Goal: Transaction & Acquisition: Purchase product/service

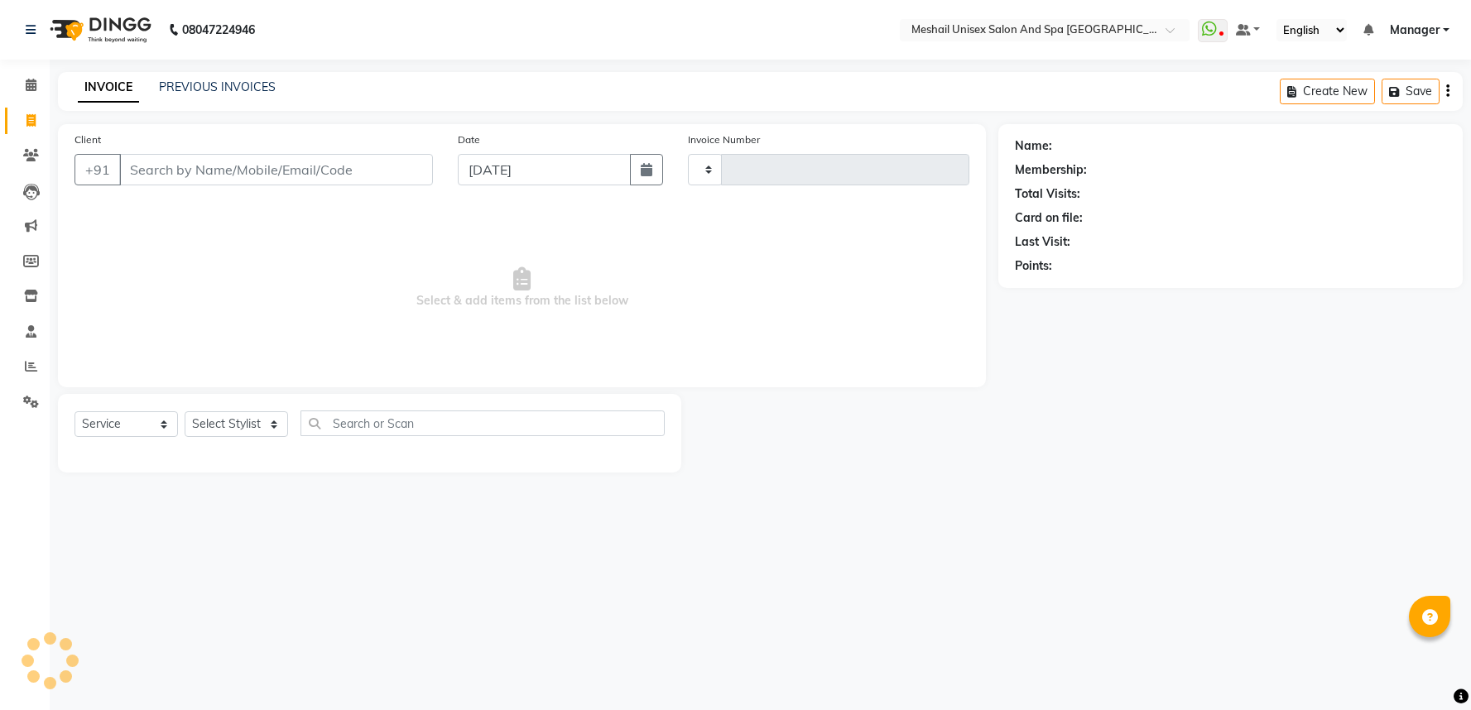
select select "service"
click at [174, 184] on input "Client" at bounding box center [276, 169] width 314 height 31
type input "2796"
select select "6711"
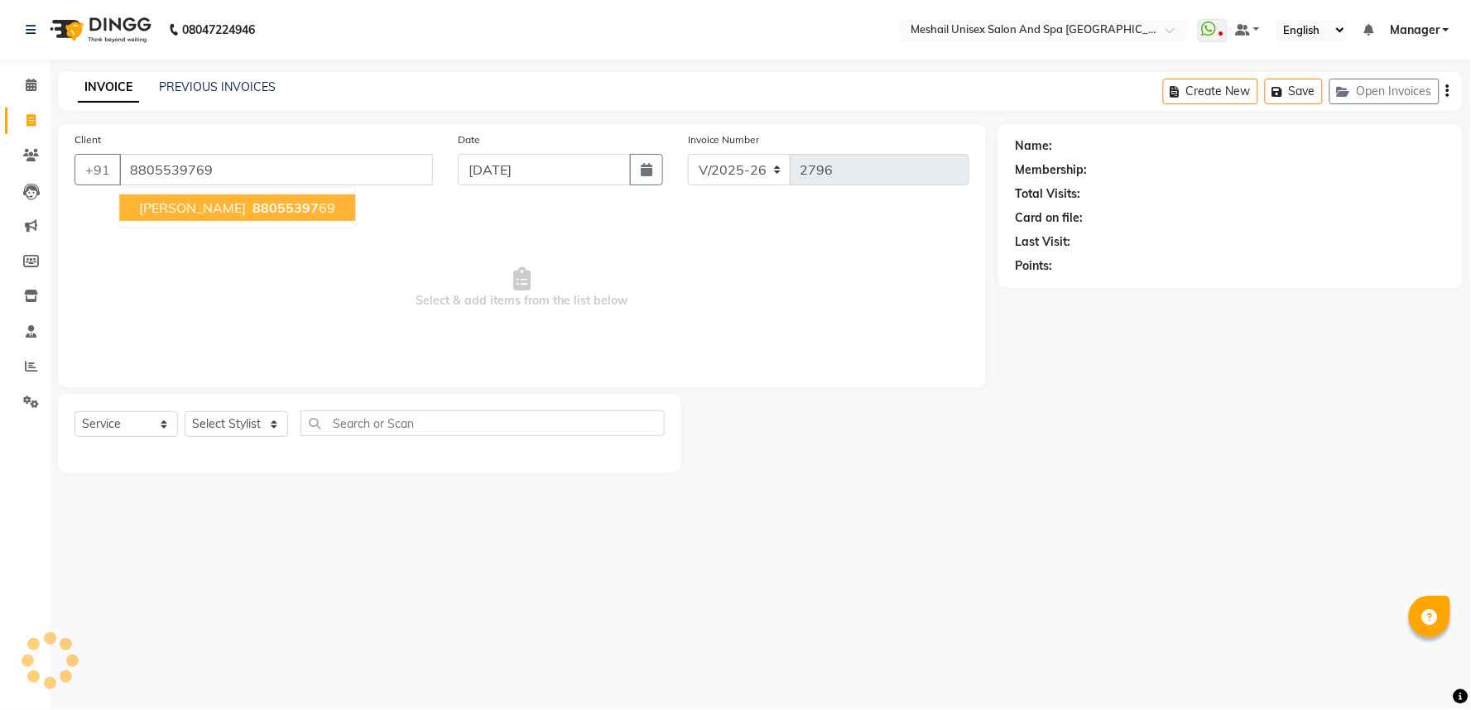
type input "8805539769"
click at [294, 209] on span "88055397" at bounding box center [285, 207] width 66 height 17
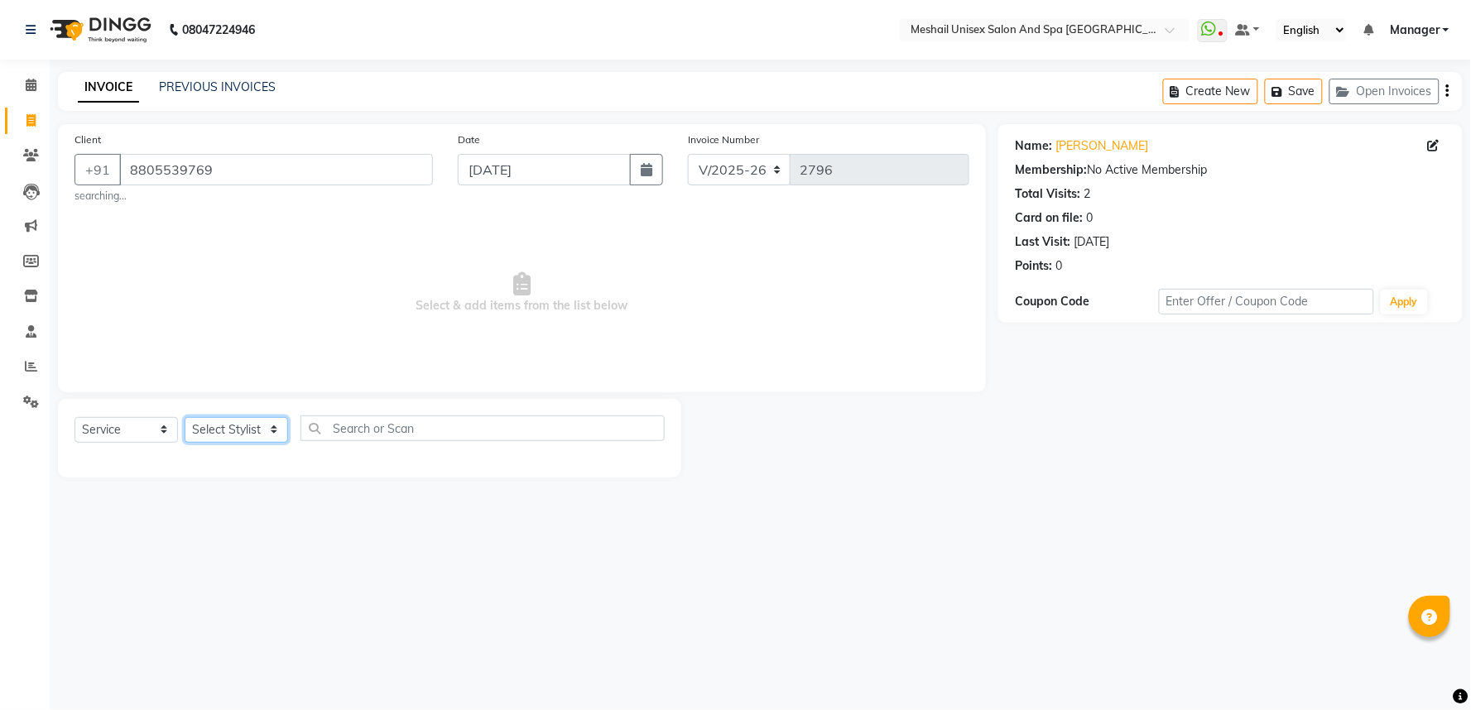
drag, startPoint x: 243, startPoint y: 437, endPoint x: 249, endPoint y: 425, distance: 13.7
click at [243, 437] on select "Select Stylist Avinash gauri Manager [PERSON_NAME] [PERSON_NAME] [PERSON_NAME] …" at bounding box center [236, 430] width 103 height 26
select select "53322"
click at [185, 417] on select "Select Stylist Avinash gauri Manager [PERSON_NAME] [PERSON_NAME] [PERSON_NAME] …" at bounding box center [236, 430] width 103 height 26
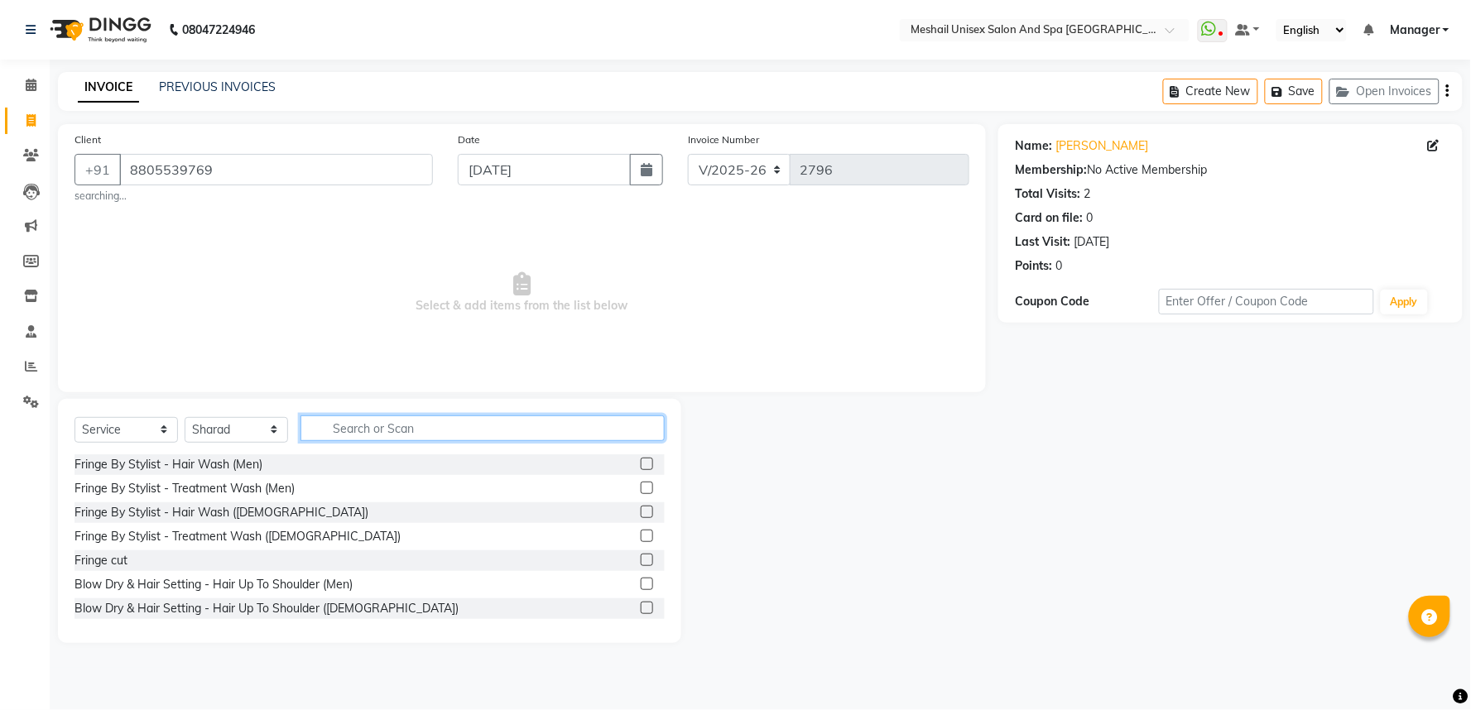
click at [382, 419] on input "text" at bounding box center [482, 429] width 364 height 26
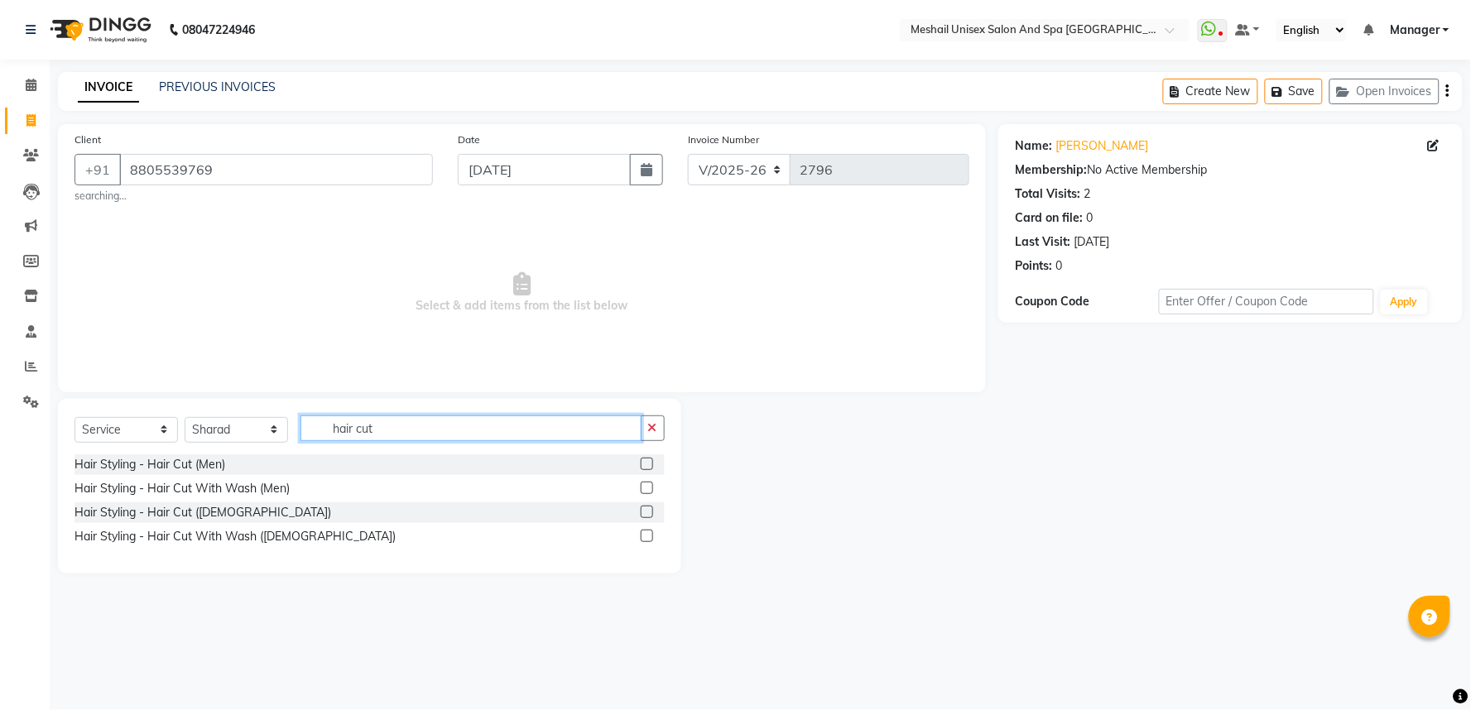
type input "hair cut"
click at [649, 543] on div at bounding box center [646, 538] width 11 height 17
click at [647, 531] on label at bounding box center [647, 536] width 12 height 12
click at [647, 531] on input "checkbox" at bounding box center [646, 536] width 11 height 11
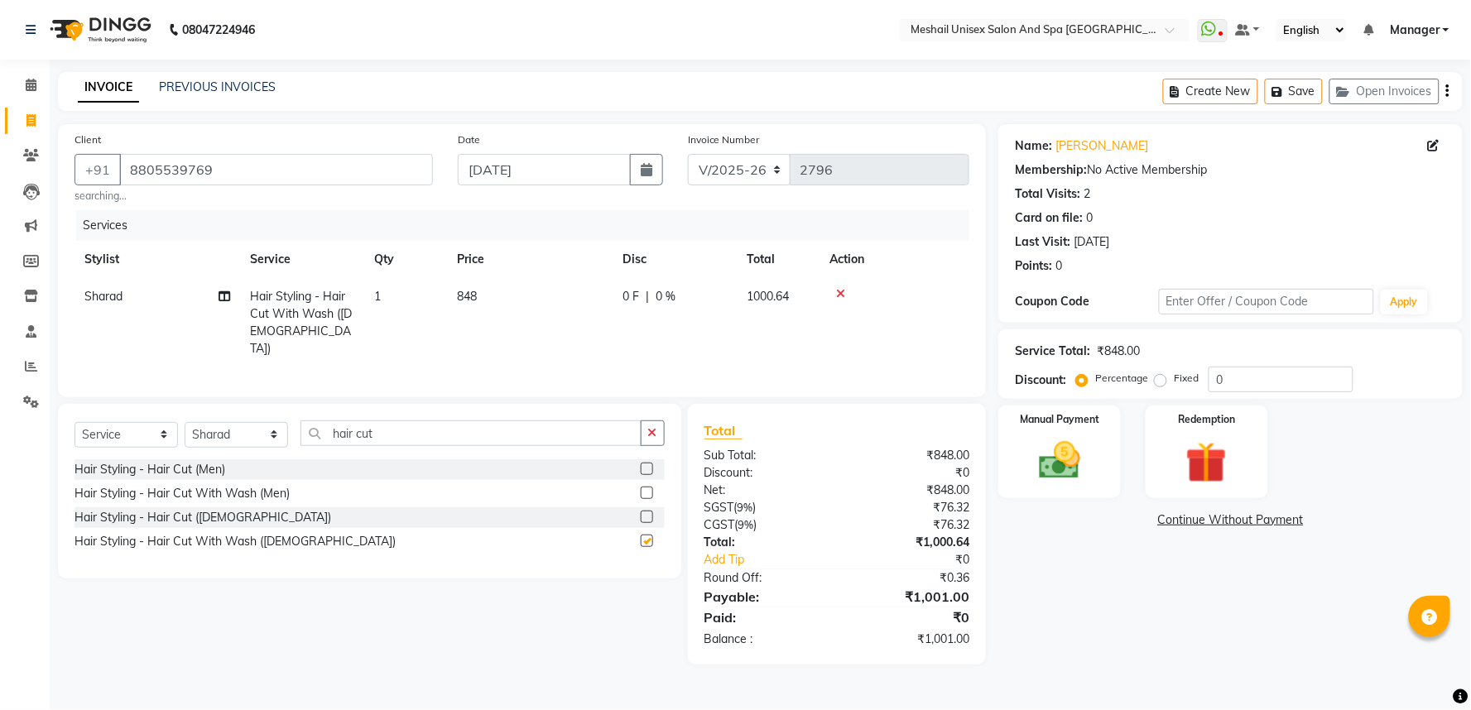
checkbox input "false"
click at [506, 307] on td "848" at bounding box center [530, 322] width 166 height 89
select select "53322"
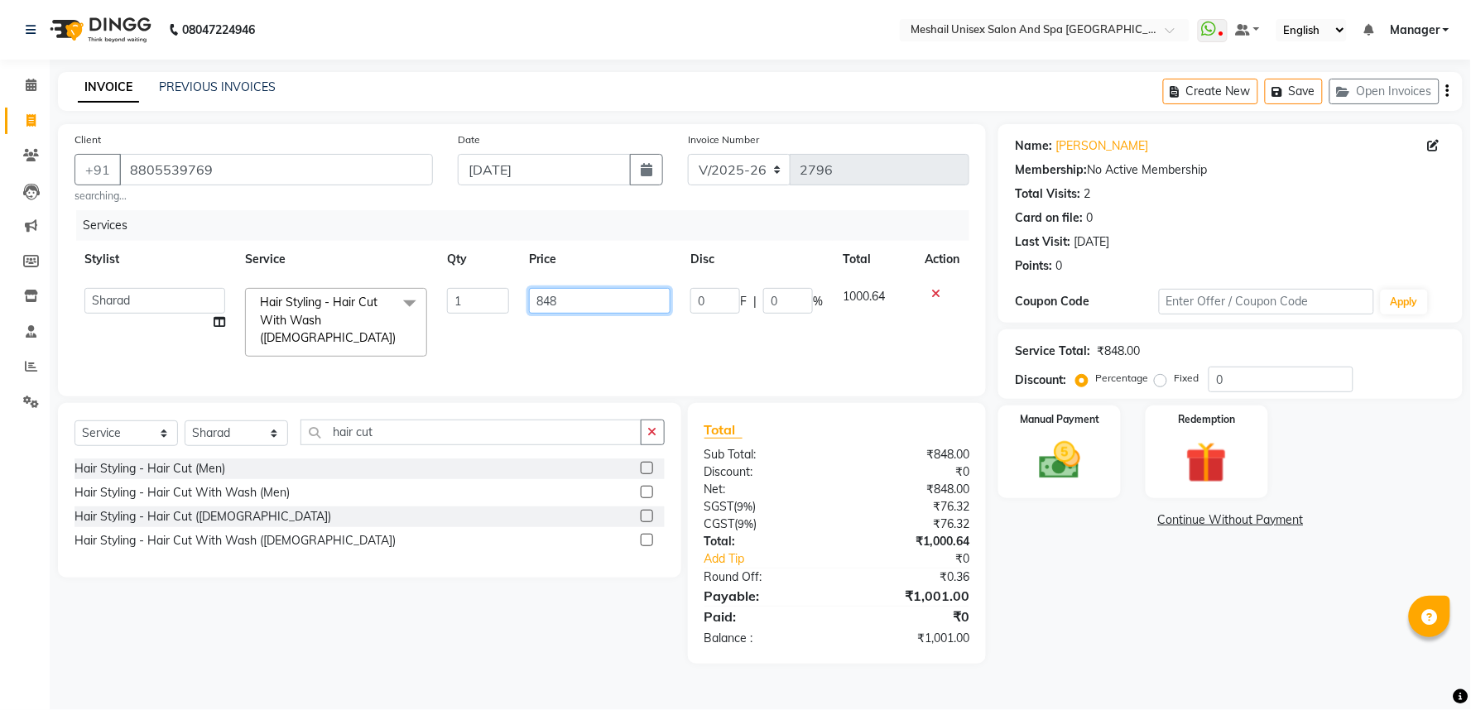
click at [534, 295] on input "848" at bounding box center [600, 301] width 142 height 26
type input "847.2"
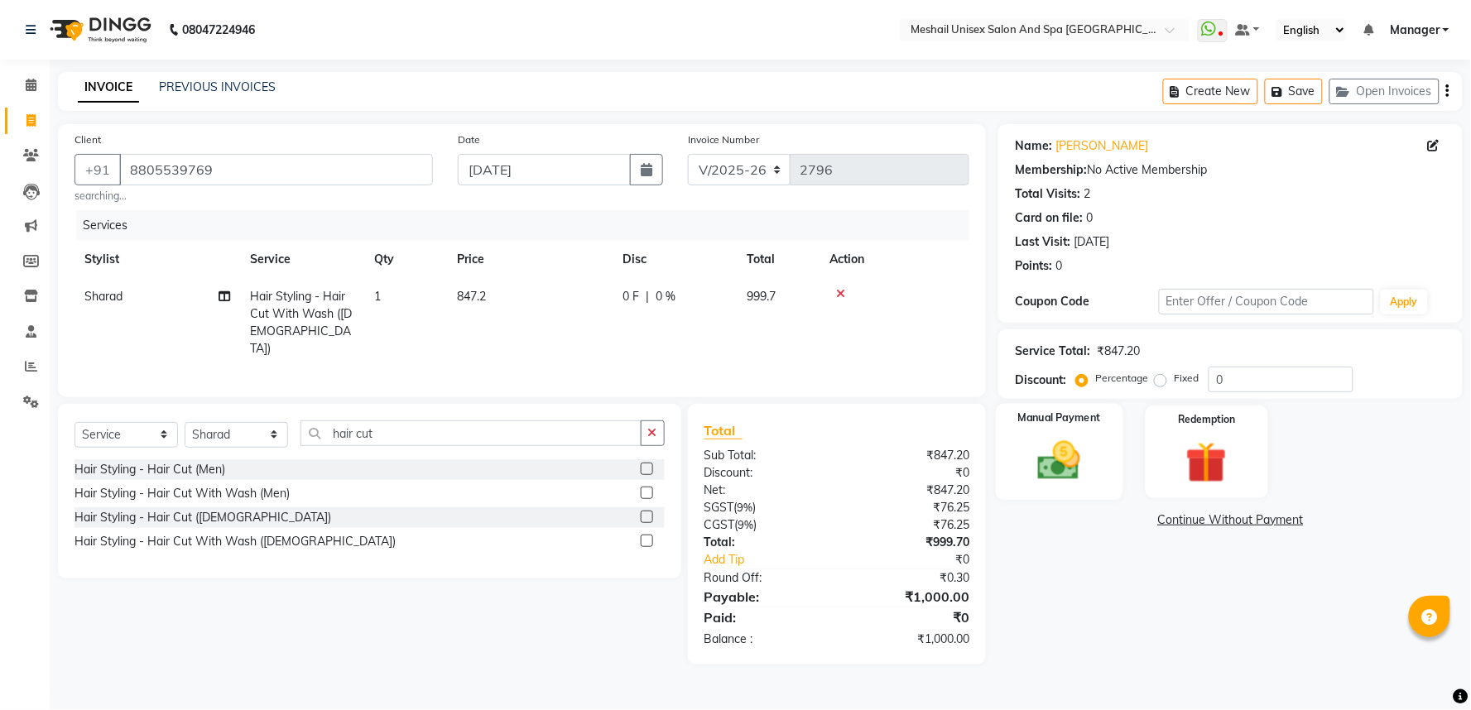
click at [1074, 478] on img at bounding box center [1060, 461] width 70 height 50
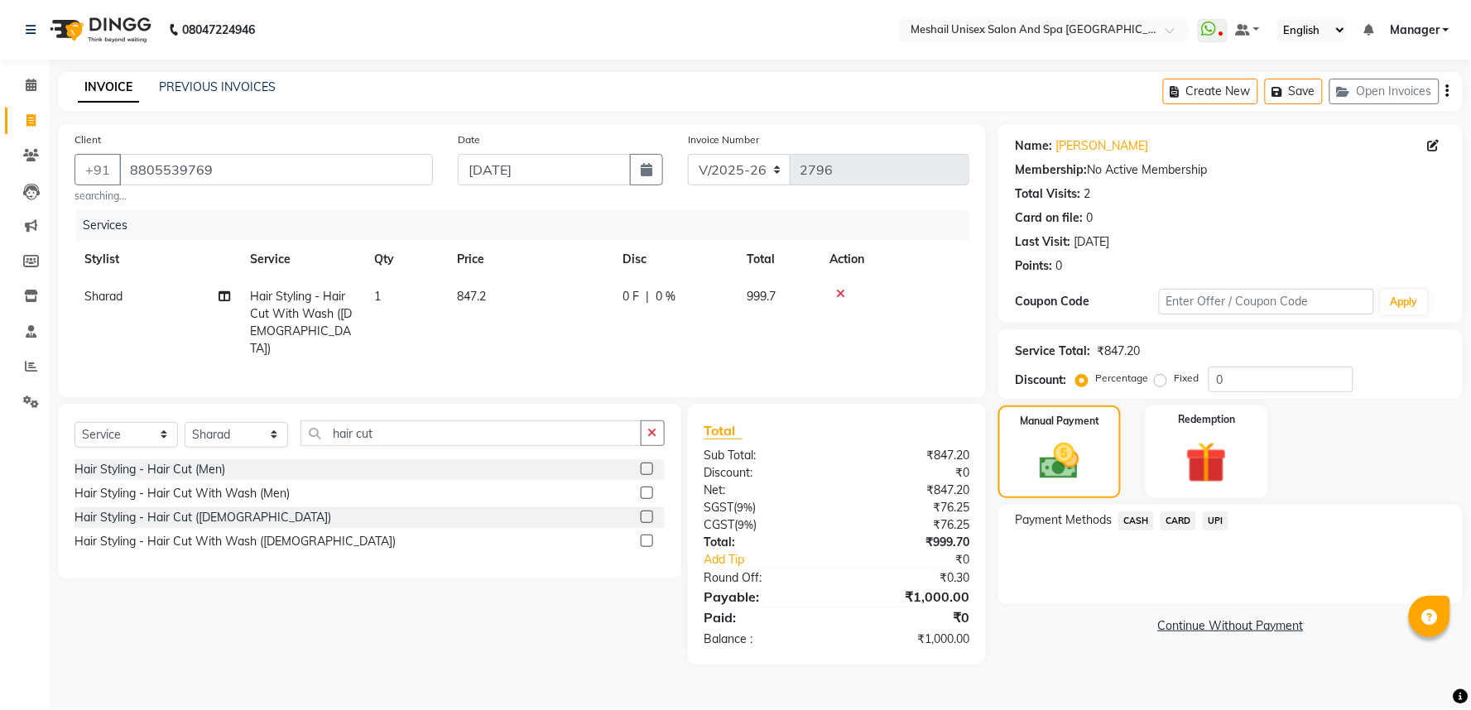
click at [1227, 519] on span "UPI" at bounding box center [1216, 521] width 26 height 19
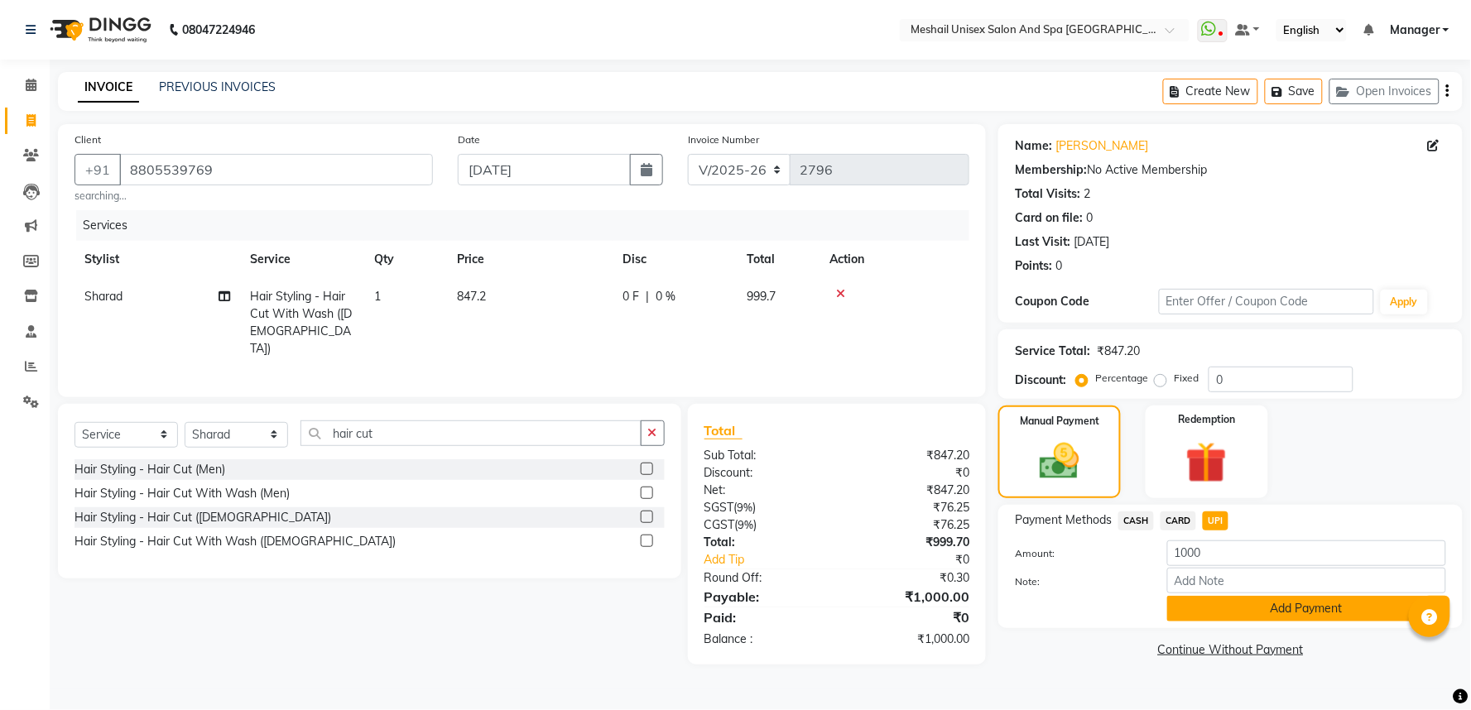
click at [1242, 601] on button "Add Payment" at bounding box center [1306, 609] width 279 height 26
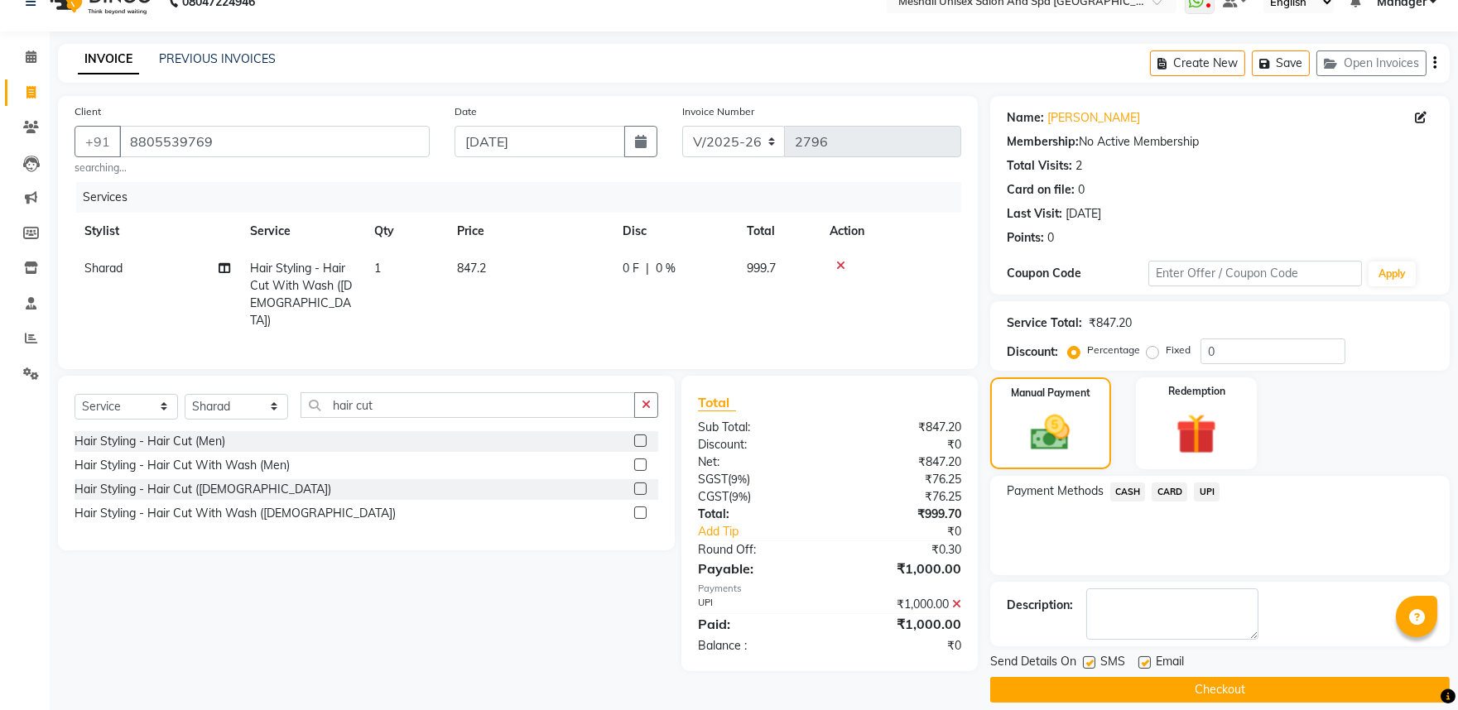
scroll to position [45, 0]
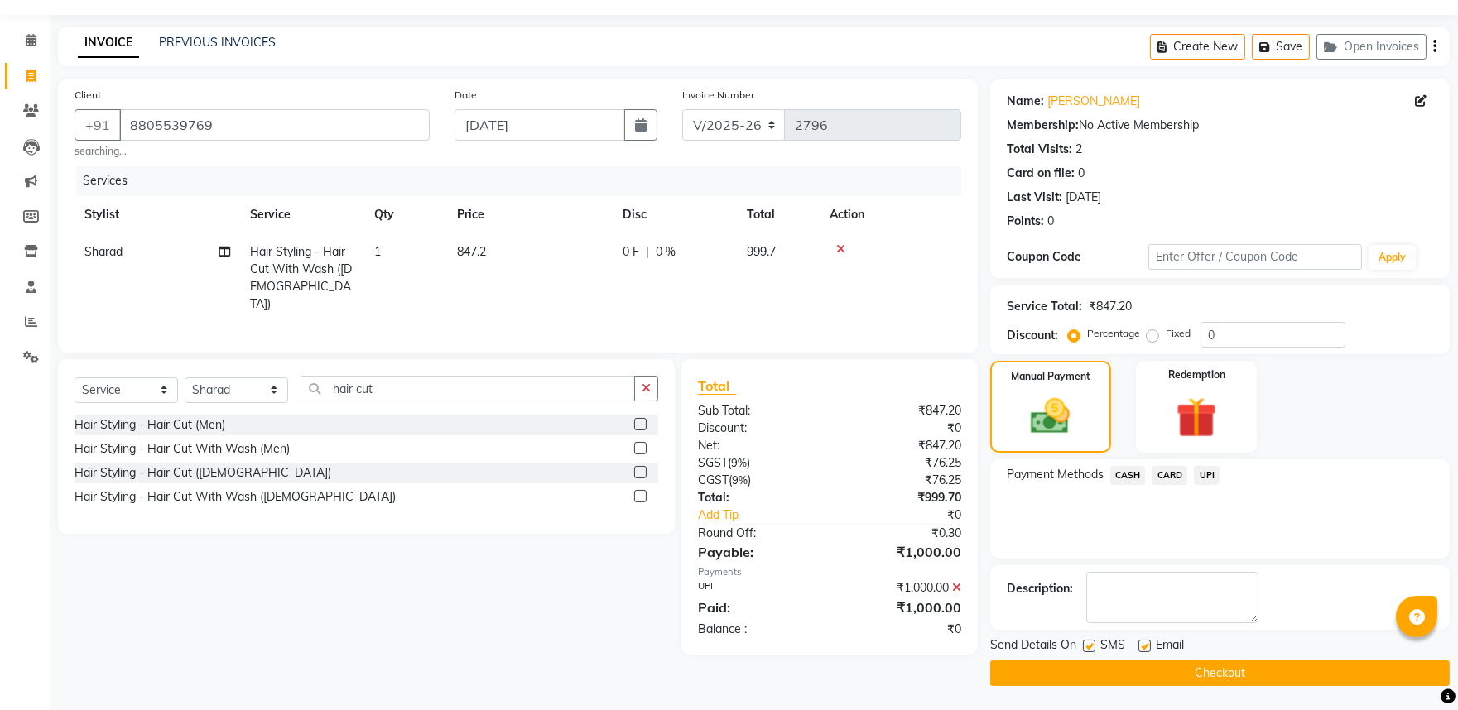
click at [1227, 677] on button "Checkout" at bounding box center [1219, 674] width 459 height 26
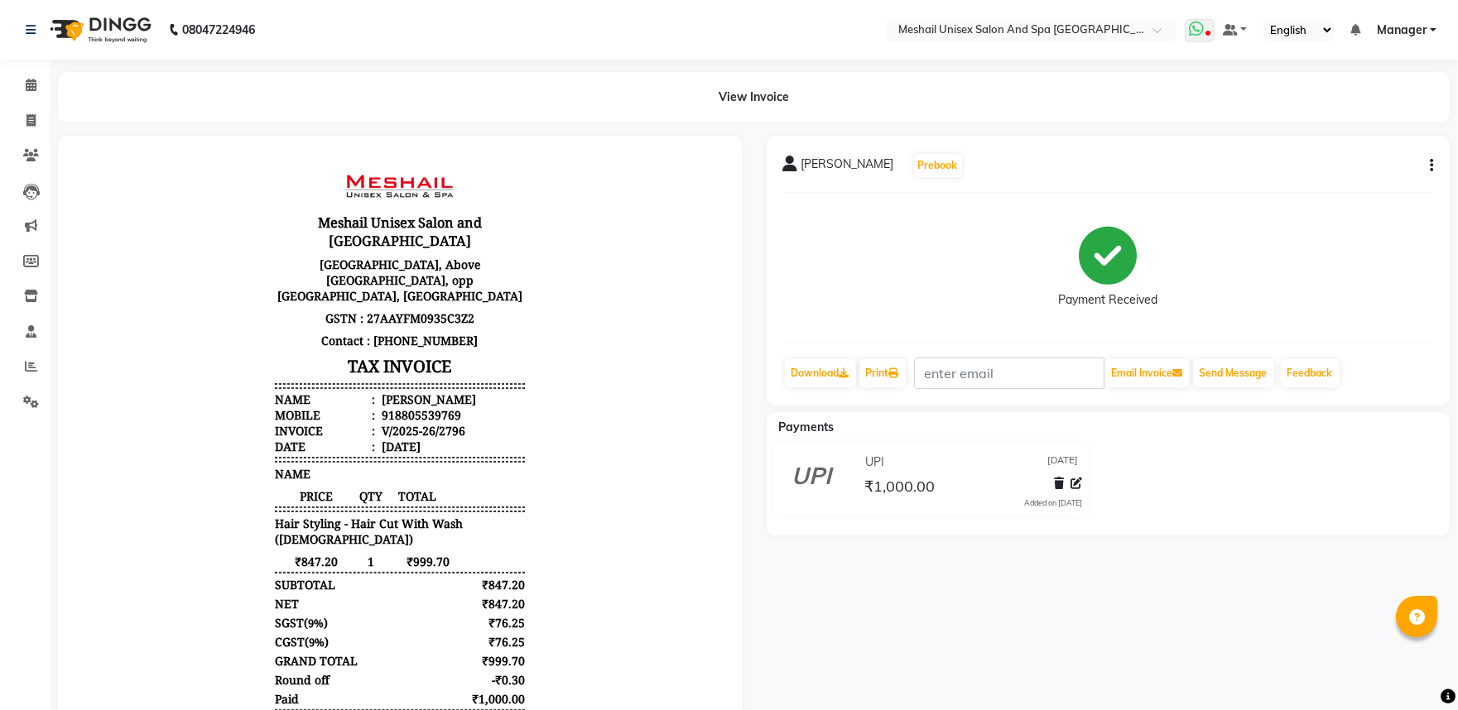
click at [1206, 25] on span at bounding box center [1199, 30] width 30 height 23
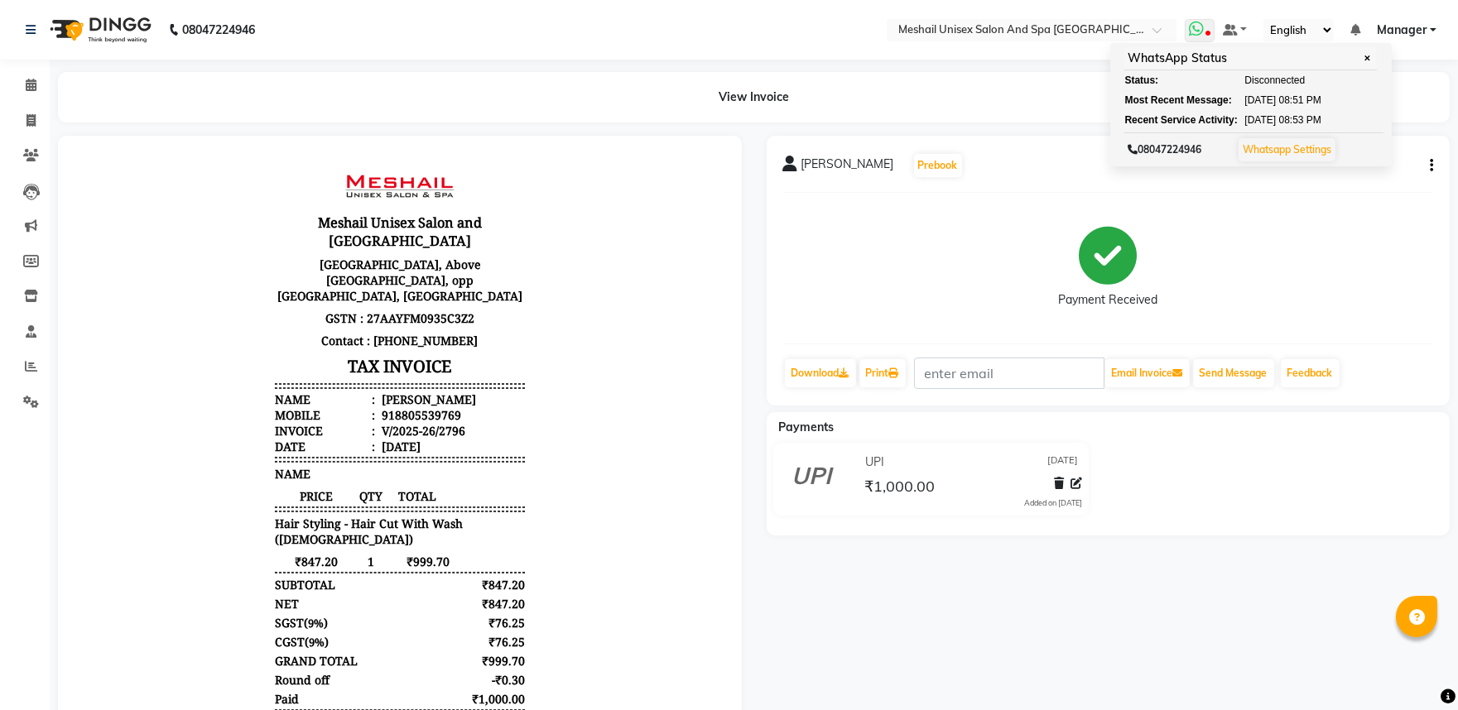
click at [1310, 151] on link "Whatsapp Settings" at bounding box center [1286, 149] width 89 height 12
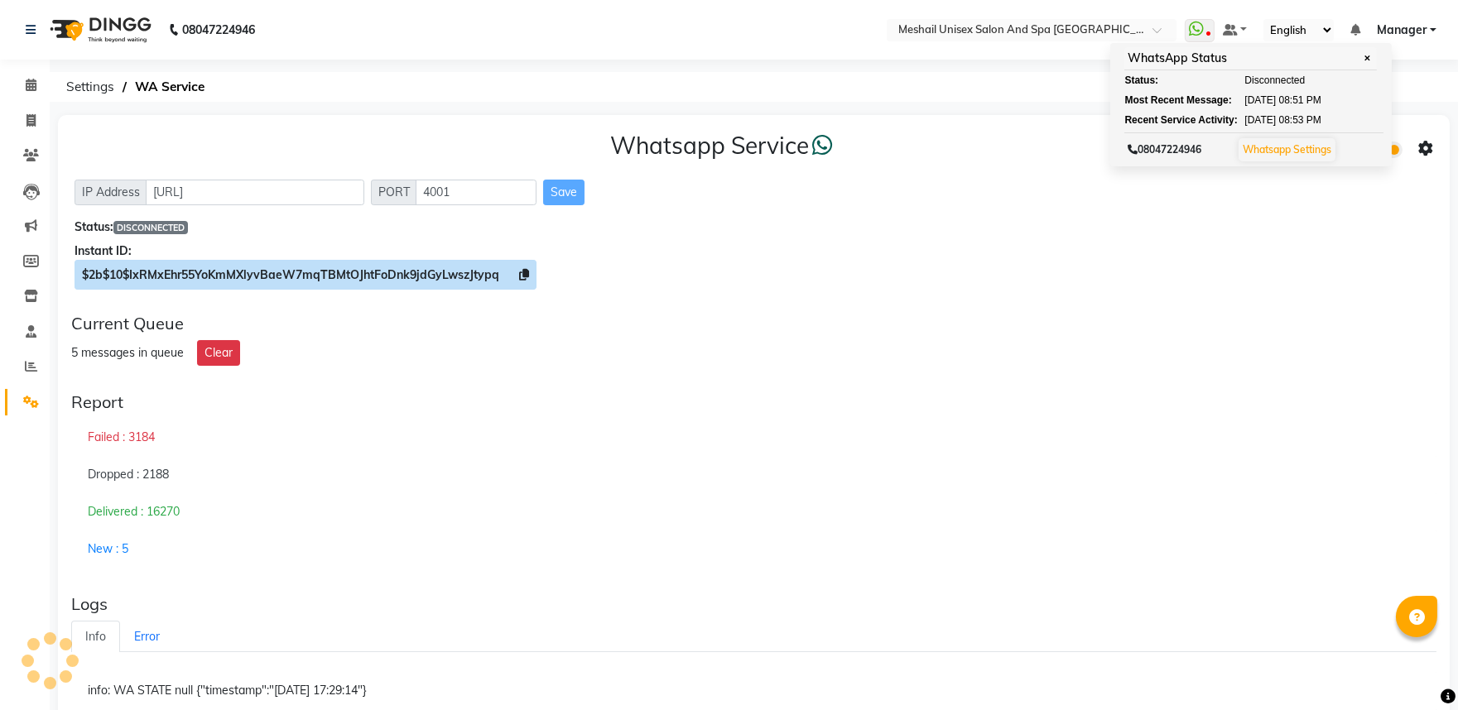
click at [483, 267] on span "$2b$10$IxRMxEhr55YoKmMXlyvBaeW7mqTBMtOJhtFoDnk9jdGyLwszJtypq" at bounding box center [290, 274] width 417 height 15
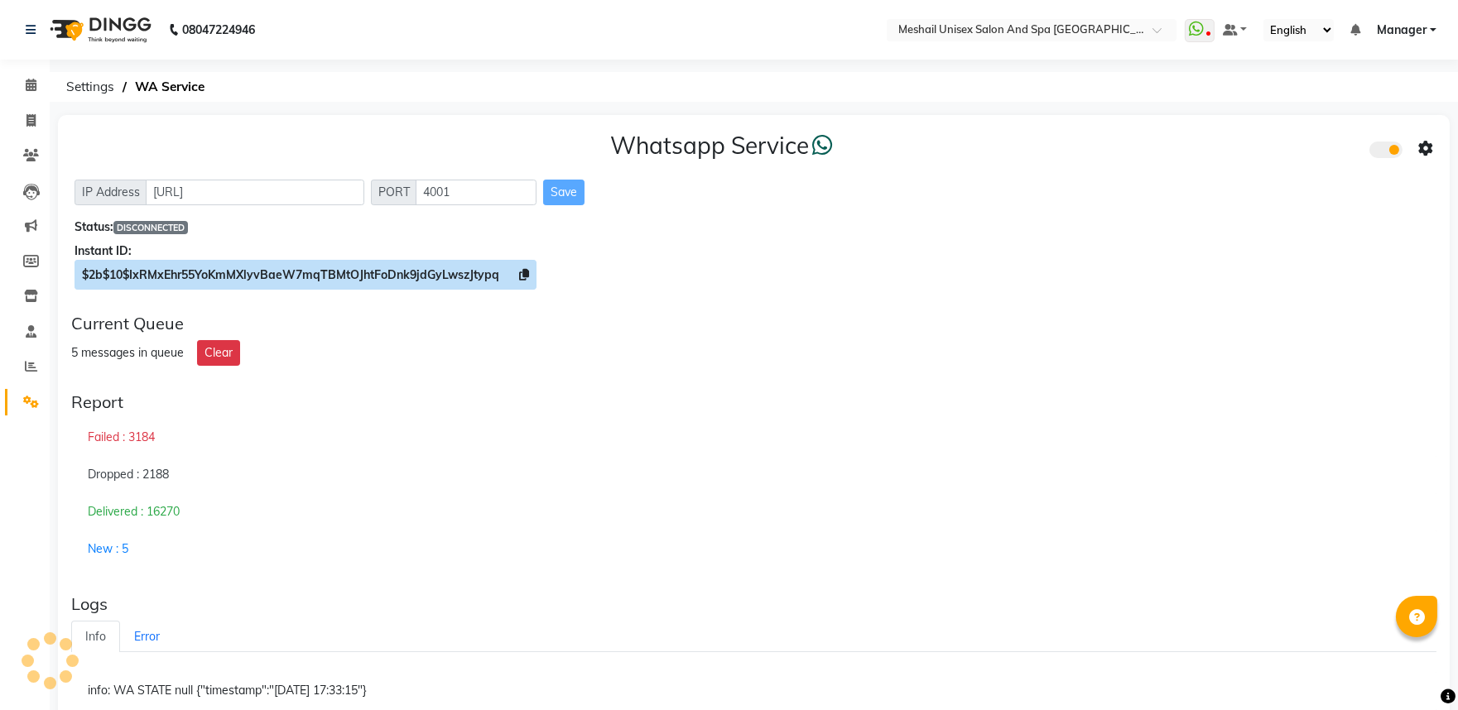
click at [521, 276] on icon at bounding box center [524, 275] width 10 height 12
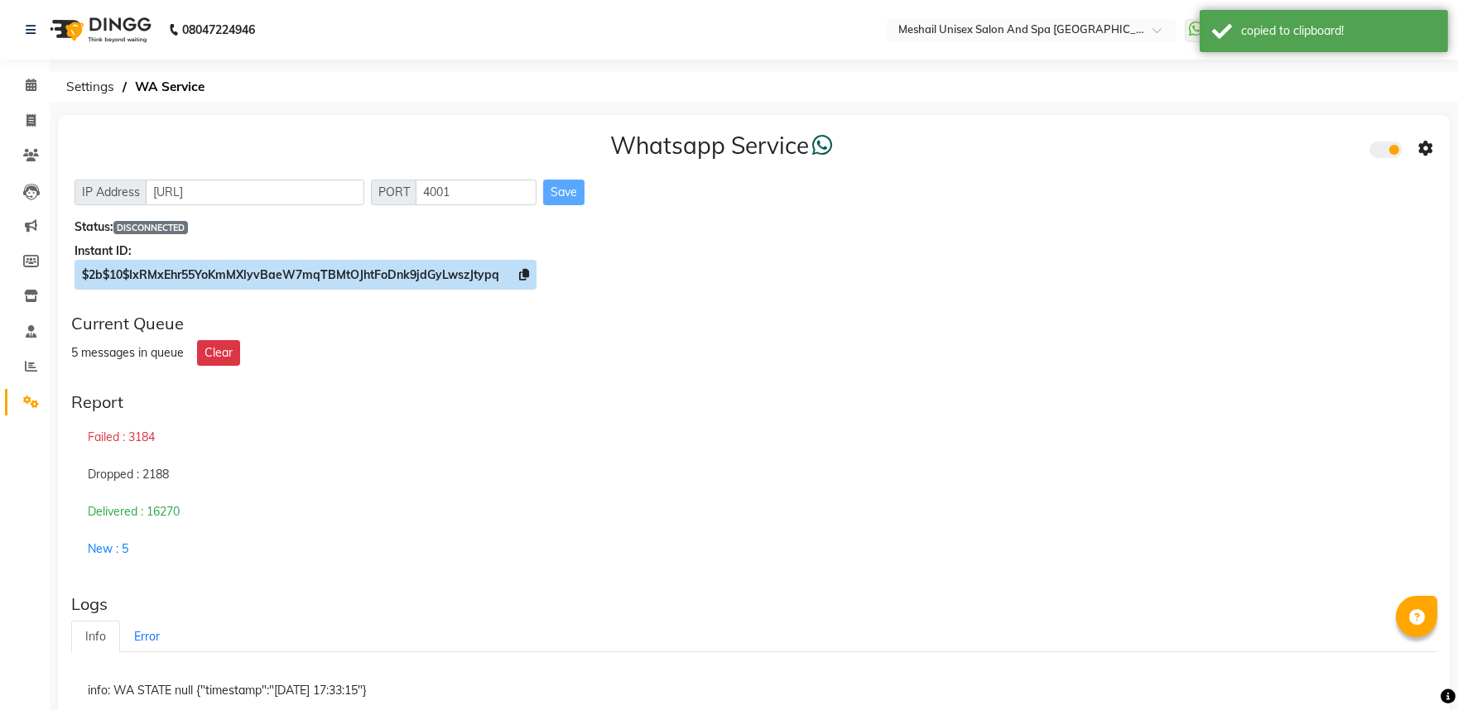
click at [458, 269] on span "$2b$10$IxRMxEhr55YoKmMXlyvBaeW7mqTBMtOJhtFoDnk9jdGyLwszJtypq" at bounding box center [290, 274] width 417 height 15
copy span "IxRMxEhr55YoKmMXlyvBaeW7mqTBMtOJhtFoDnk9jdGyLwszJtypq"
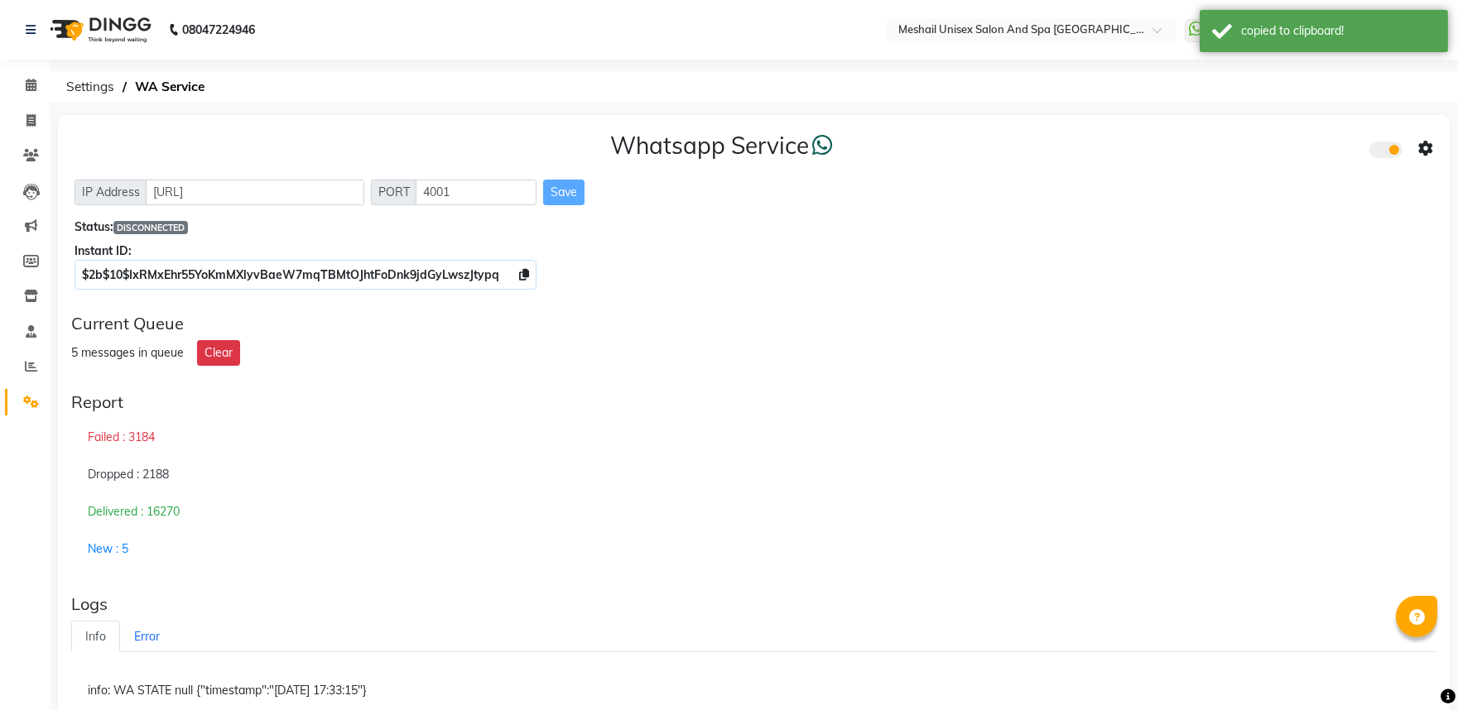
click at [136, 358] on div "5 messages in queue" at bounding box center [127, 352] width 113 height 17
click at [135, 455] on div "Failed : 3184 Dropped : 2188 Delivered : 16270 New : 5" at bounding box center [753, 493] width 1365 height 149
drag, startPoint x: 147, startPoint y: 509, endPoint x: 240, endPoint y: 540, distance: 97.9
click at [147, 510] on div "Delivered : 16270" at bounding box center [753, 512] width 1365 height 38
click at [444, 526] on div "Delivered : 16270" at bounding box center [753, 512] width 1365 height 38
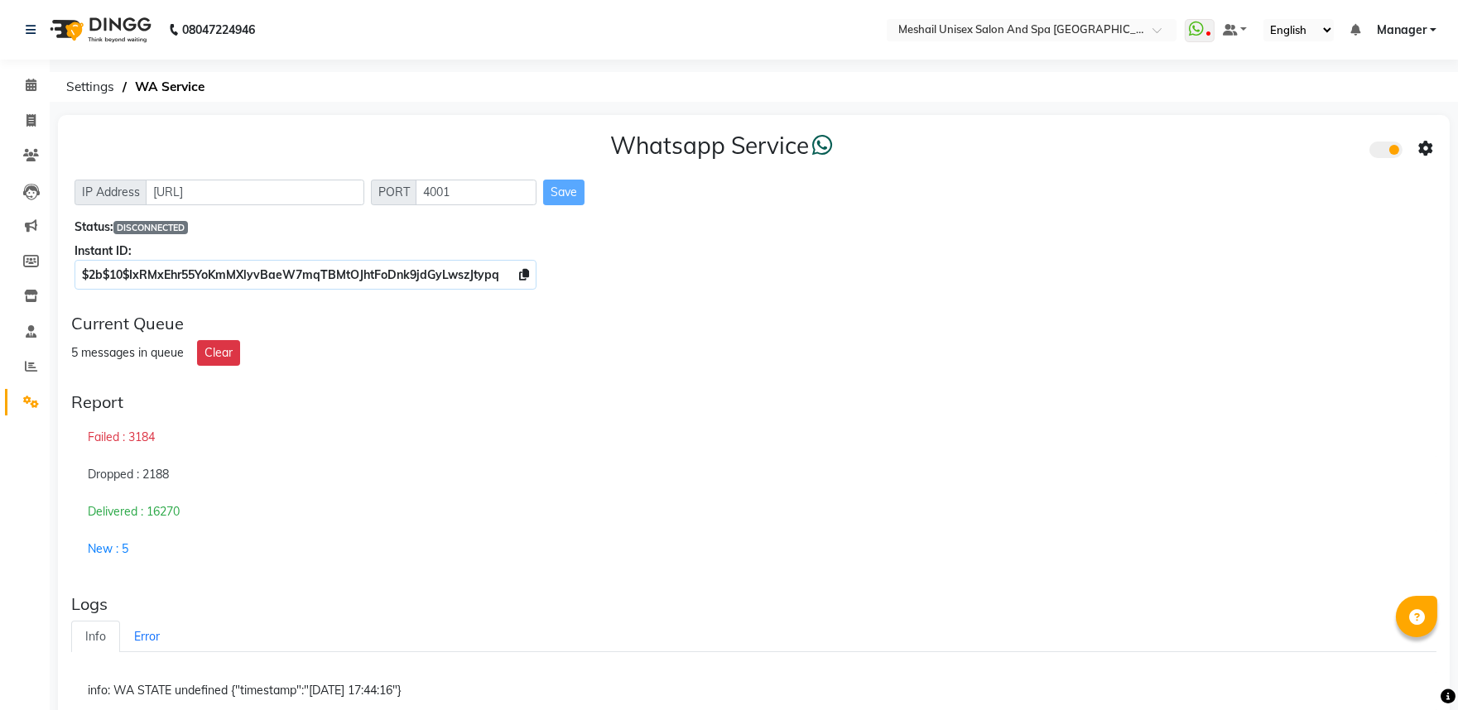
click at [809, 160] on div "Whatsapp Service" at bounding box center [753, 149] width 1358 height 35
click at [1395, 147] on span at bounding box center [1385, 150] width 33 height 17
click at [1381, 152] on input "checkbox" at bounding box center [1381, 152] width 0 height 0
click at [1396, 147] on span at bounding box center [1385, 150] width 33 height 17
click at [1381, 152] on input "checkbox" at bounding box center [1381, 152] width 0 height 0
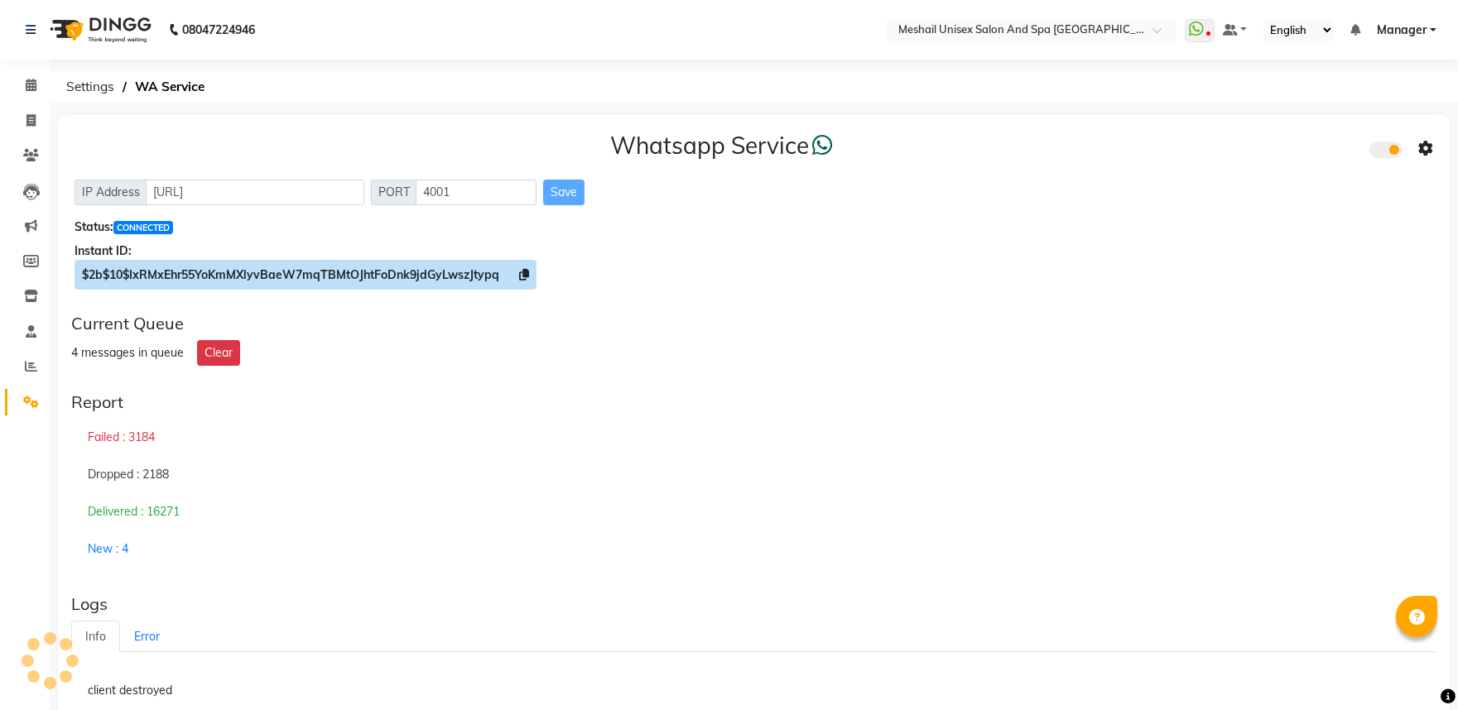
click at [525, 276] on icon at bounding box center [524, 275] width 10 height 12
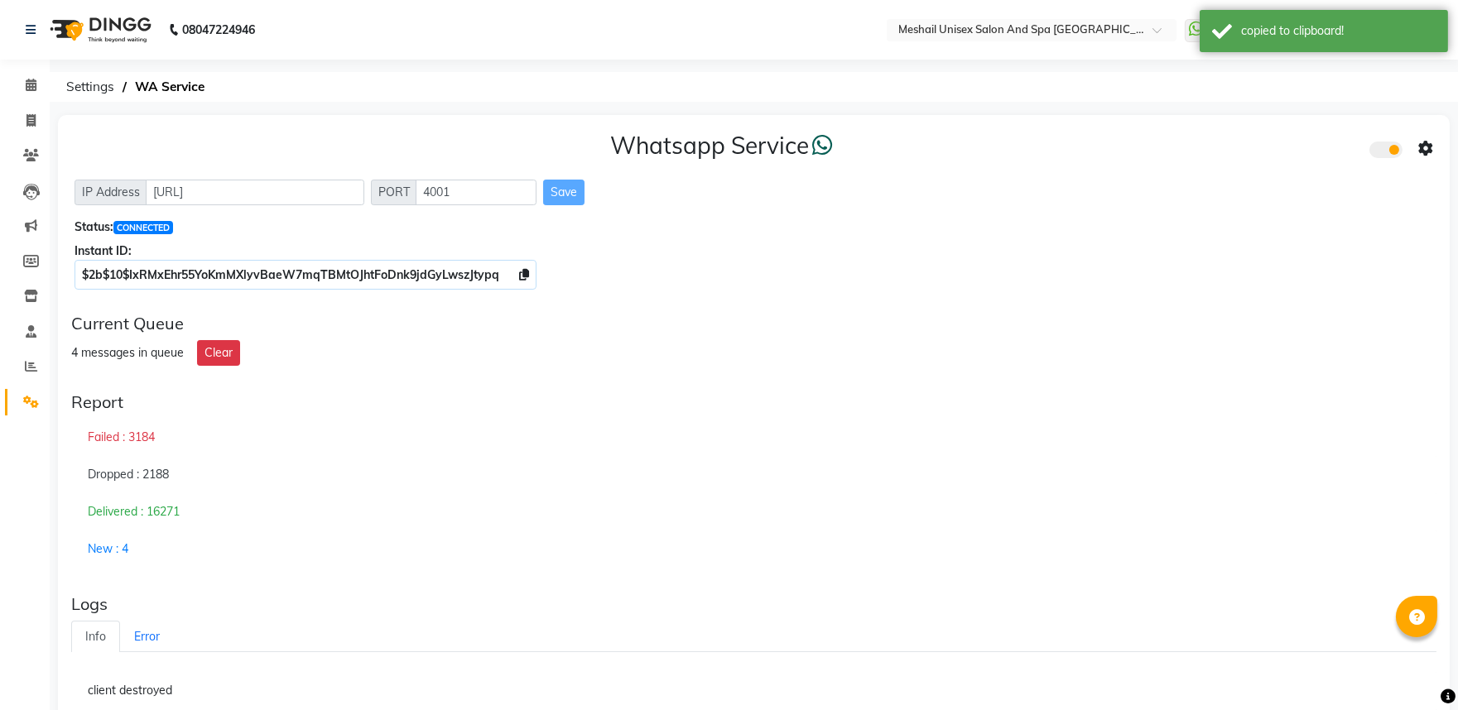
click at [1415, 161] on div "Whatsapp Service" at bounding box center [753, 149] width 1358 height 35
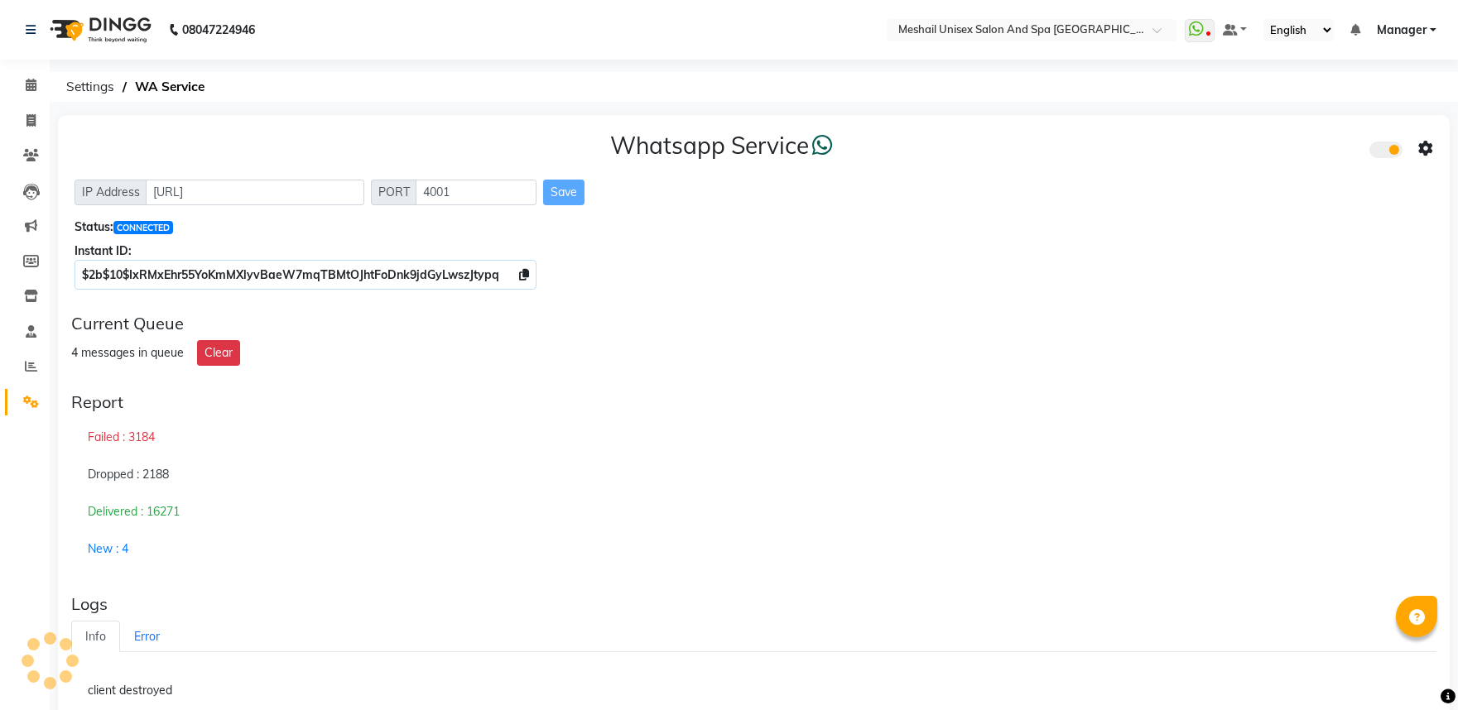
click at [1421, 147] on icon at bounding box center [1425, 149] width 15 height 15
click at [1261, 125] on div "Whatsapp Settings" at bounding box center [1306, 131] width 190 height 21
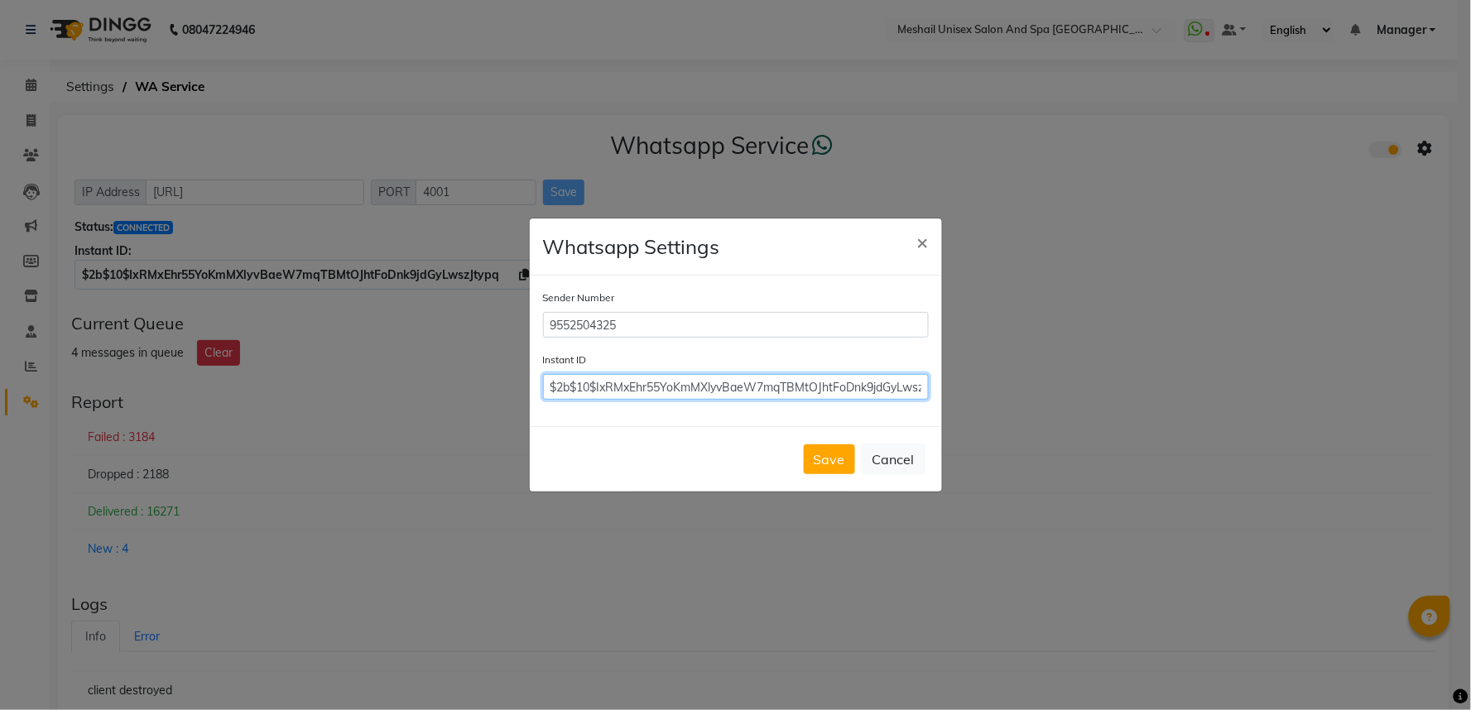
click at [737, 391] on input "$2b$10$IxRMxEhr55YoKmMXlyvBaeW7mqTBMtOJhtFoDnk9jdGyLwszJtypq" at bounding box center [736, 387] width 386 height 26
paste input "$2b$10$IxRMxEhr55YoKmMXlyvBaeW7mqTBMtOJhtFoDnk9jdGyLwszJtypq"
type input "$2b$10$IxRMxEhr55YoKmMXlyvBaeW7mqTBMtOJhtFoDnk9jdGyLwszJtypq"
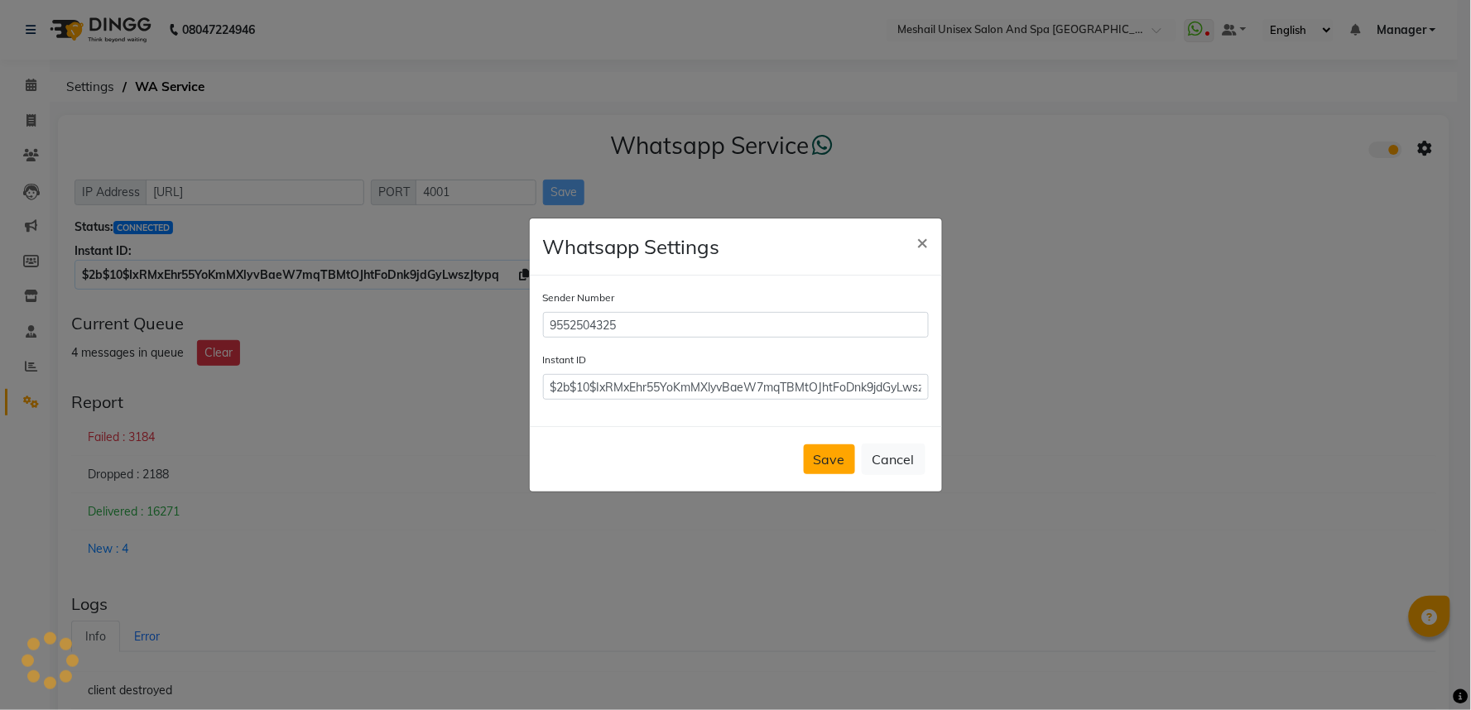
click at [821, 458] on button "Save" at bounding box center [829, 459] width 51 height 30
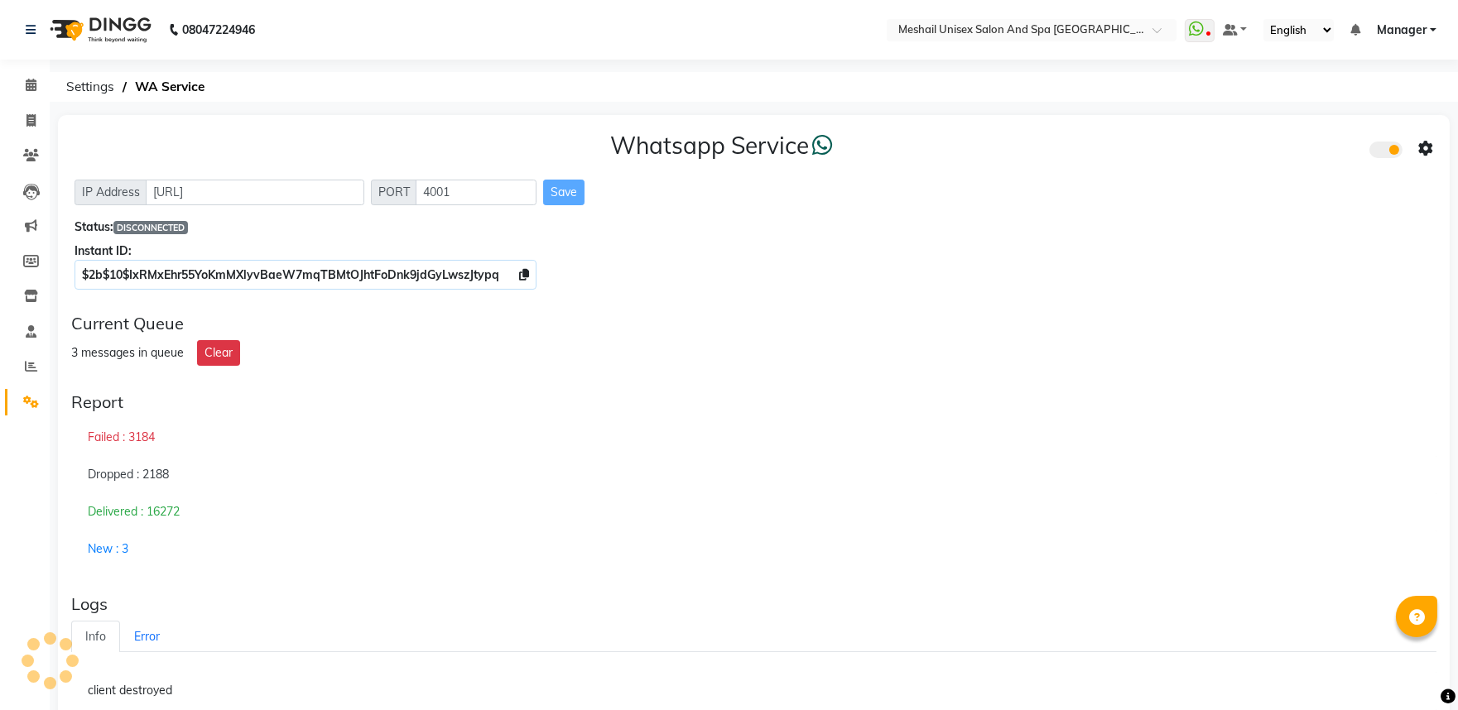
click at [1318, 292] on div "Whatsapp Service IP Address [URL] PORT 4001 Save Status: DISCONNECTED Instant I…" at bounding box center [753, 207] width 1391 height 185
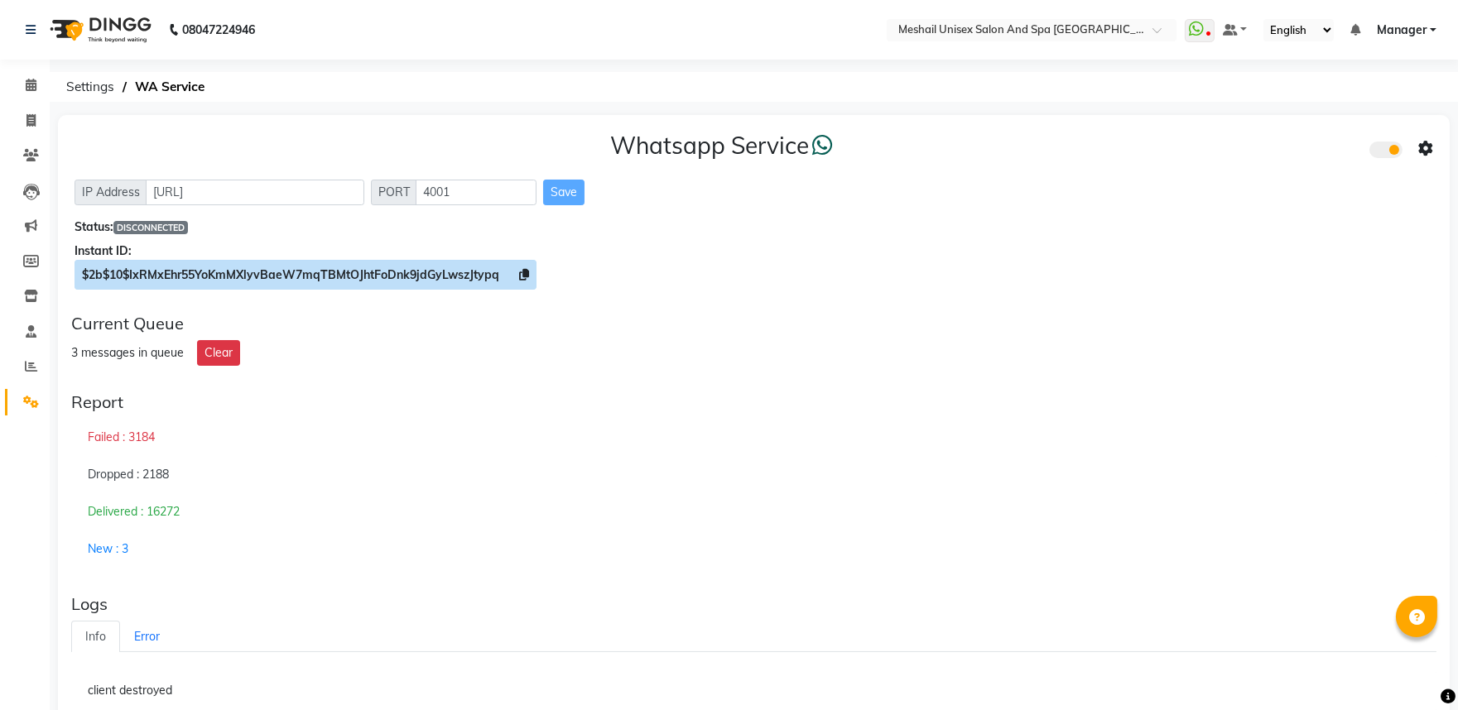
click at [525, 275] on icon at bounding box center [524, 275] width 10 height 12
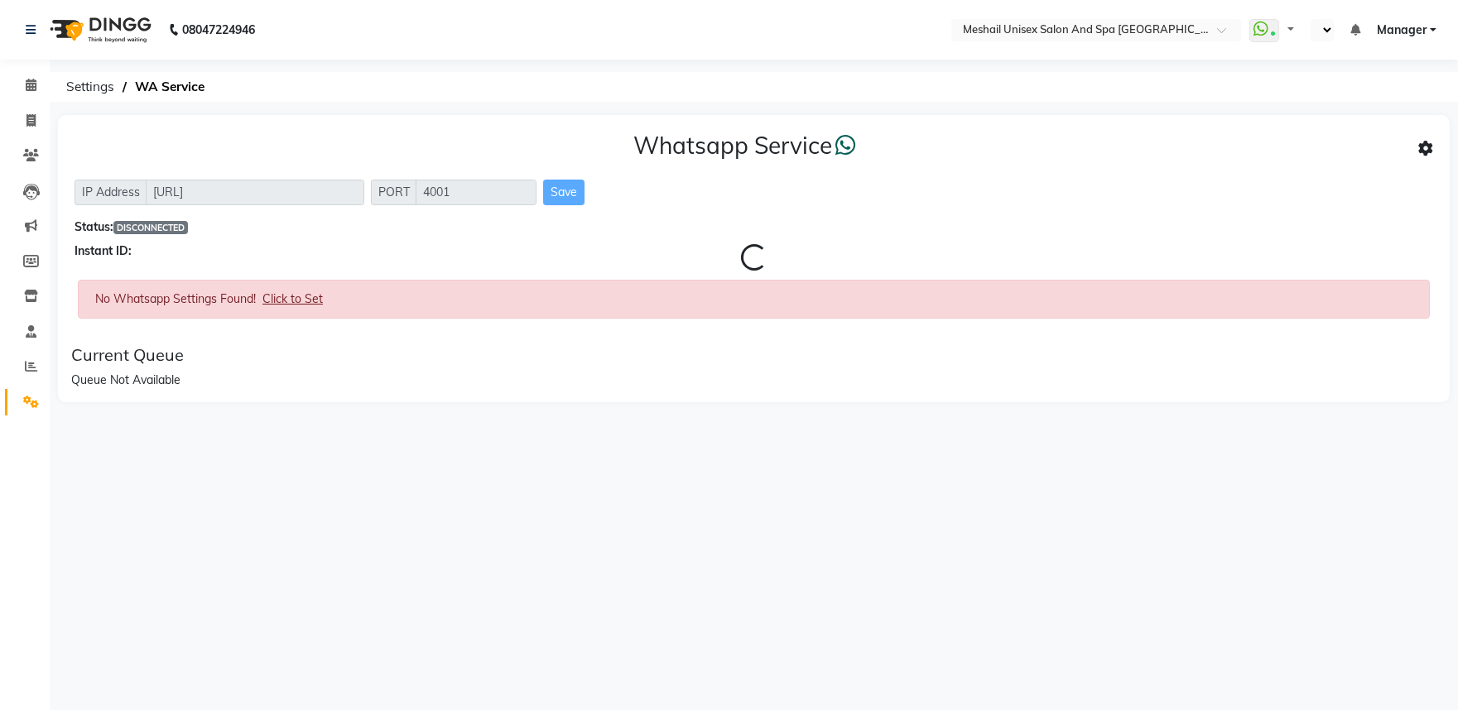
select select "en"
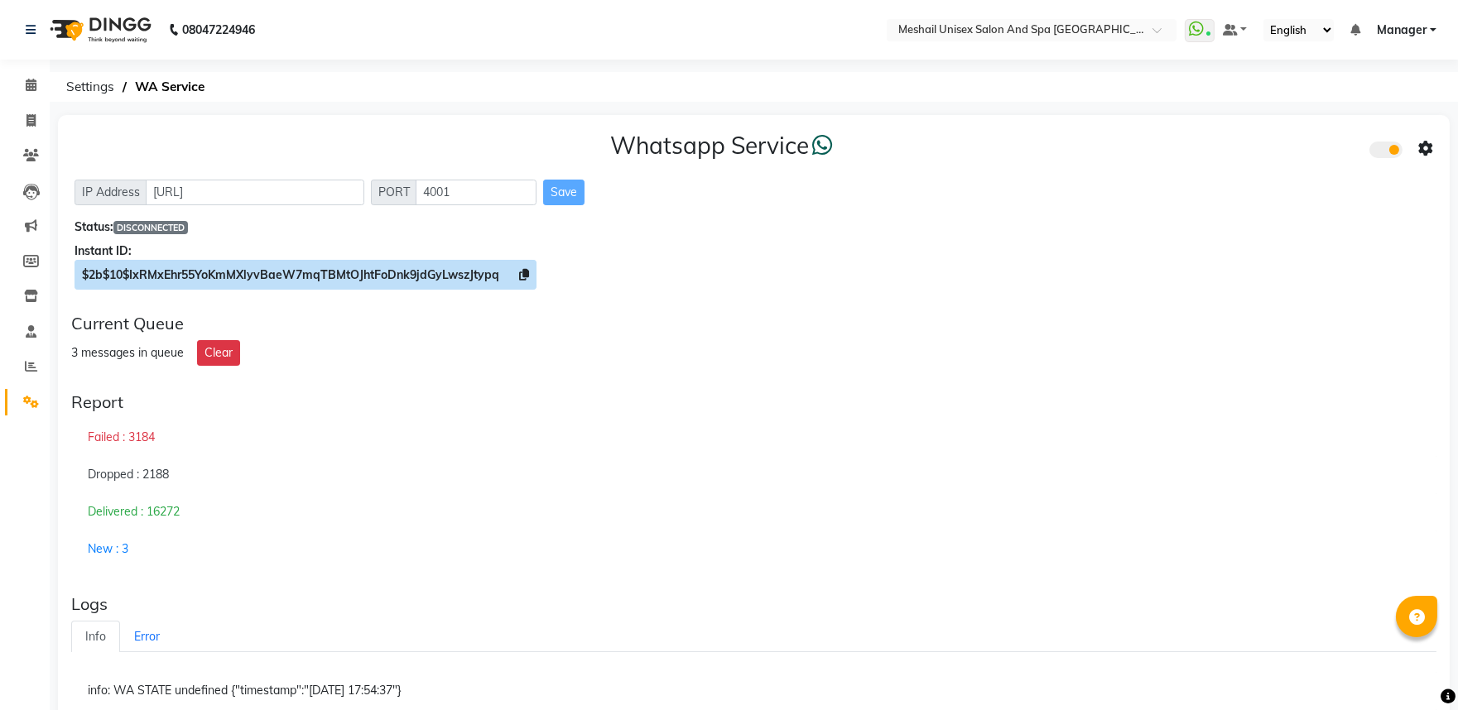
click at [532, 275] on span "$2b$10$IxRMxEhr55YoKmMXlyvBaeW7mqTBMtOJhtFoDnk9jdGyLwszJtypq" at bounding box center [305, 275] width 462 height 30
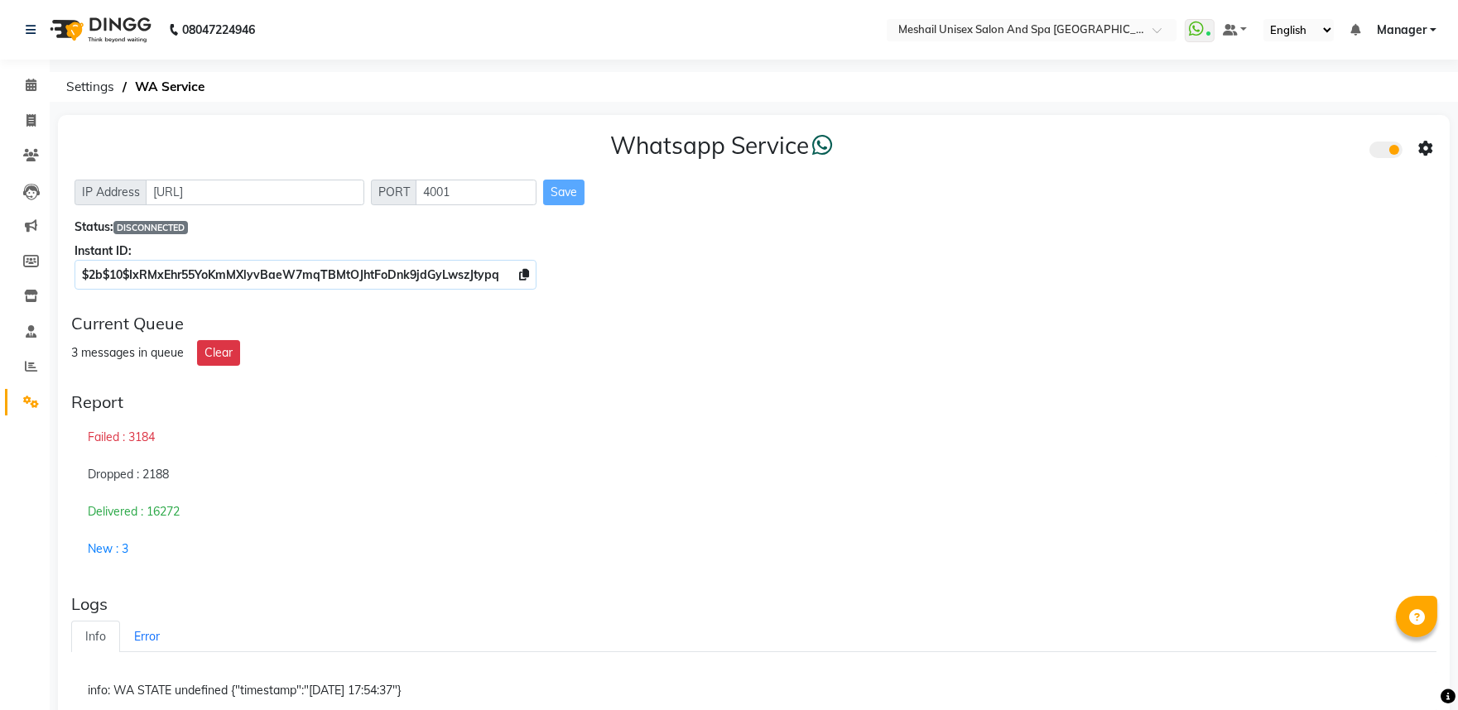
click at [1424, 152] on icon at bounding box center [1425, 149] width 15 height 15
click at [1245, 124] on div "Whatsapp Settings" at bounding box center [1306, 131] width 190 height 21
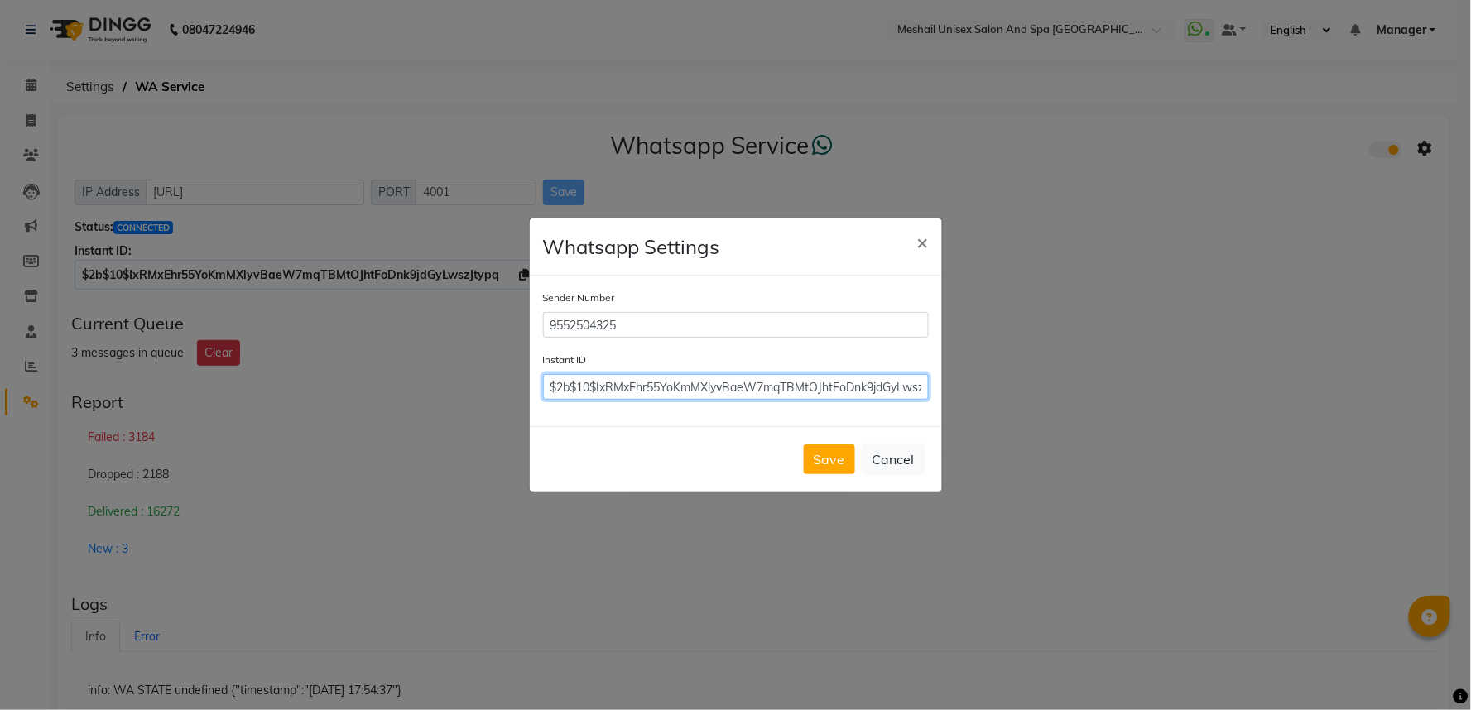
click at [657, 392] on input "$2b$10$IxRMxEhr55YoKmMXlyvBaeW7mqTBMtOJhtFoDnk9jdGyLwszJtypq" at bounding box center [736, 387] width 386 height 26
paste input "$2b$10$IxRMxEhr55YoKmMXlyvBaeW7mqTBMtOJhtFoDnk9jdGyLwszJtypq"
type input "$2b$10$IxRMxEhr55YoKmMXlyvBaeW7mqTBMtOJhtFoDnk9jdGyLwszJtypq"
click at [818, 455] on button "Save" at bounding box center [829, 459] width 51 height 30
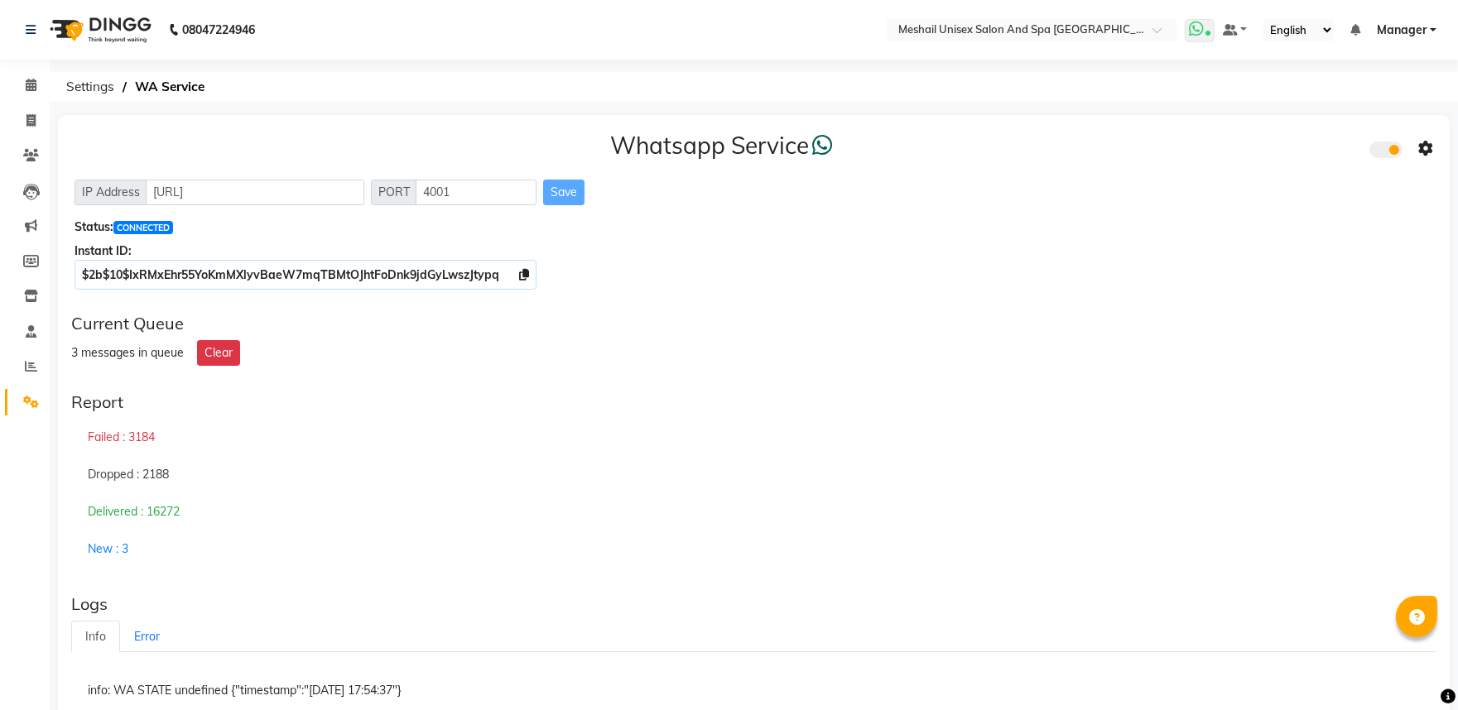
click at [1202, 22] on icon at bounding box center [1196, 29] width 15 height 17
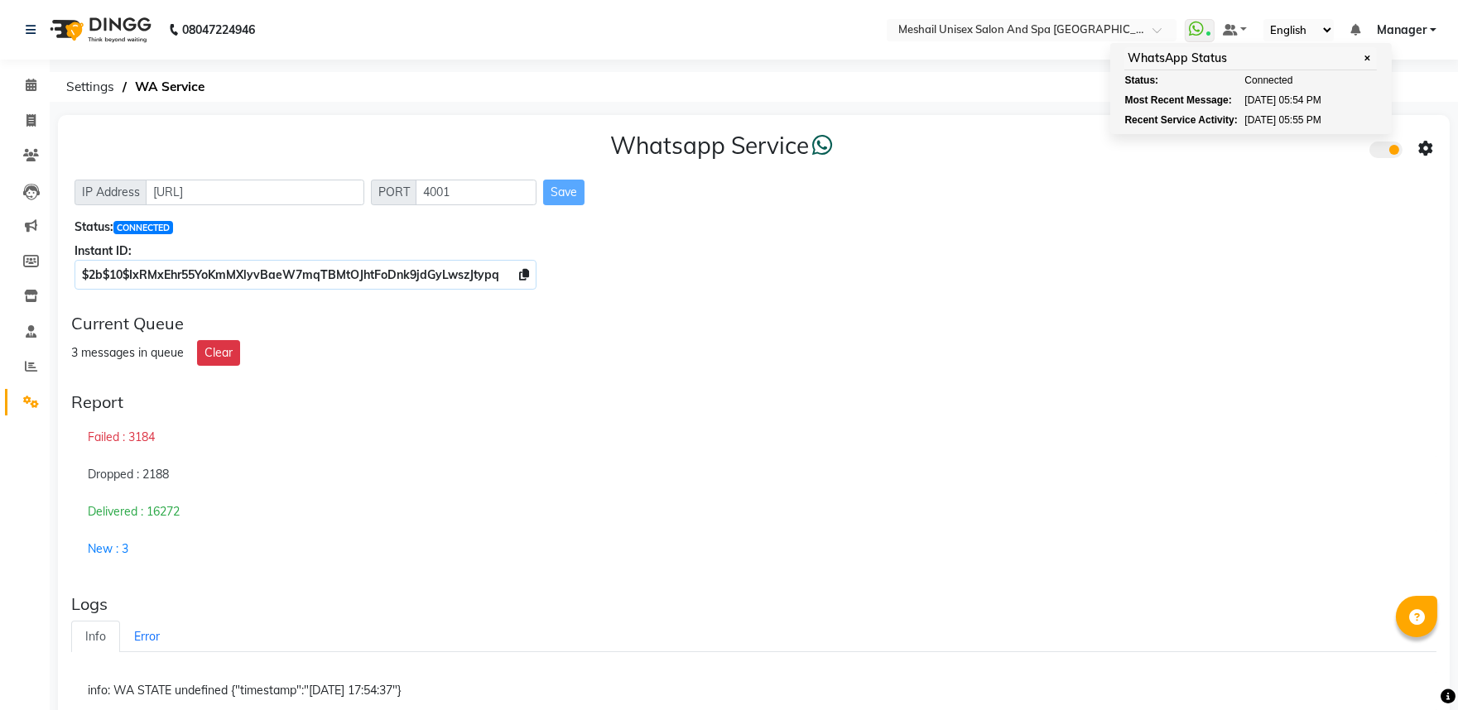
drag, startPoint x: 1278, startPoint y: 307, endPoint x: 1061, endPoint y: 190, distance: 246.3
click at [1279, 307] on div "Current Queue 3 messages in queue Clear" at bounding box center [754, 339] width 1378 height 65
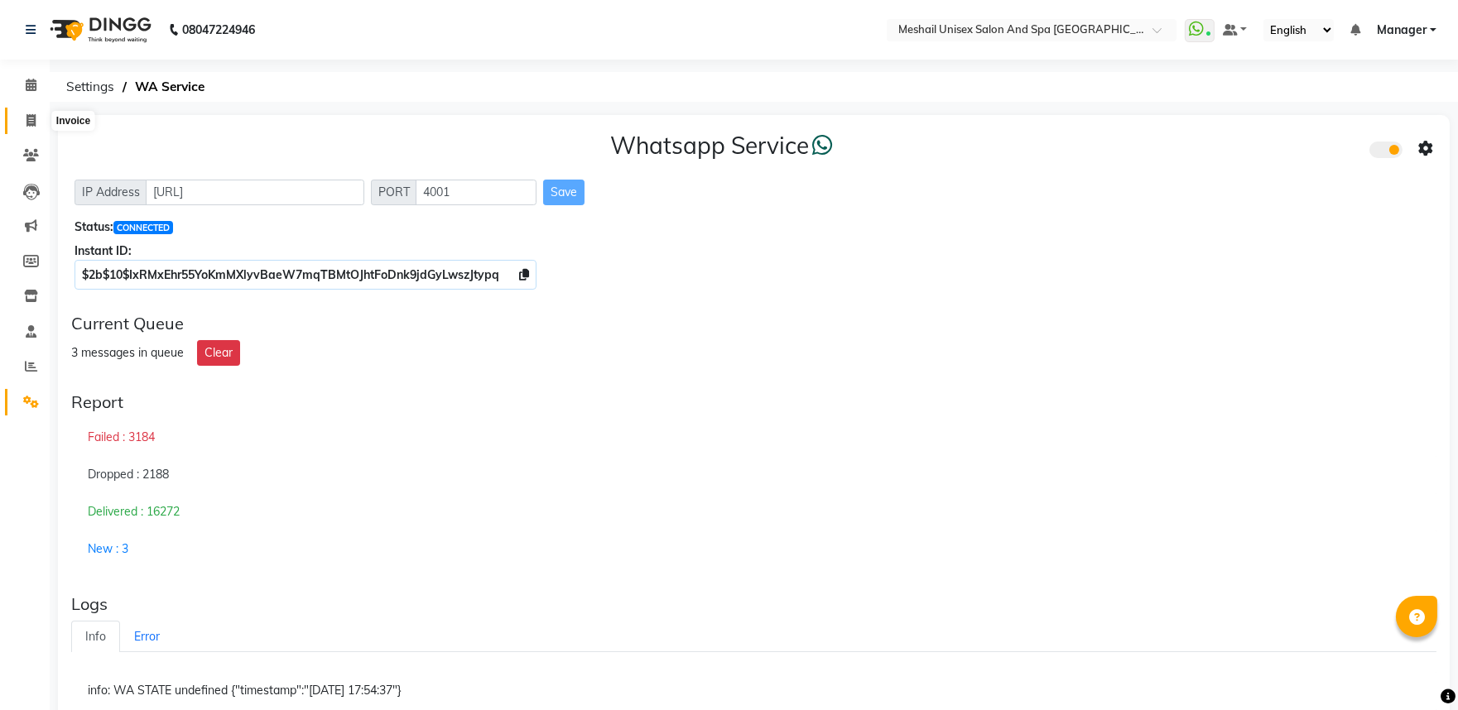
click at [36, 119] on span at bounding box center [31, 121] width 29 height 19
select select "service"
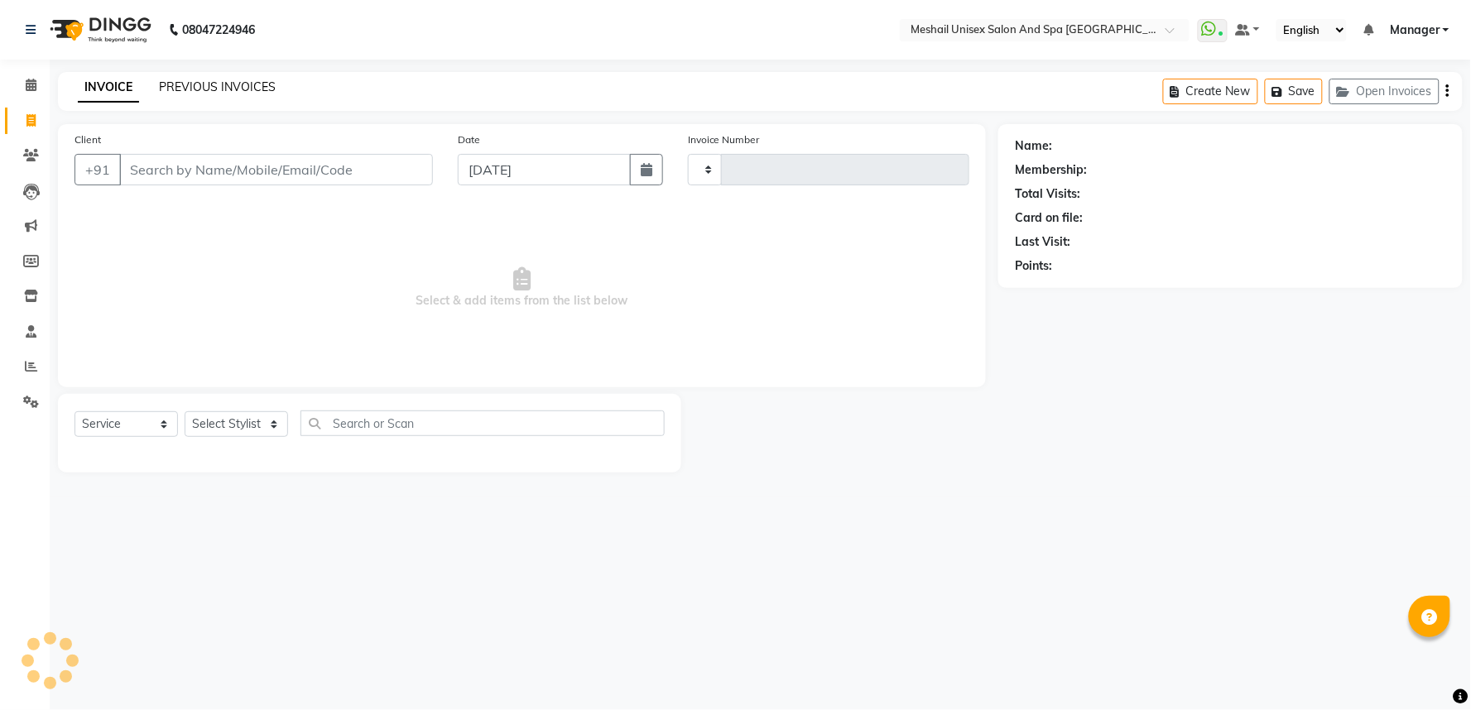
type input "2797"
select select "6711"
click at [253, 89] on link "PREVIOUS INVOICES" at bounding box center [217, 86] width 117 height 15
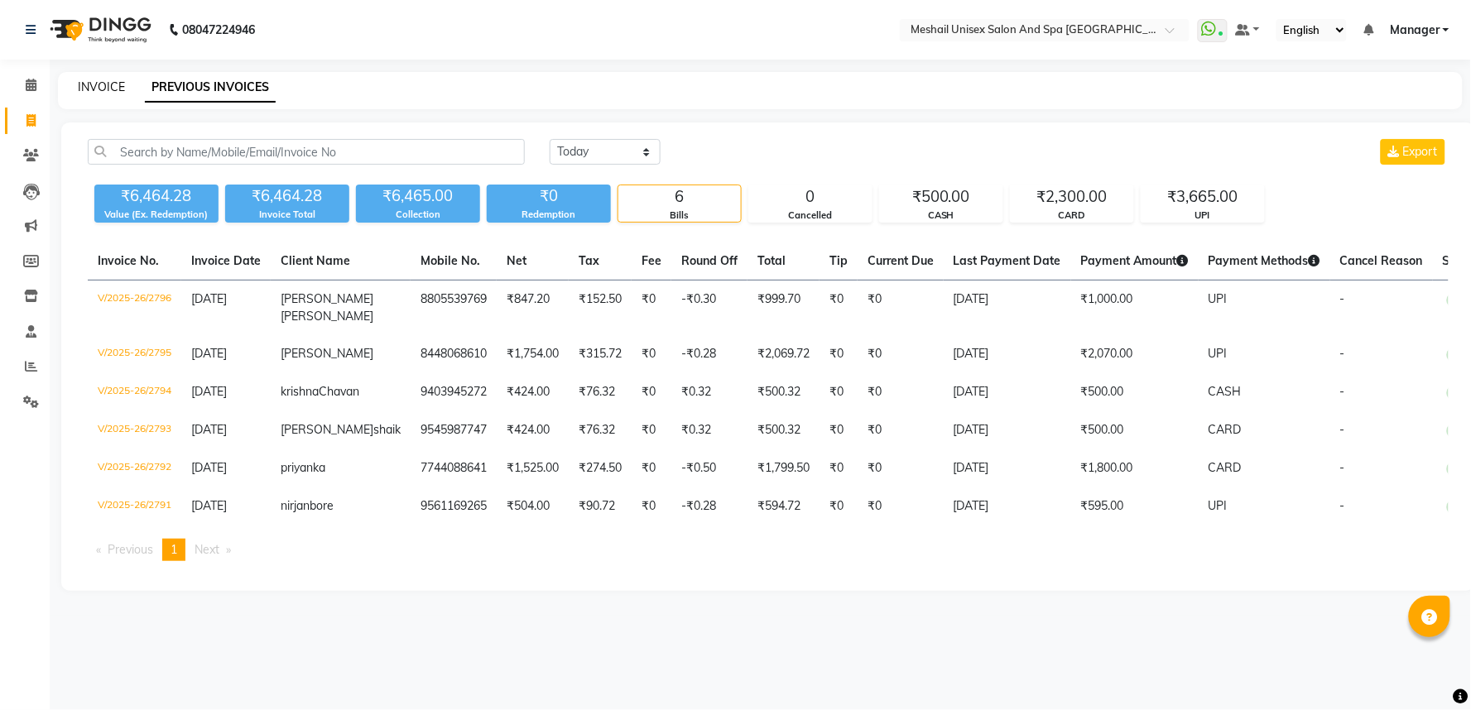
click at [93, 94] on link "INVOICE" at bounding box center [101, 86] width 47 height 15
select select "6711"
select select "service"
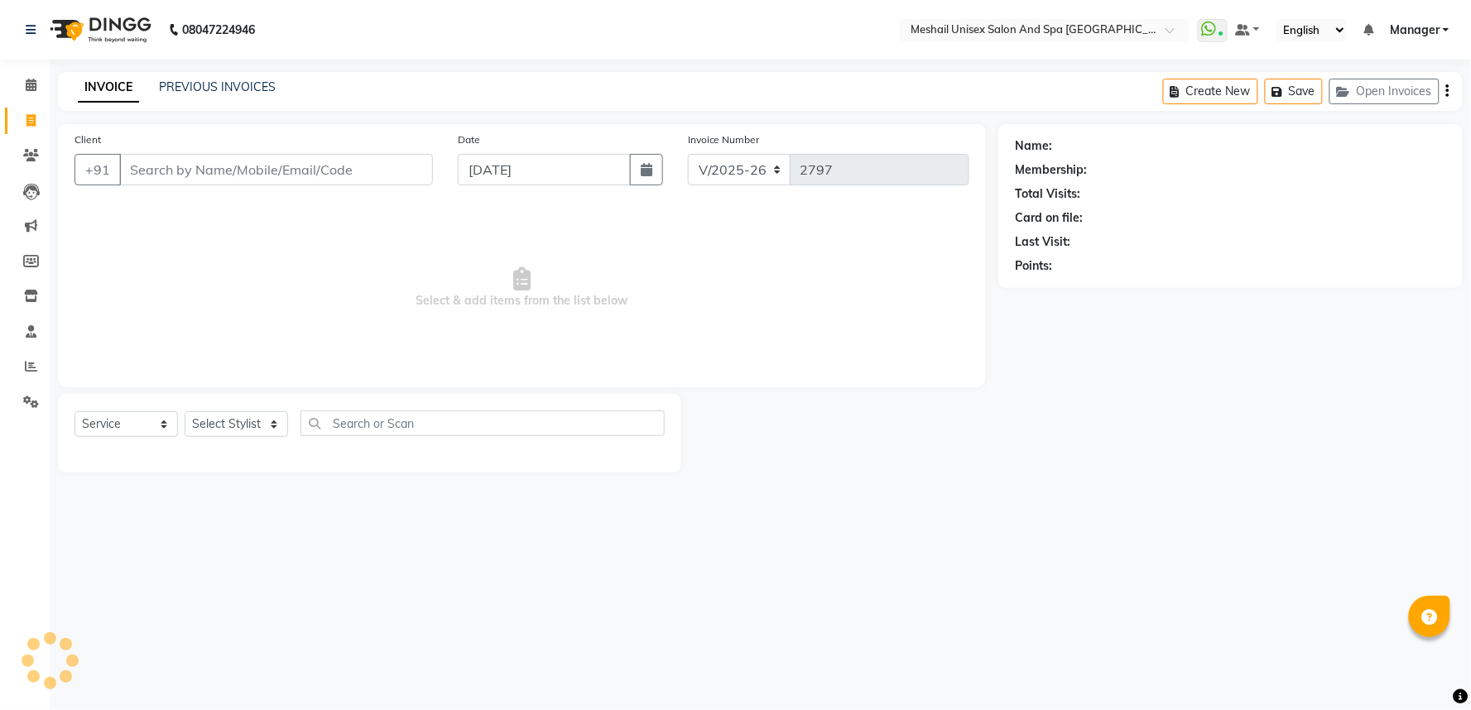
drag, startPoint x: 93, startPoint y: 94, endPoint x: 127, endPoint y: 156, distance: 70.7
click at [127, 156] on input "Client" at bounding box center [276, 169] width 314 height 31
type input "9673764627"
click at [393, 176] on span "Add Client" at bounding box center [390, 169] width 65 height 17
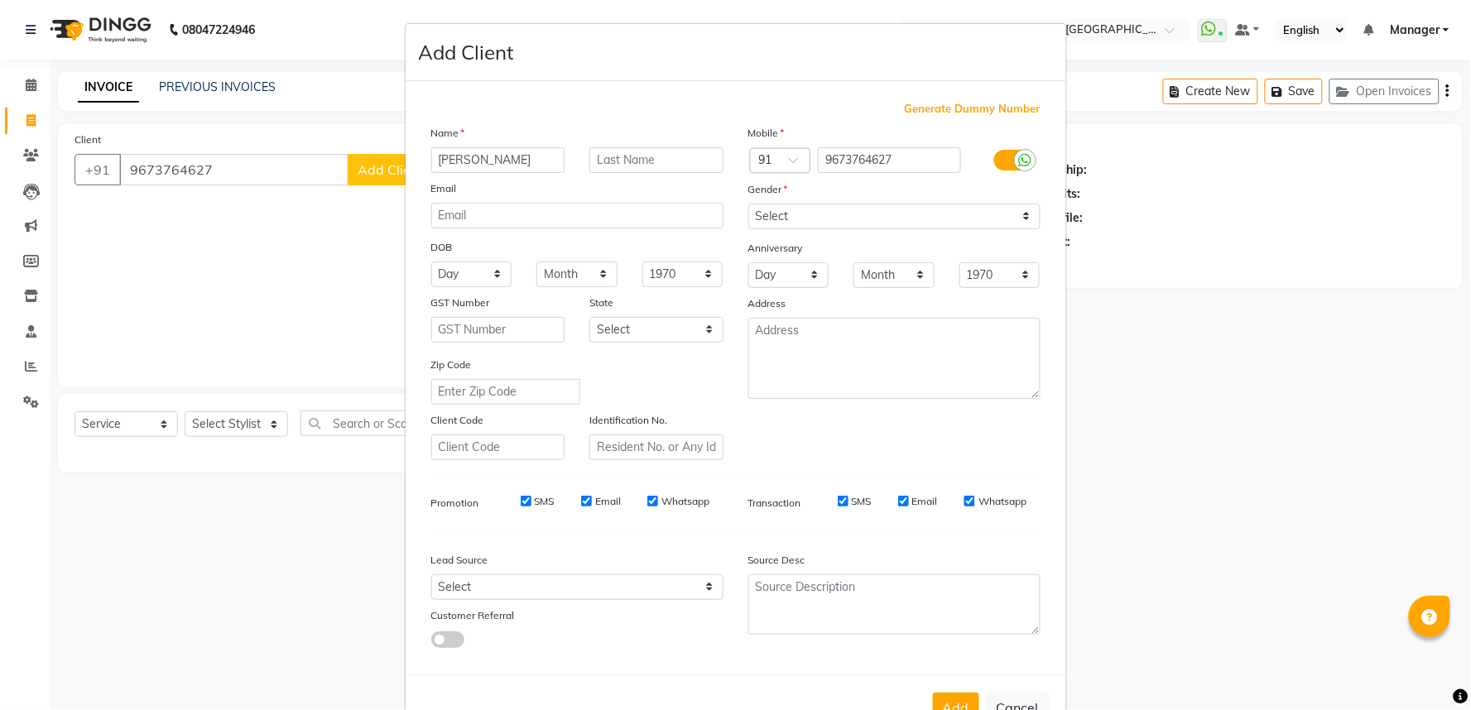
type input "punita"
click at [833, 237] on div "Anniversary" at bounding box center [894, 249] width 317 height 26
click at [838, 223] on select "Select Male Female Other Prefer Not To Say" at bounding box center [894, 217] width 292 height 26
select select "female"
click at [748, 204] on select "Select Male Female Other Prefer Not To Say" at bounding box center [894, 217] width 292 height 26
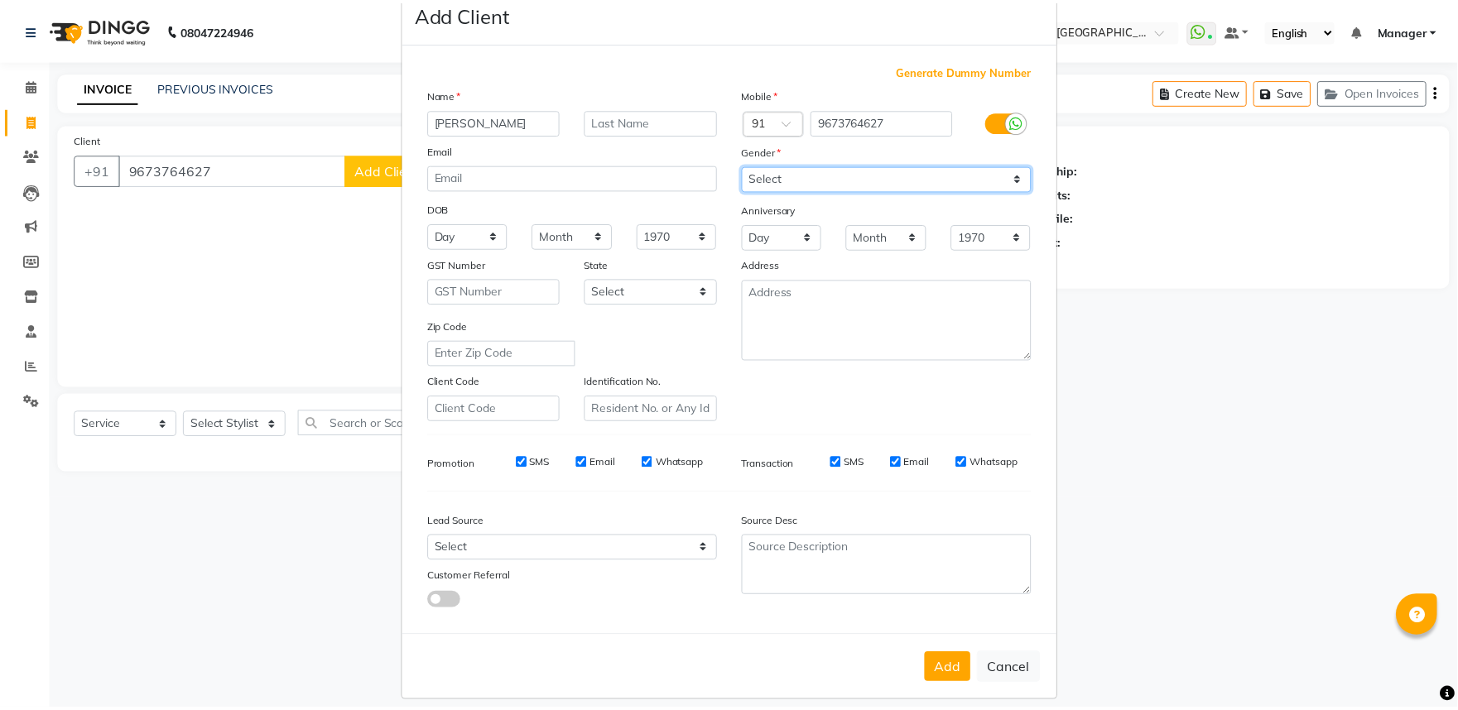
scroll to position [54, 0]
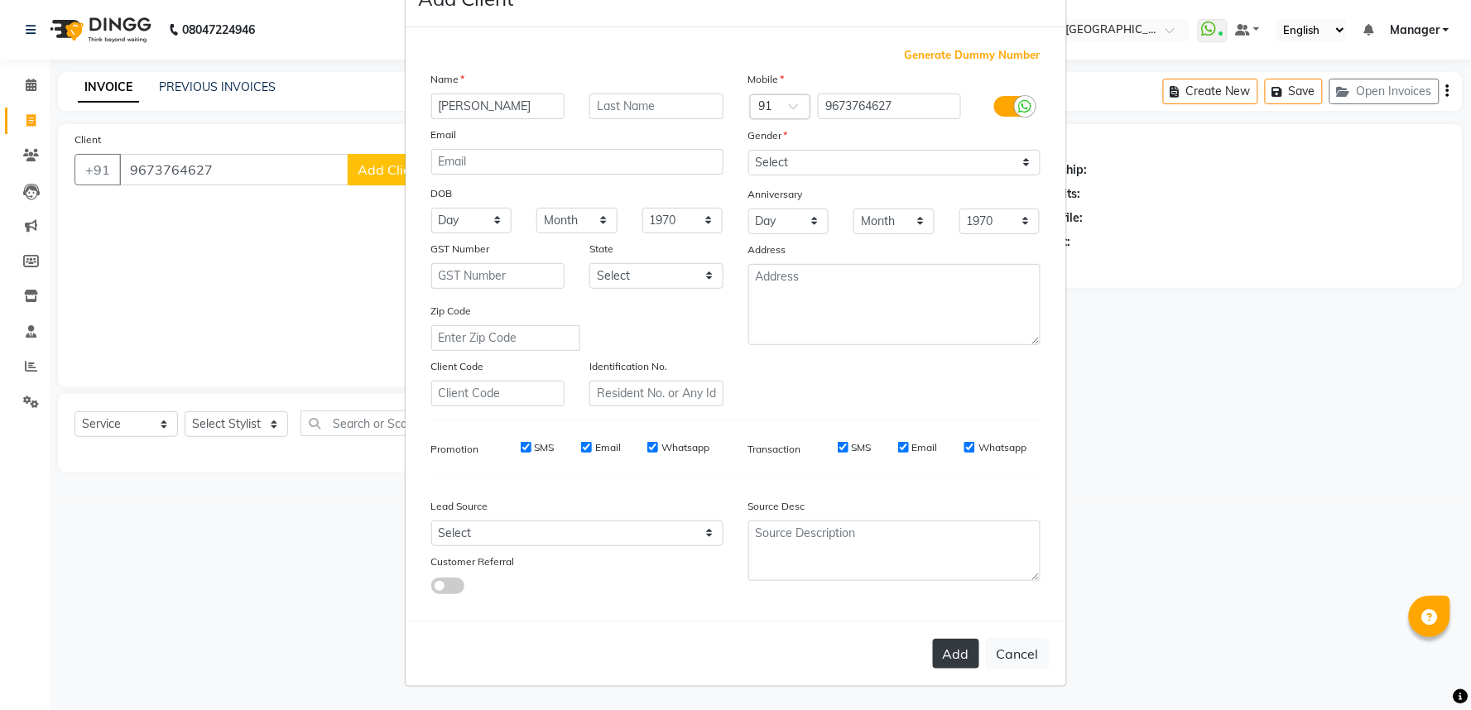
click at [939, 654] on button "Add" at bounding box center [956, 654] width 46 height 30
select select
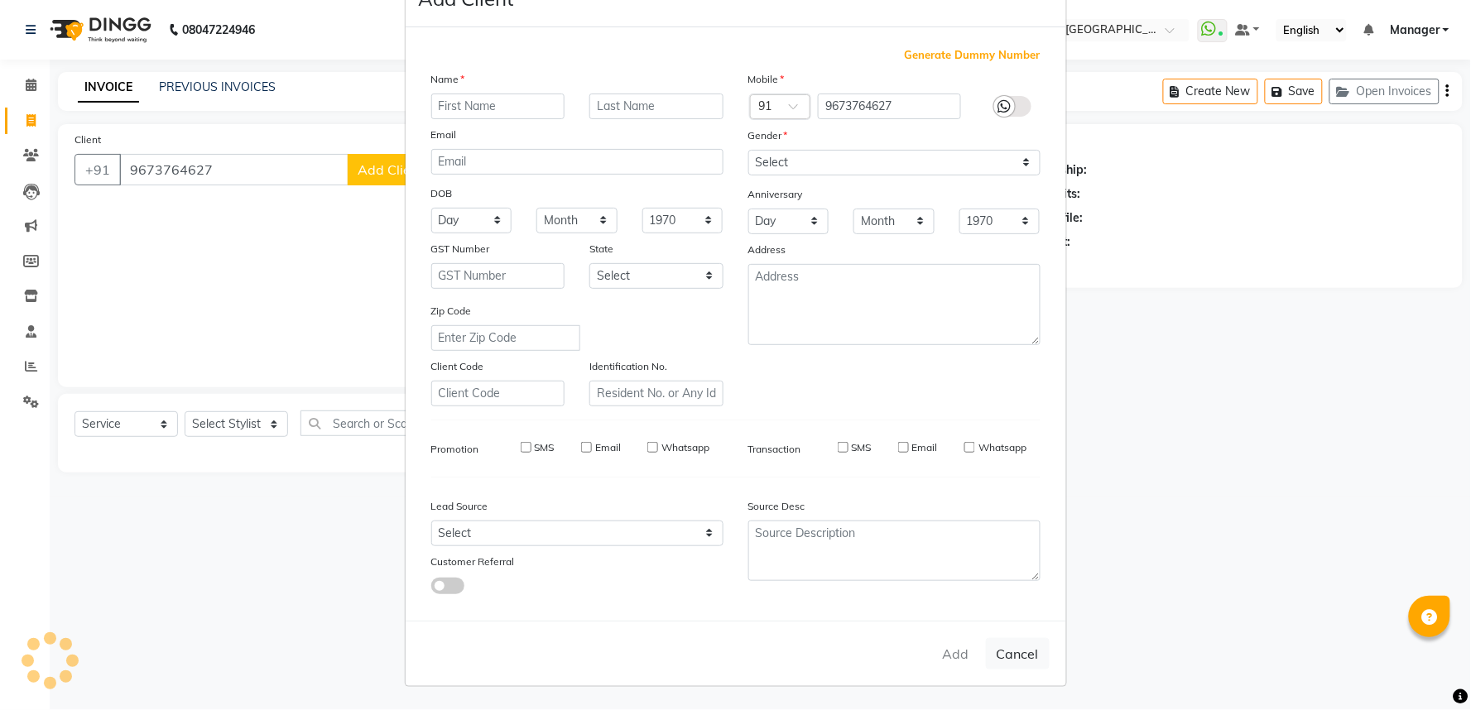
select select
checkbox input "false"
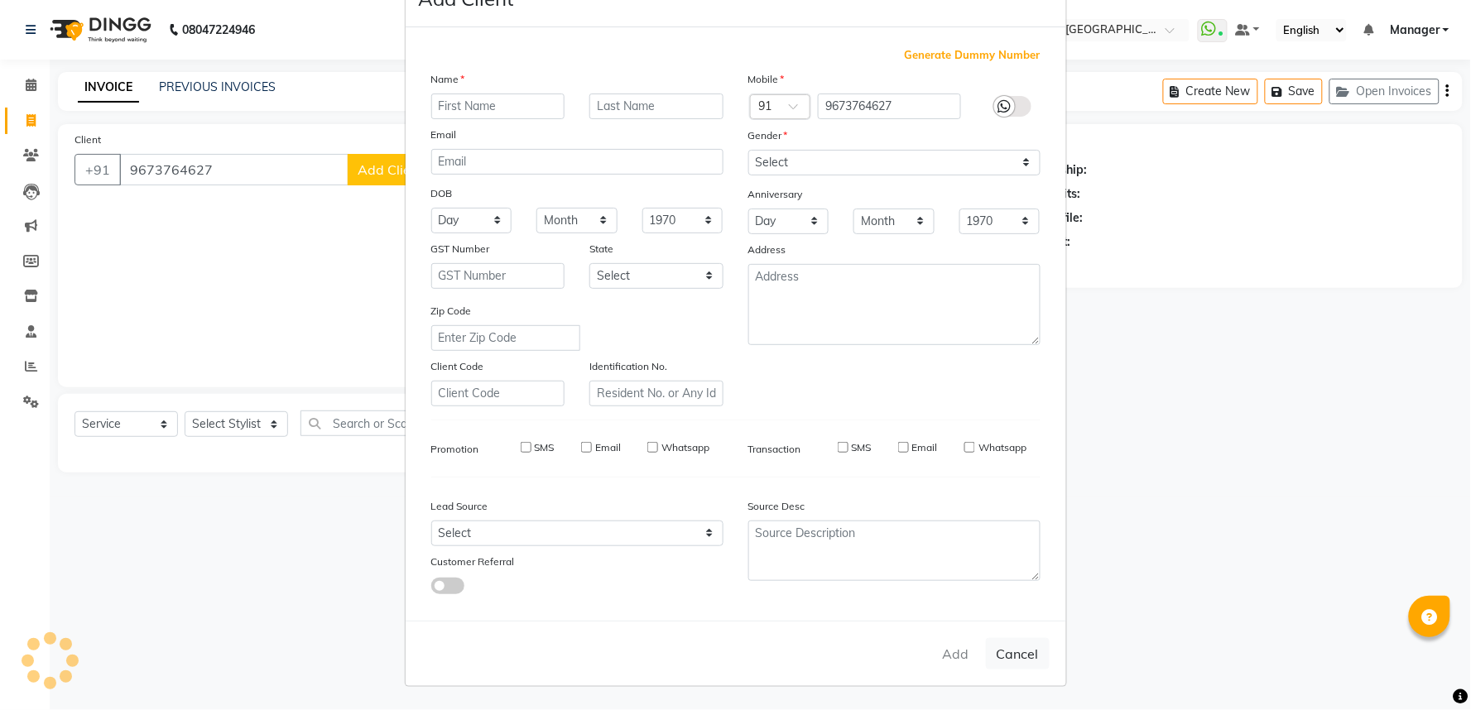
checkbox input "false"
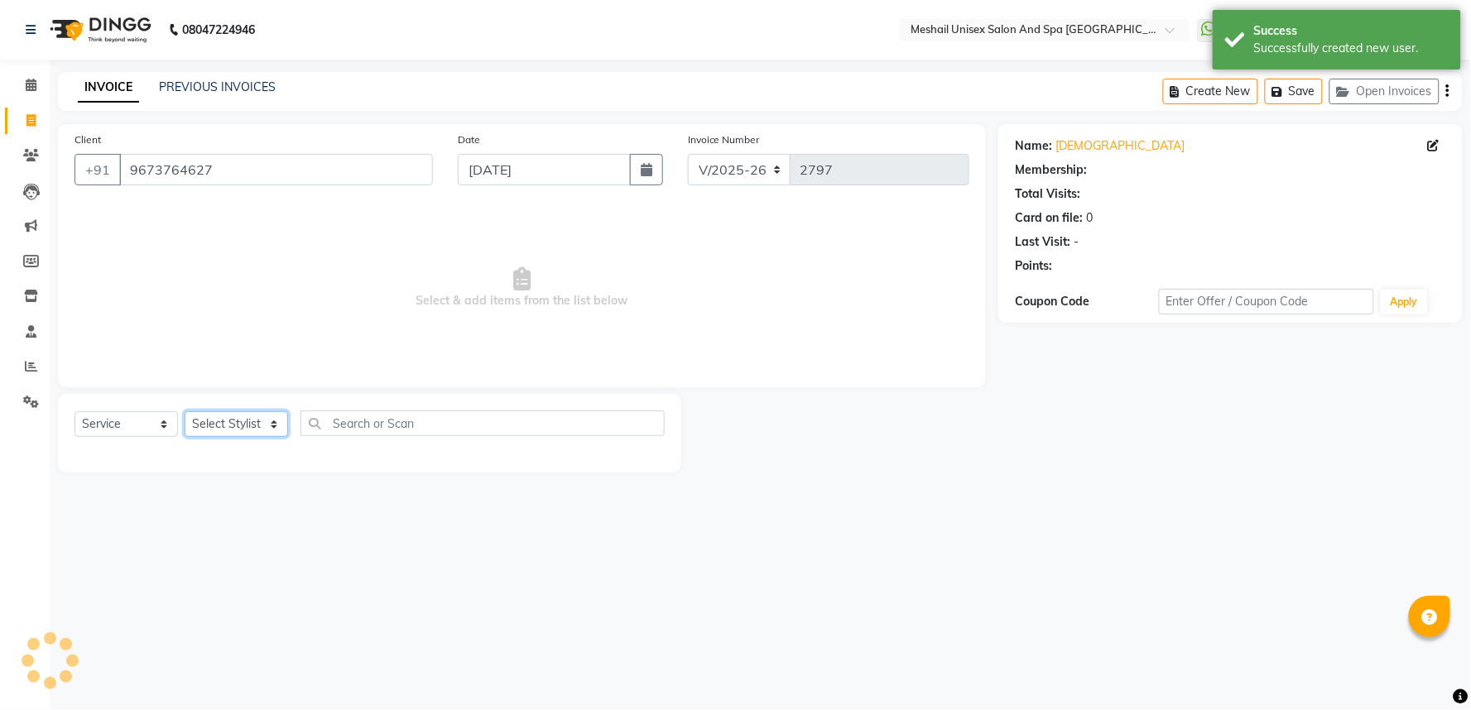
click at [250, 430] on select "Select Stylist Avinash gauri Manager [PERSON_NAME] [PERSON_NAME] [PERSON_NAME] …" at bounding box center [236, 424] width 103 height 26
select select "53322"
click at [185, 412] on select "Select Stylist Avinash gauri Manager [PERSON_NAME] [PERSON_NAME] [PERSON_NAME] …" at bounding box center [236, 424] width 103 height 26
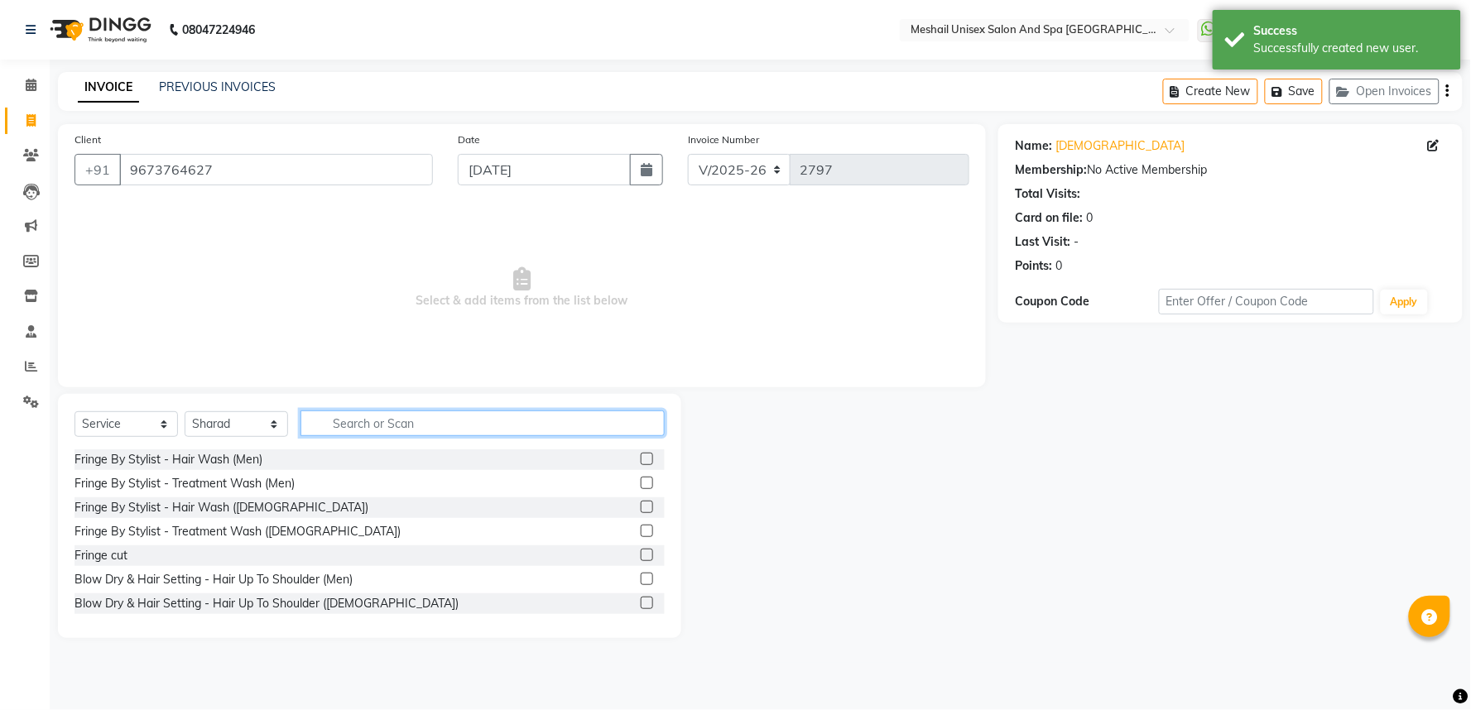
click at [412, 426] on input "text" at bounding box center [482, 424] width 364 height 26
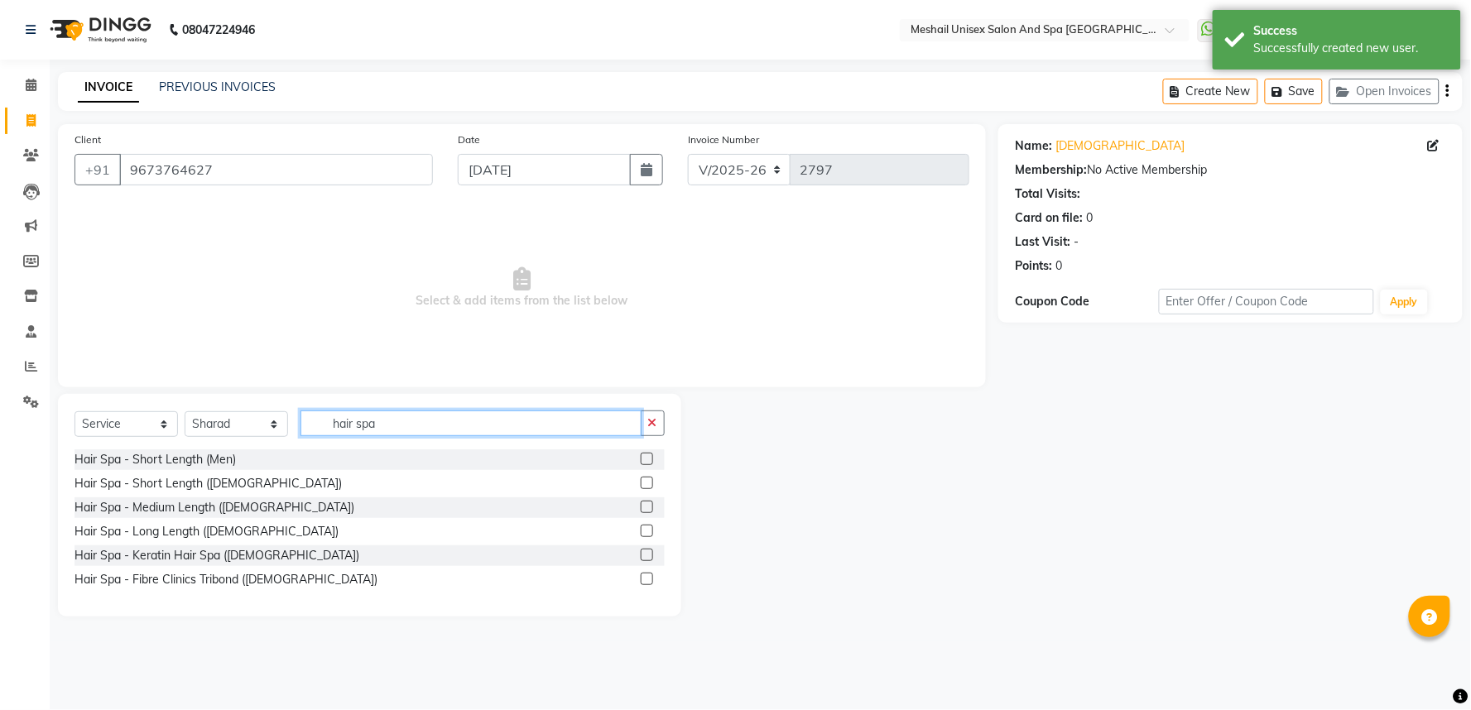
type input "hair spa"
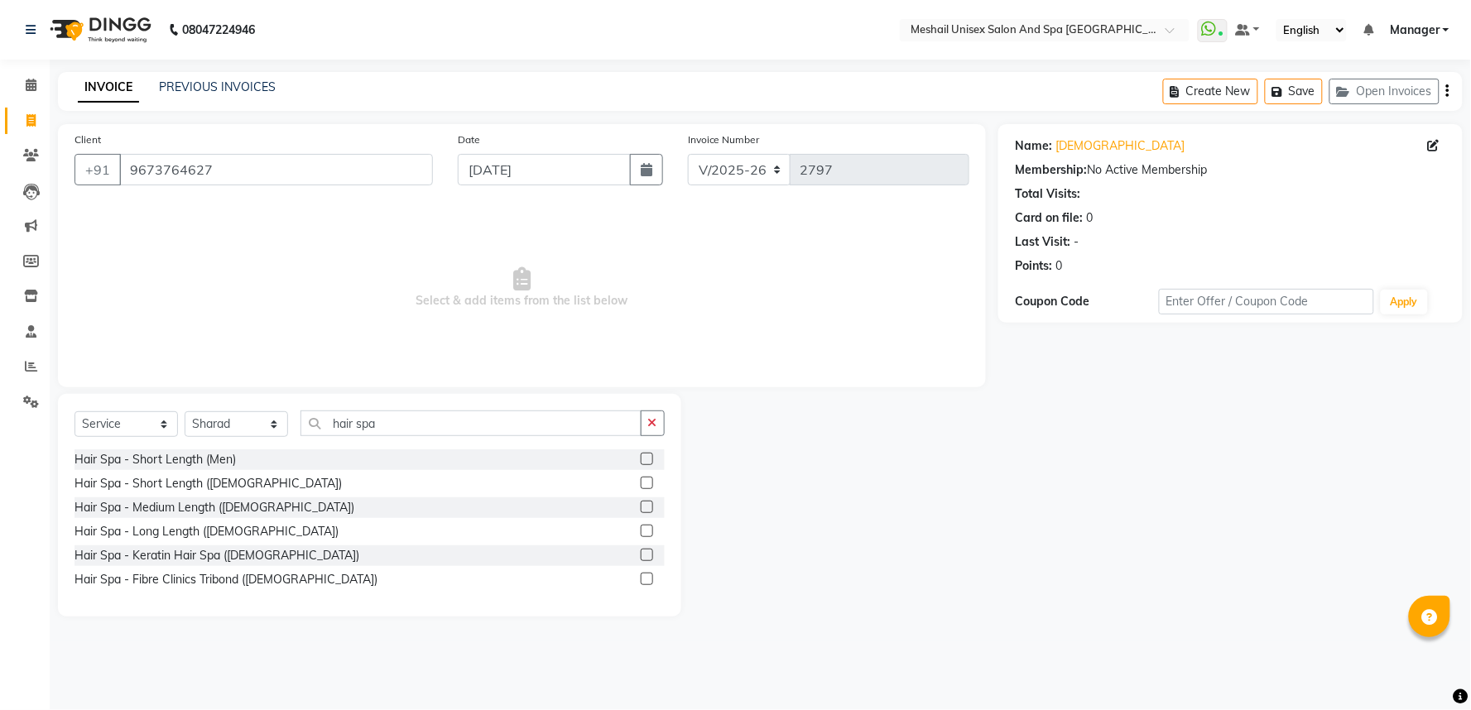
click at [650, 505] on label at bounding box center [647, 507] width 12 height 12
click at [650, 505] on input "checkbox" at bounding box center [646, 507] width 11 height 11
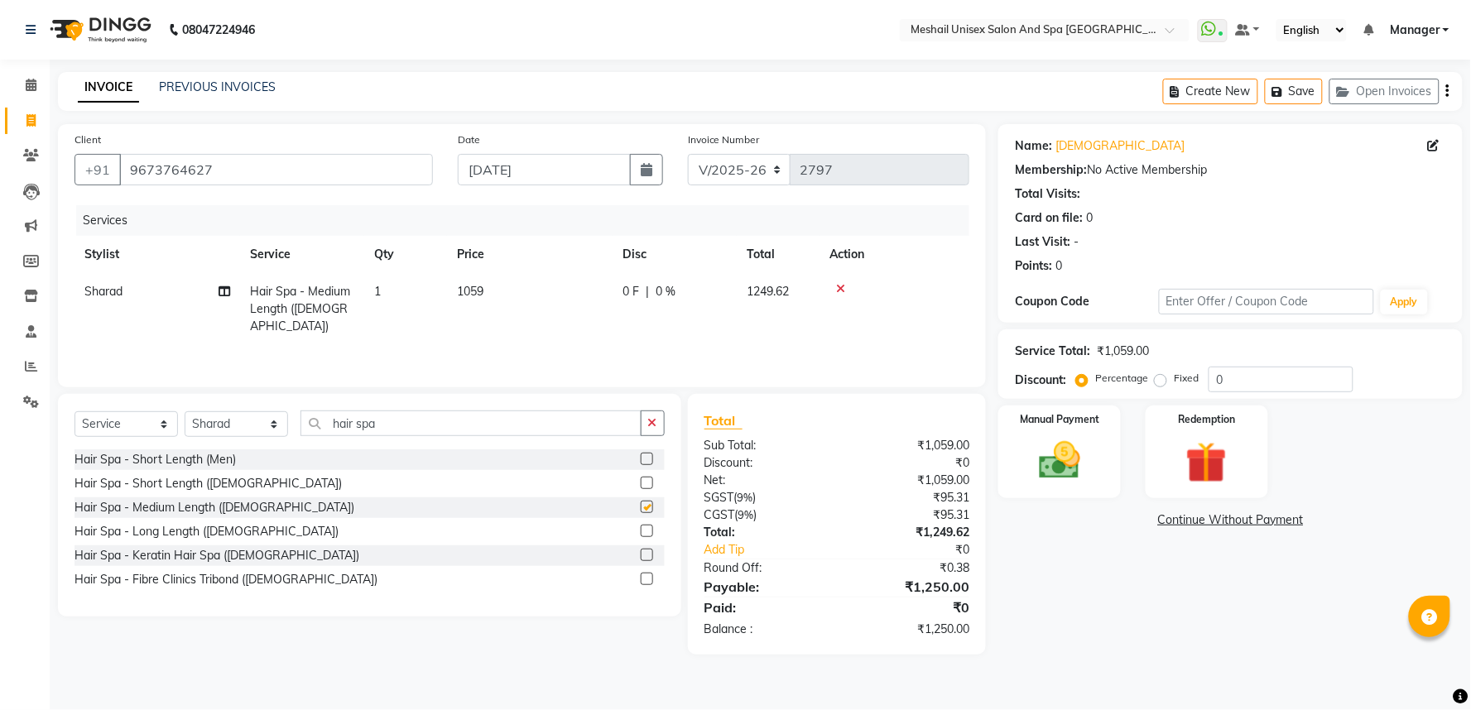
checkbox input "false"
click at [468, 293] on span "1059" at bounding box center [470, 291] width 26 height 15
select select "53322"
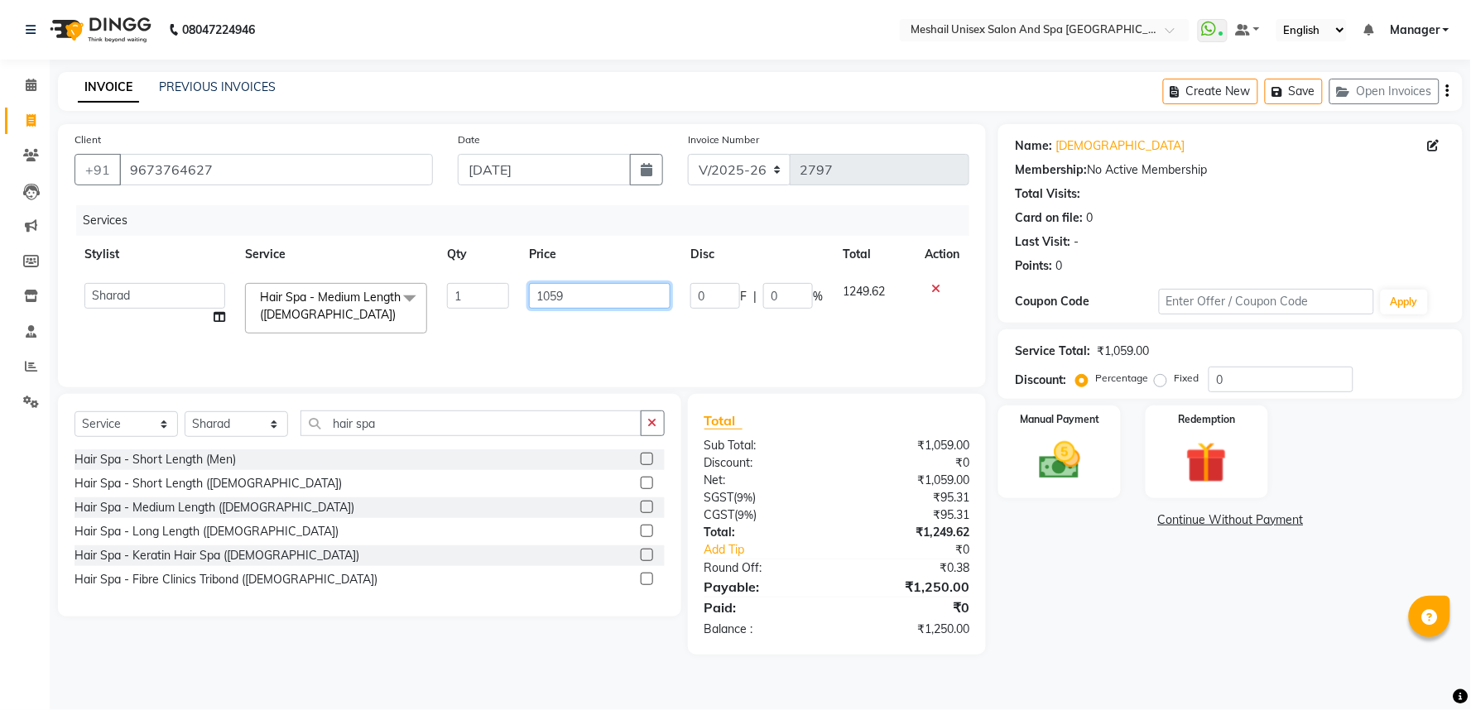
click at [536, 285] on input "1059" at bounding box center [600, 296] width 142 height 26
click at [538, 286] on input "1059" at bounding box center [600, 296] width 142 height 26
type input "1017"
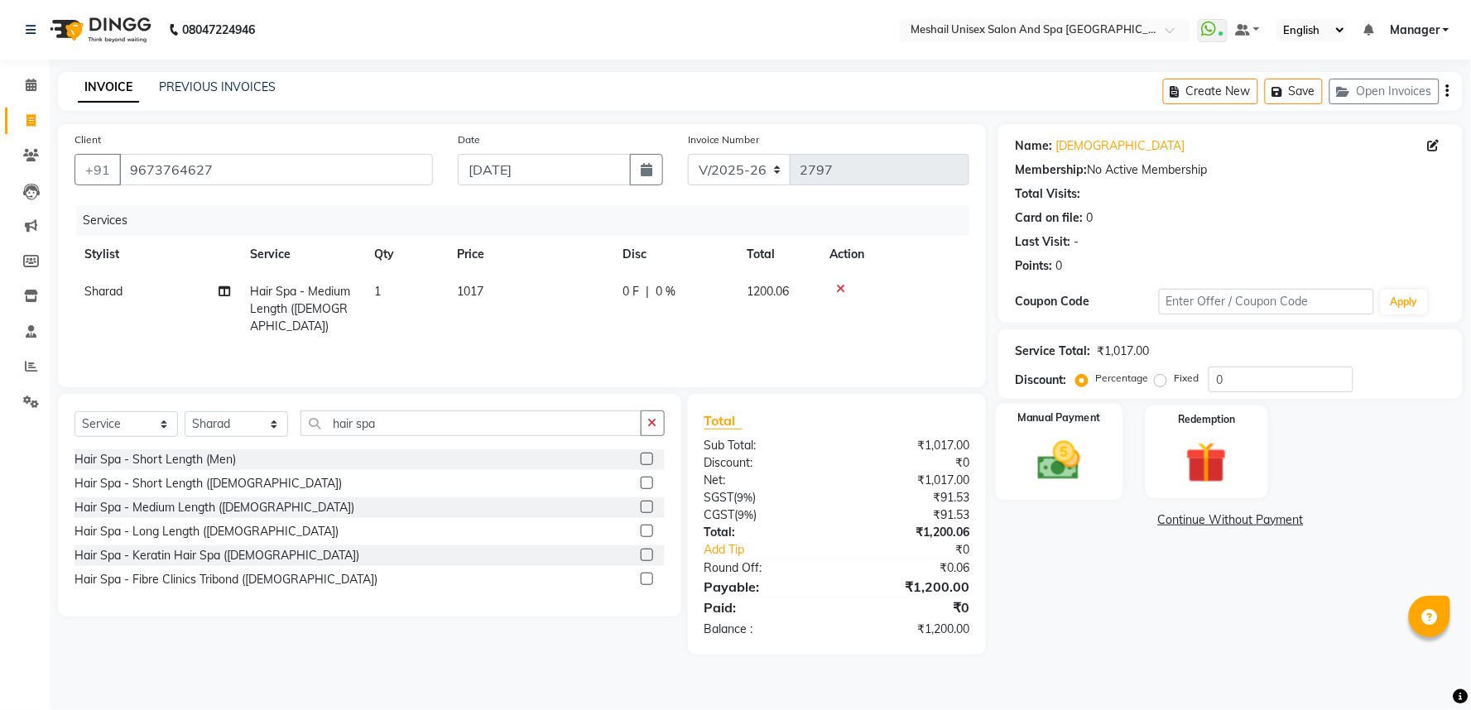
drag, startPoint x: 1030, startPoint y: 451, endPoint x: 1098, endPoint y: 489, distance: 77.8
click at [1030, 453] on img at bounding box center [1060, 461] width 70 height 50
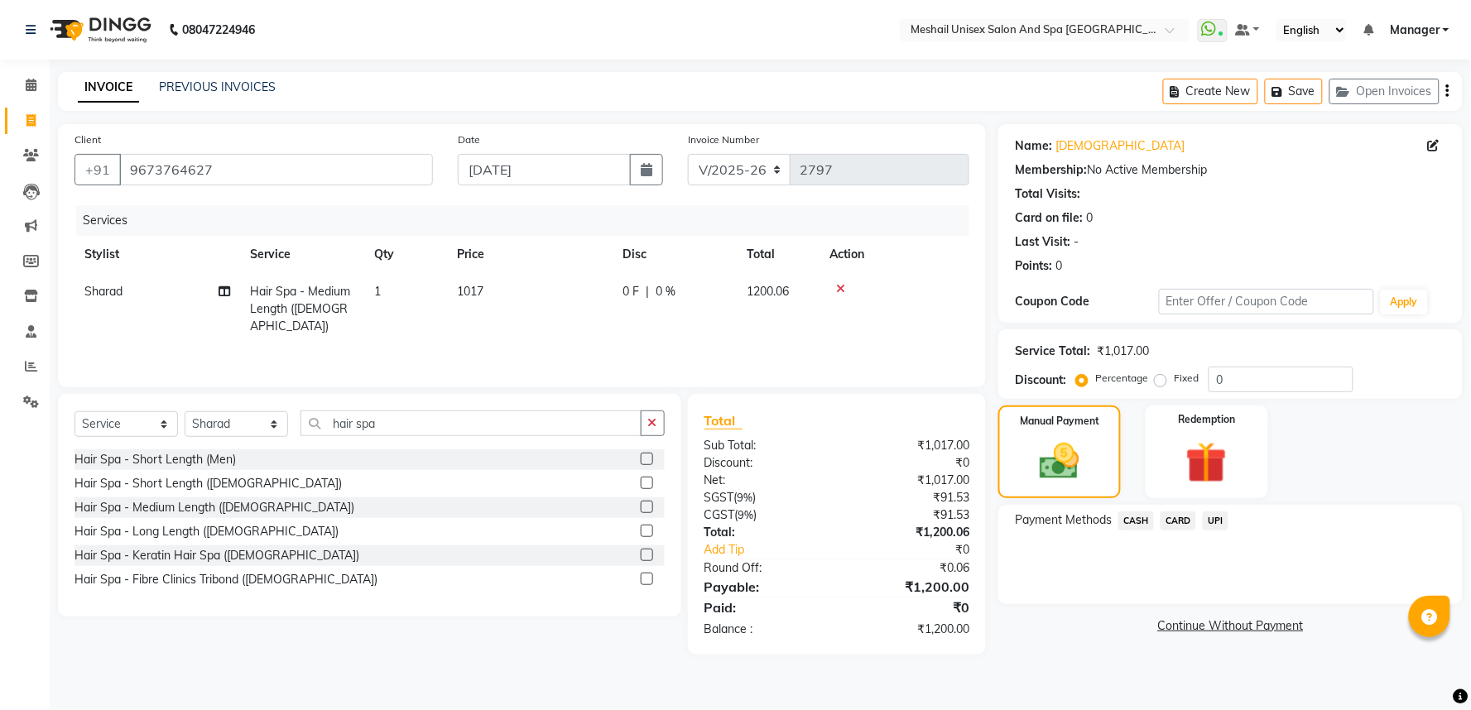
drag, startPoint x: 1230, startPoint y: 520, endPoint x: 1210, endPoint y: 527, distance: 21.2
click at [1228, 523] on div "Payment Methods CASH CARD UPI" at bounding box center [1230, 523] width 431 height 22
click at [1207, 525] on span "UPI" at bounding box center [1216, 521] width 26 height 19
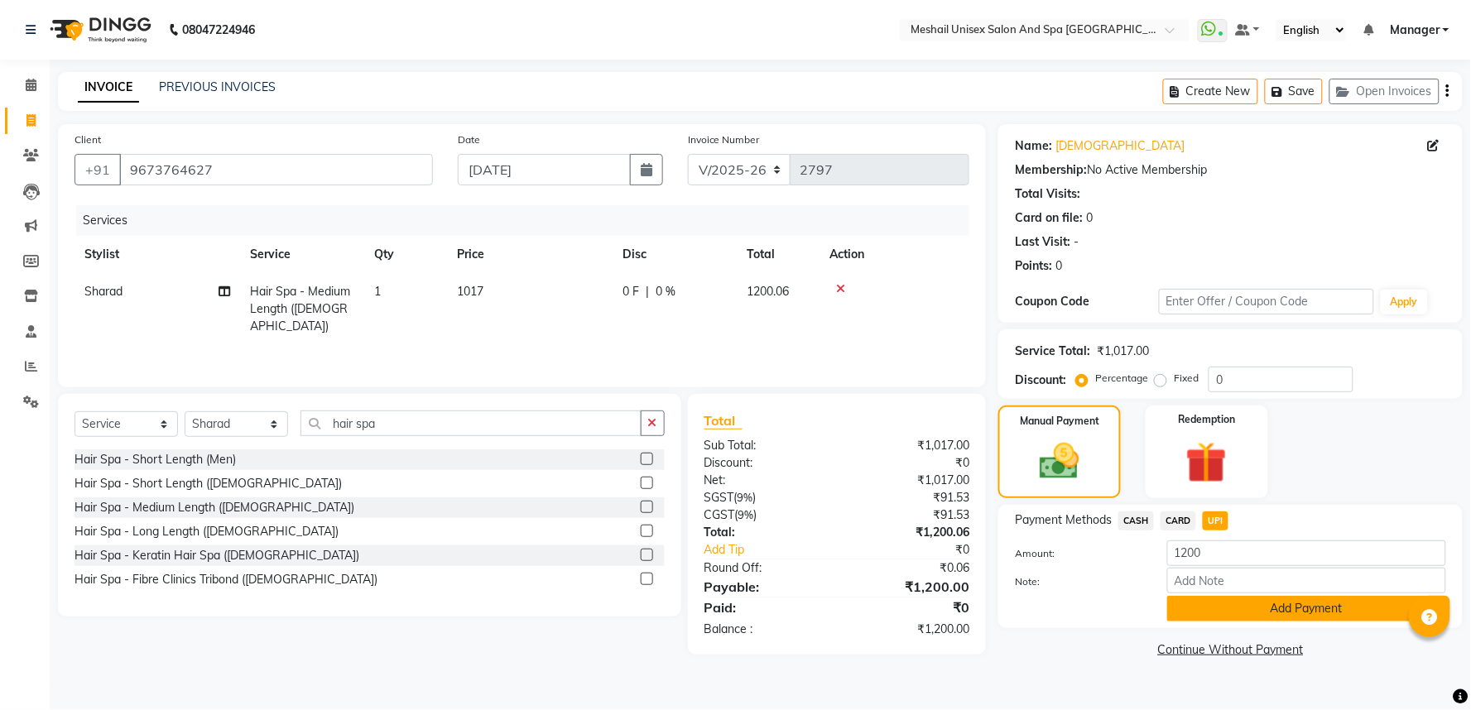
click at [1328, 608] on button "Add Payment" at bounding box center [1306, 609] width 279 height 26
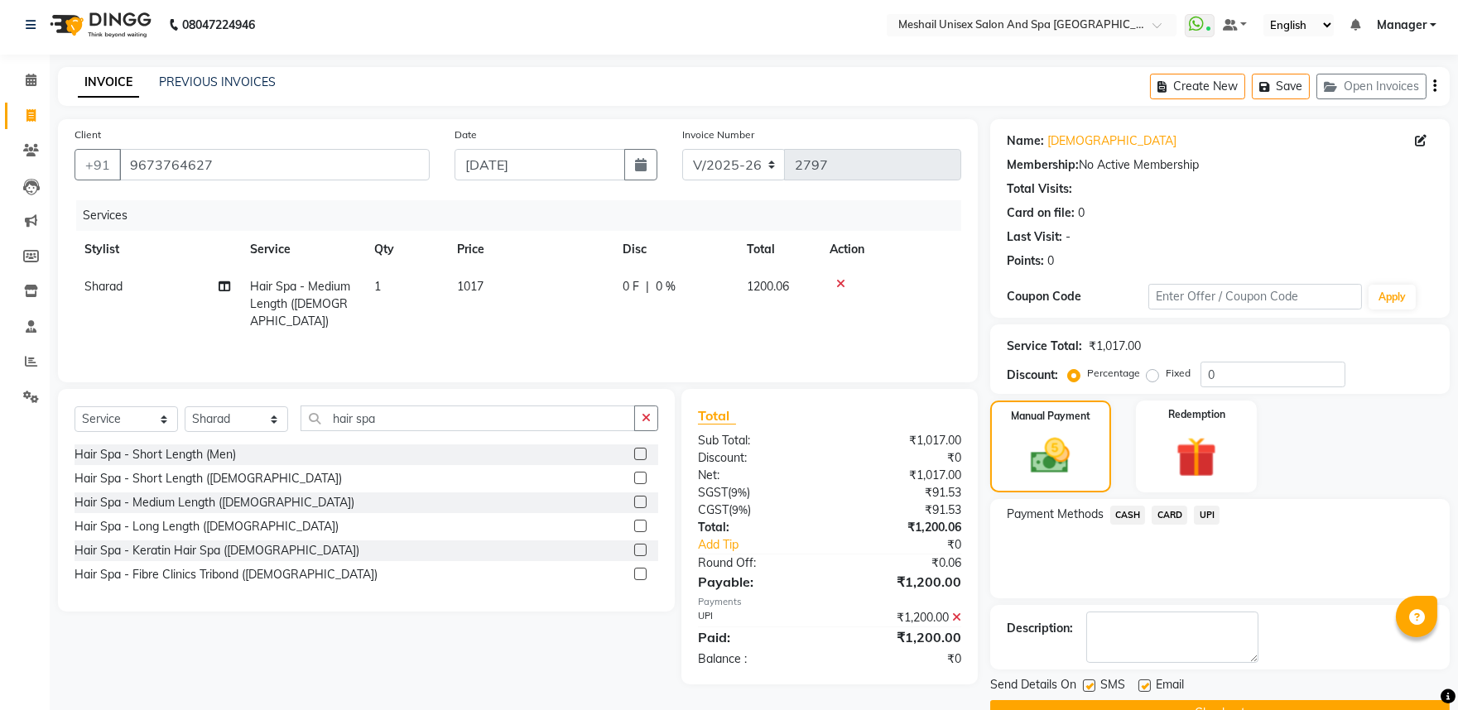
scroll to position [45, 0]
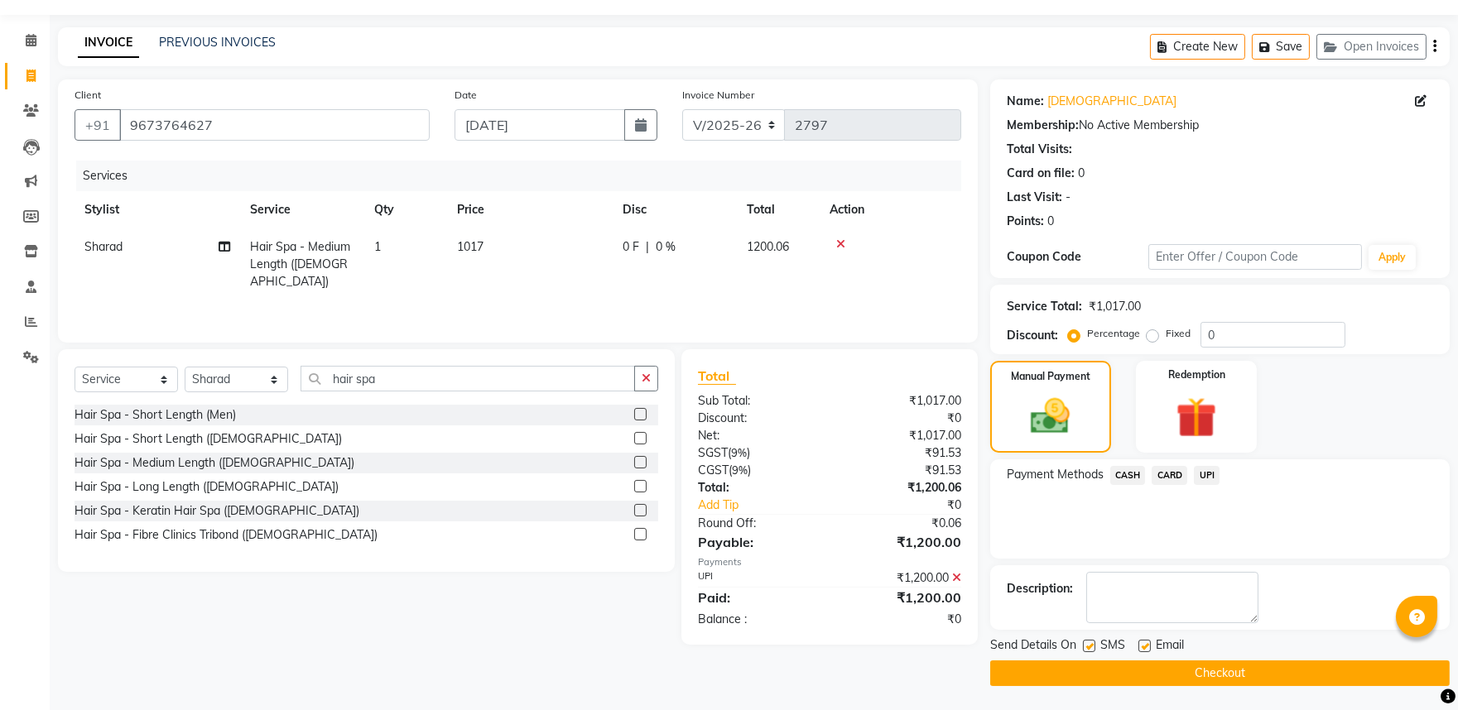
click at [1324, 651] on div "Send Details On SMS Email" at bounding box center [1219, 647] width 459 height 21
click at [1317, 672] on button "Checkout" at bounding box center [1219, 674] width 459 height 26
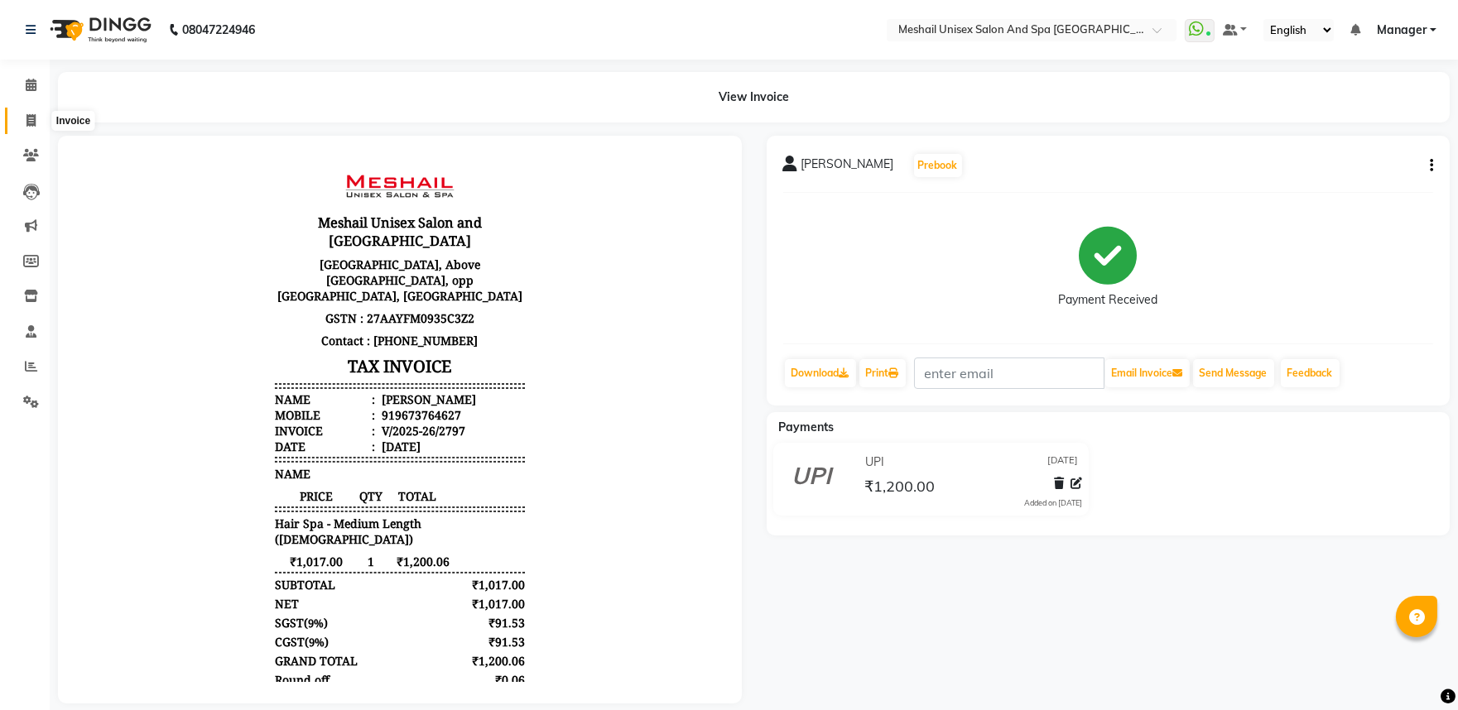
click at [22, 118] on span at bounding box center [31, 121] width 29 height 19
select select "service"
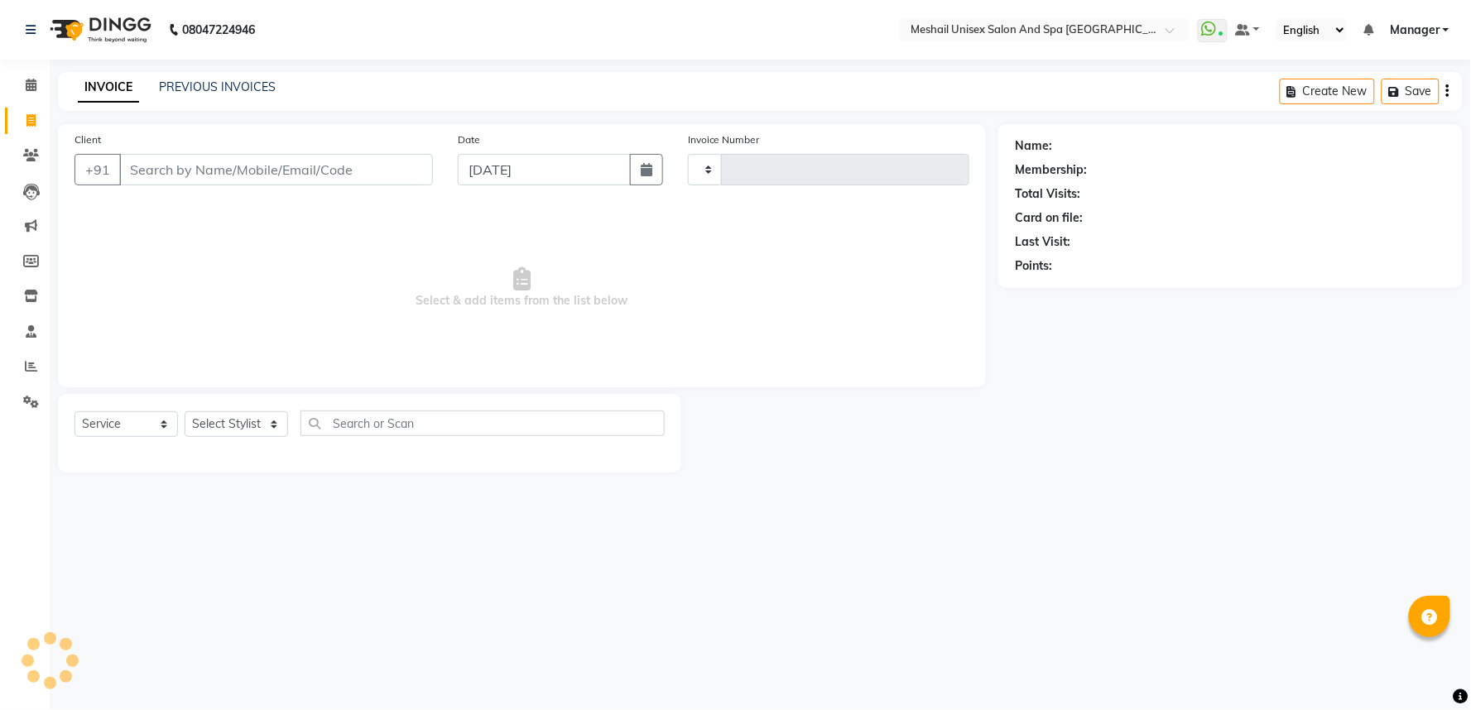
type input "2798"
select select "6711"
click at [202, 96] on div "INVOICE PREVIOUS INVOICES" at bounding box center [177, 88] width 238 height 19
click at [219, 87] on link "PREVIOUS INVOICES" at bounding box center [217, 86] width 117 height 15
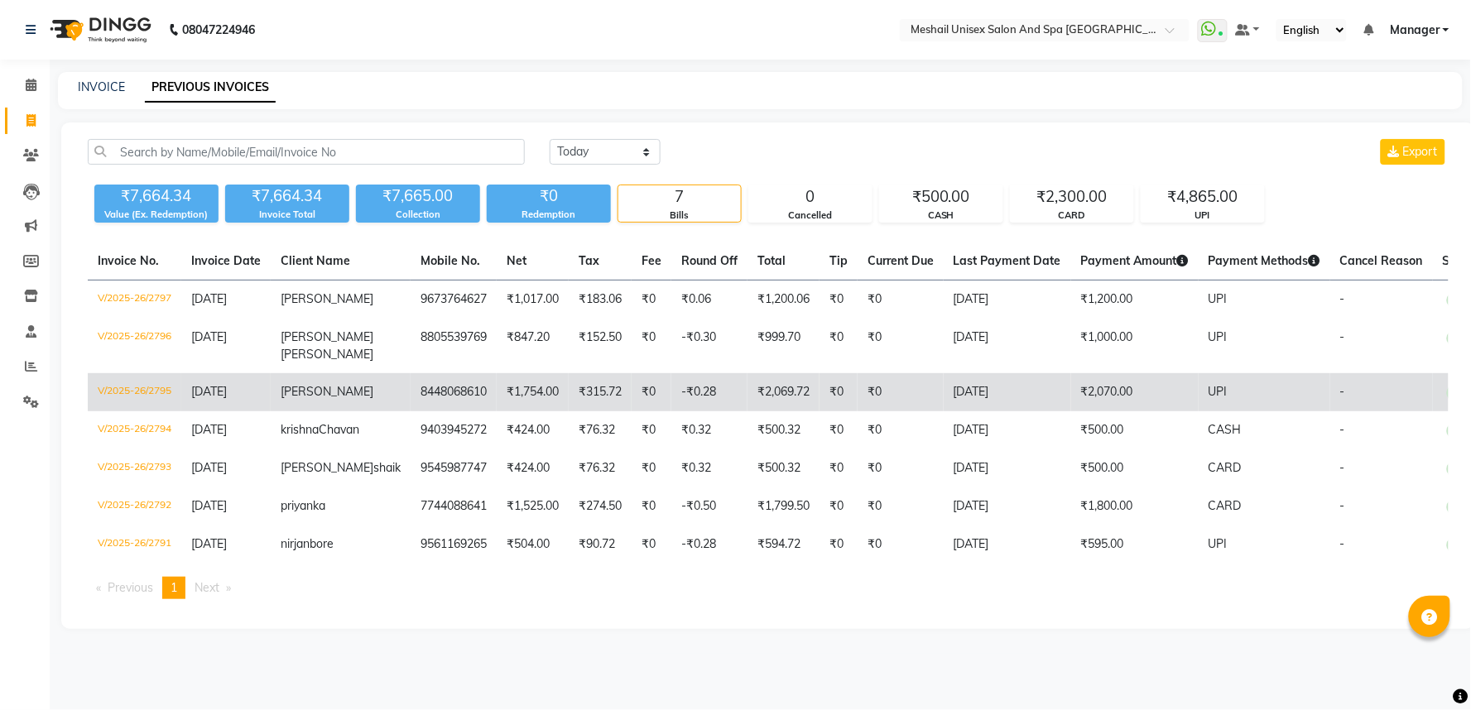
click at [671, 378] on td "-₹0.28" at bounding box center [709, 392] width 76 height 38
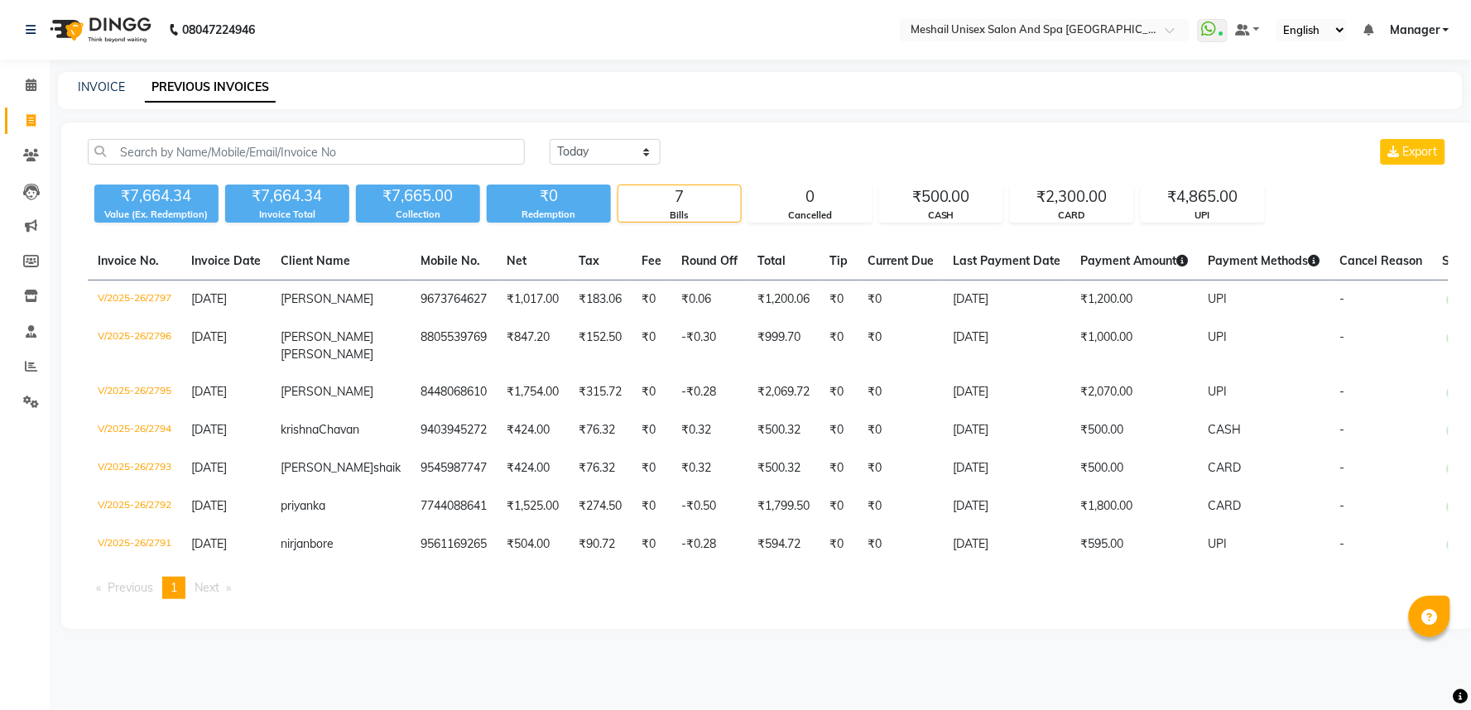
click at [71, 92] on div "INVOICE PREVIOUS INVOICES" at bounding box center [750, 87] width 1385 height 17
click at [17, 89] on span at bounding box center [31, 85] width 29 height 19
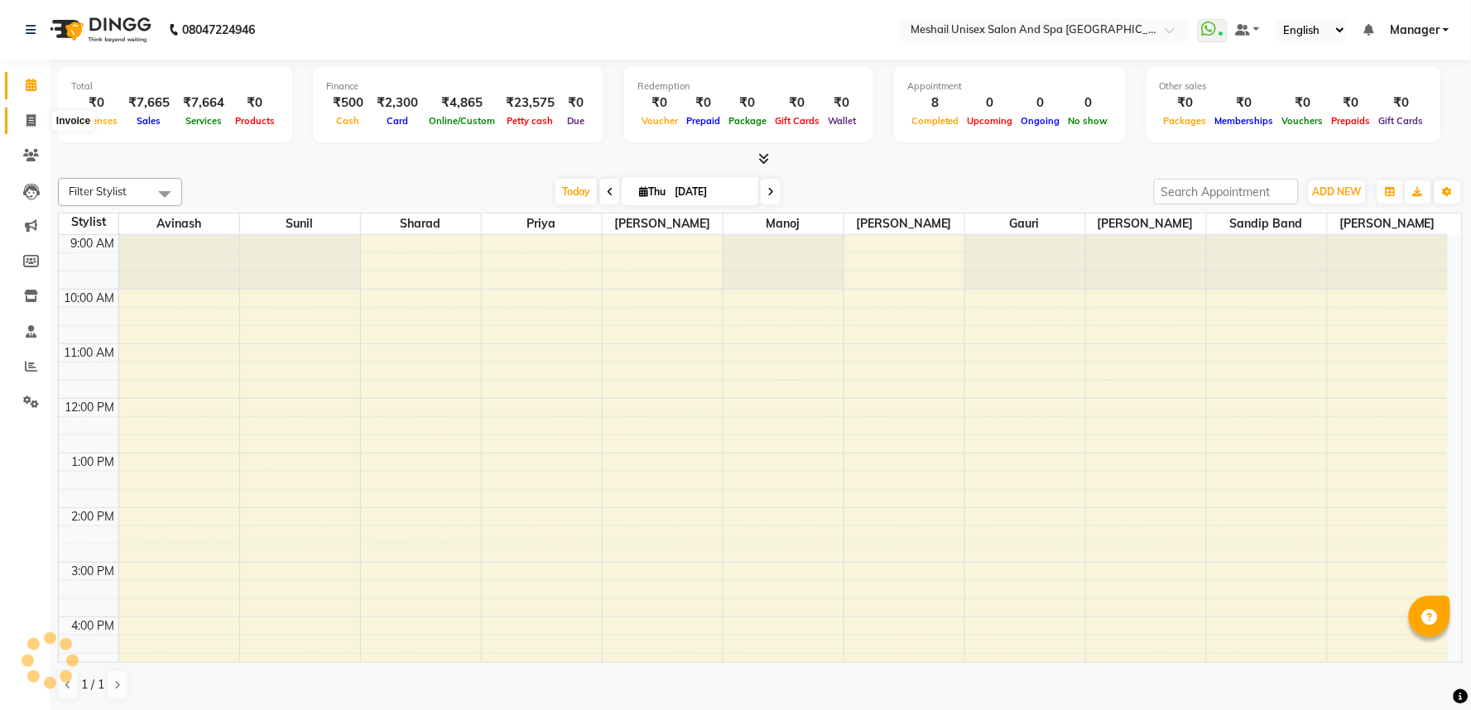
click at [27, 119] on icon at bounding box center [30, 120] width 9 height 12
select select "service"
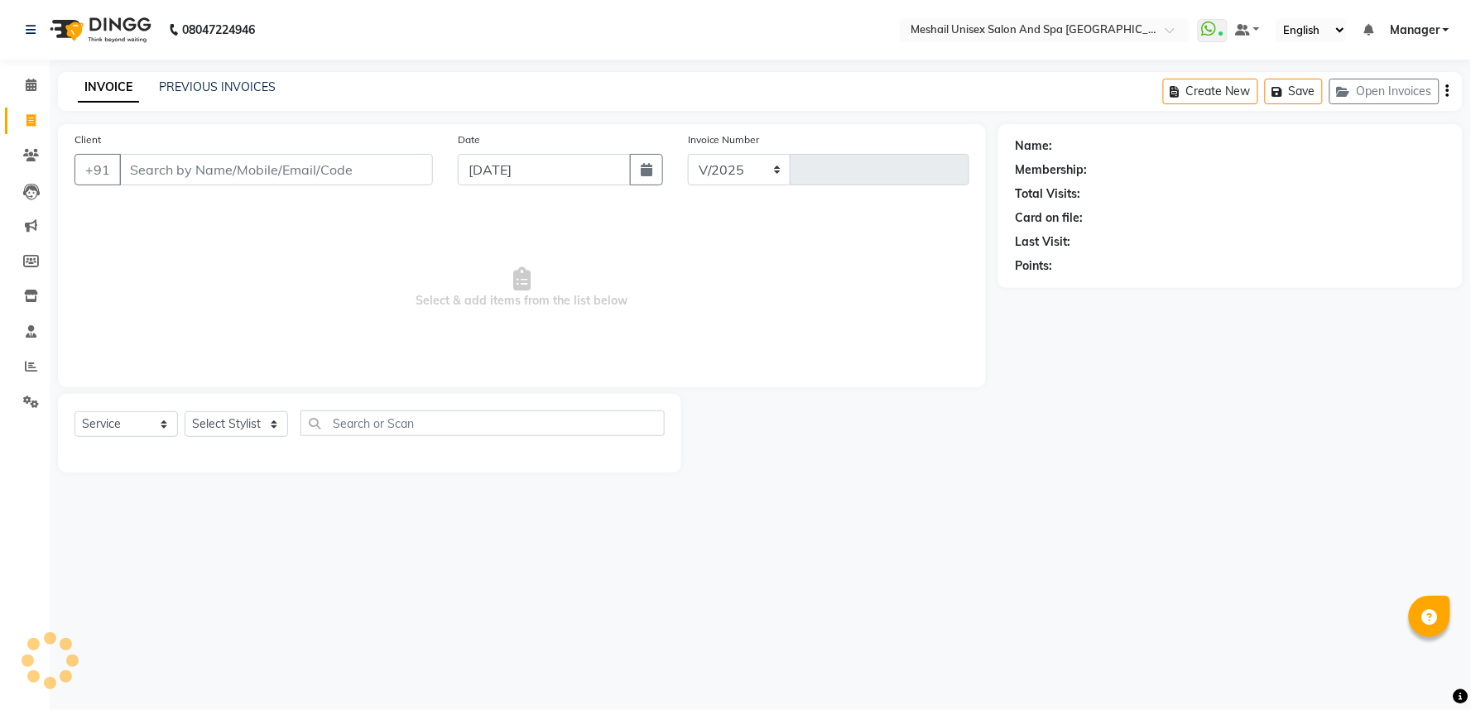
select select "6711"
type input "2798"
click at [233, 84] on link "PREVIOUS INVOICES" at bounding box center [217, 86] width 117 height 15
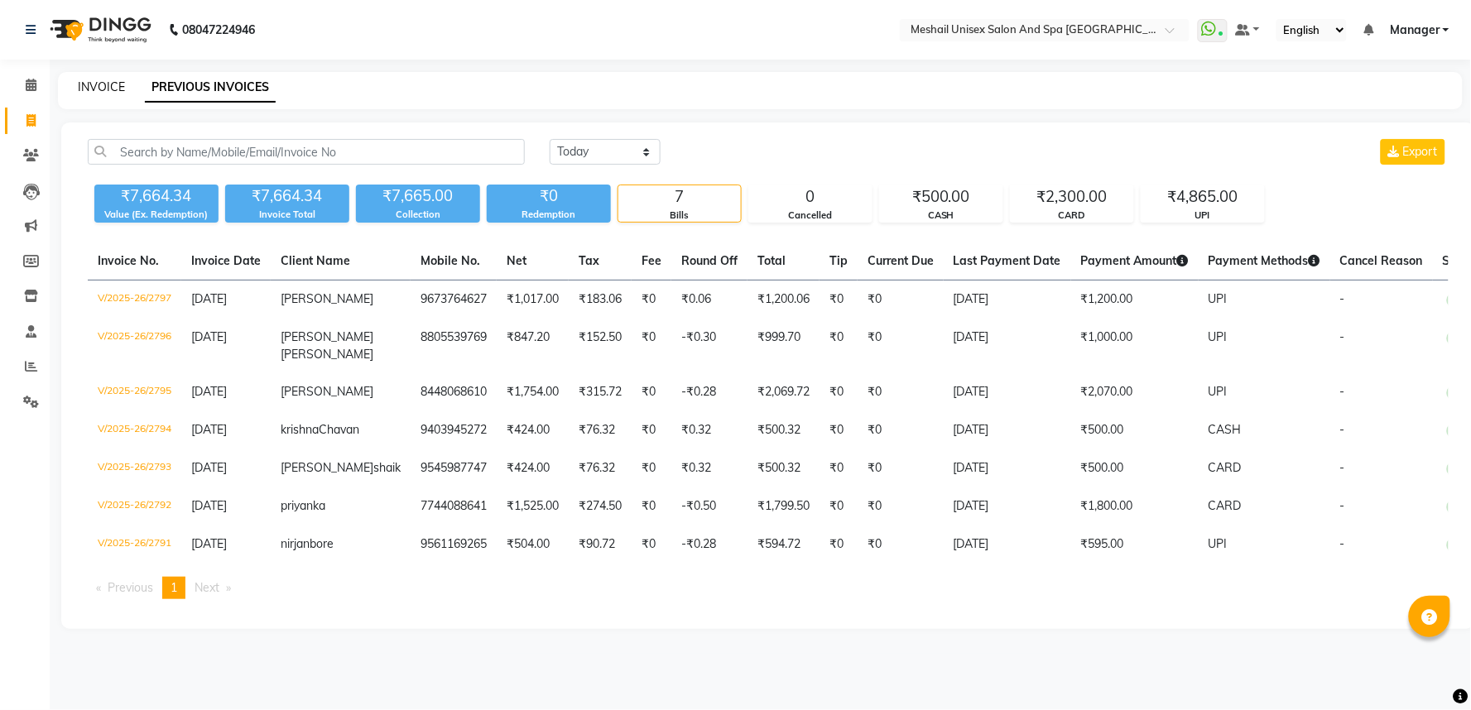
click at [89, 87] on link "INVOICE" at bounding box center [101, 86] width 47 height 15
select select "service"
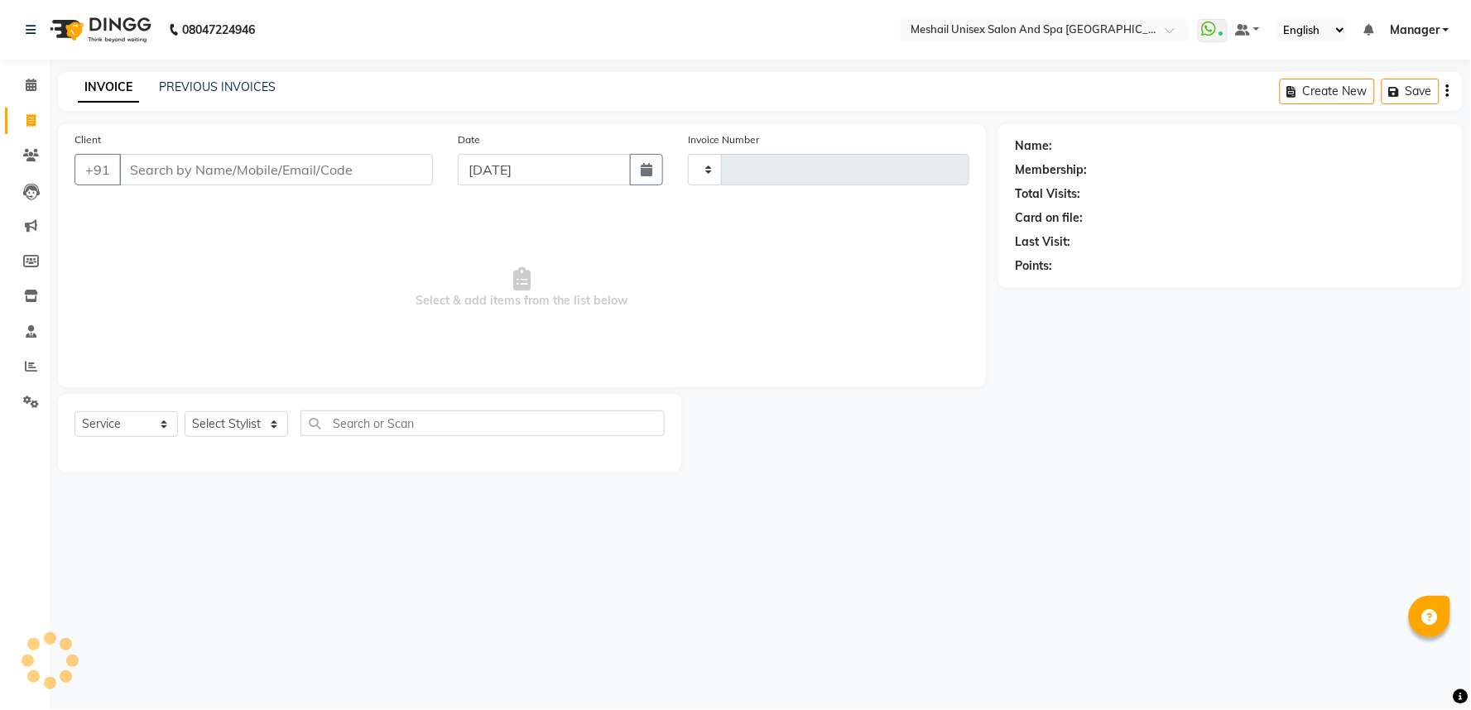
type input "2798"
select select "6711"
click at [220, 169] on input "Client" at bounding box center [276, 169] width 314 height 31
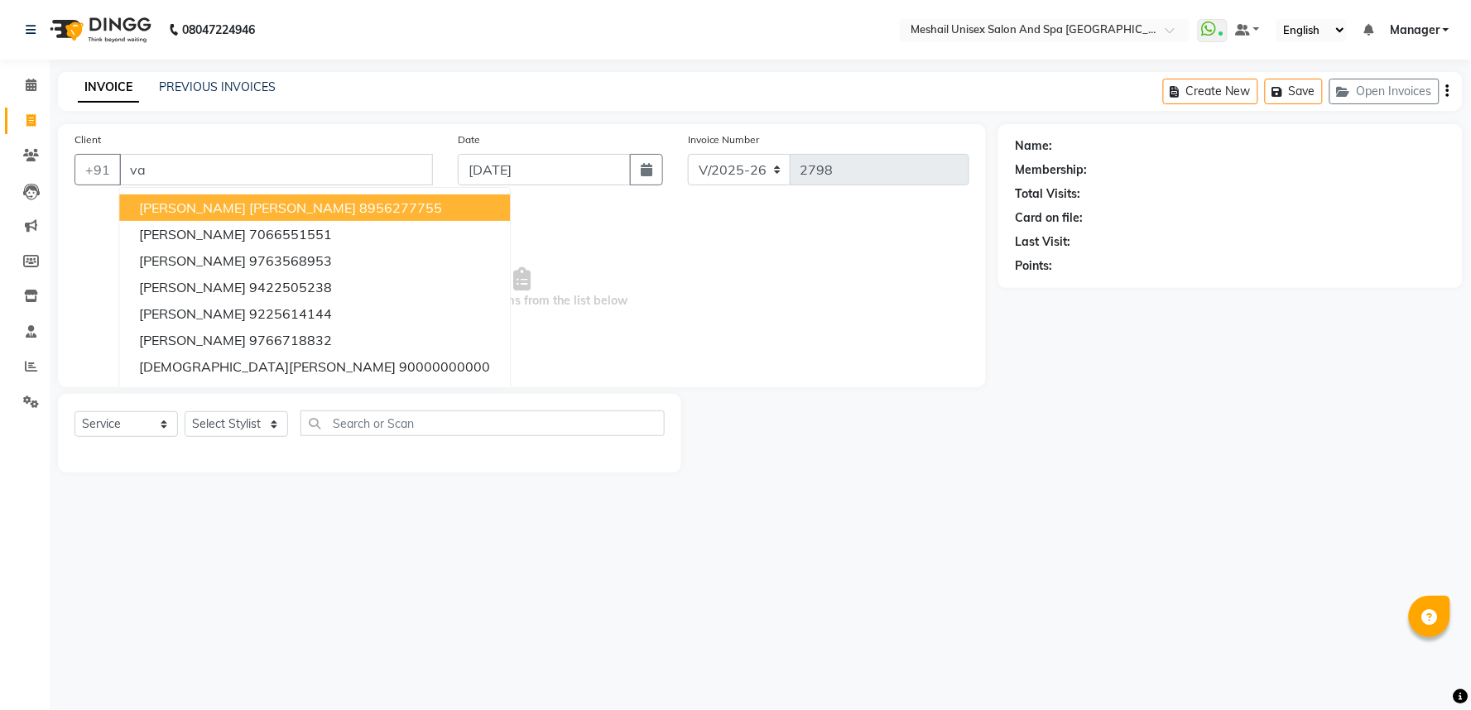
type input "v"
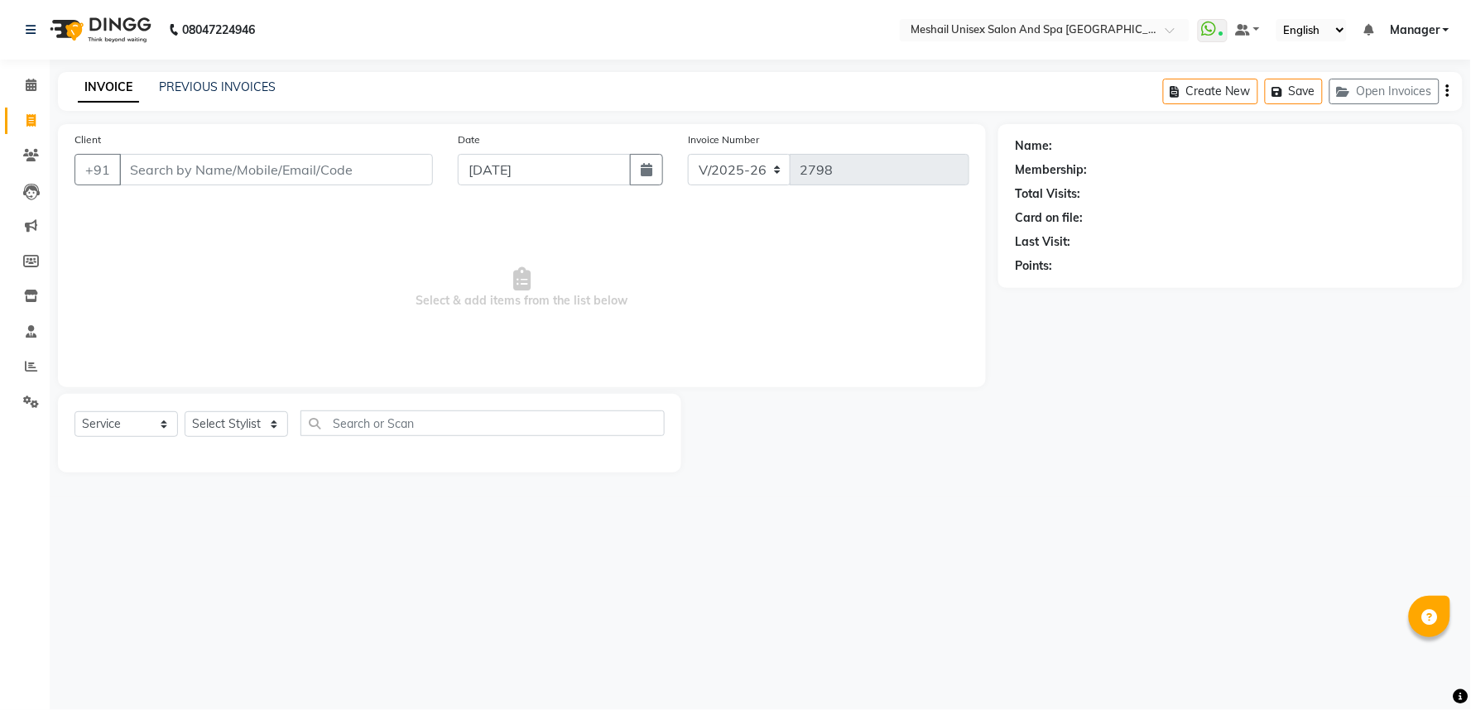
click at [224, 156] on input "Client" at bounding box center [276, 169] width 314 height 31
type input "9763568953"
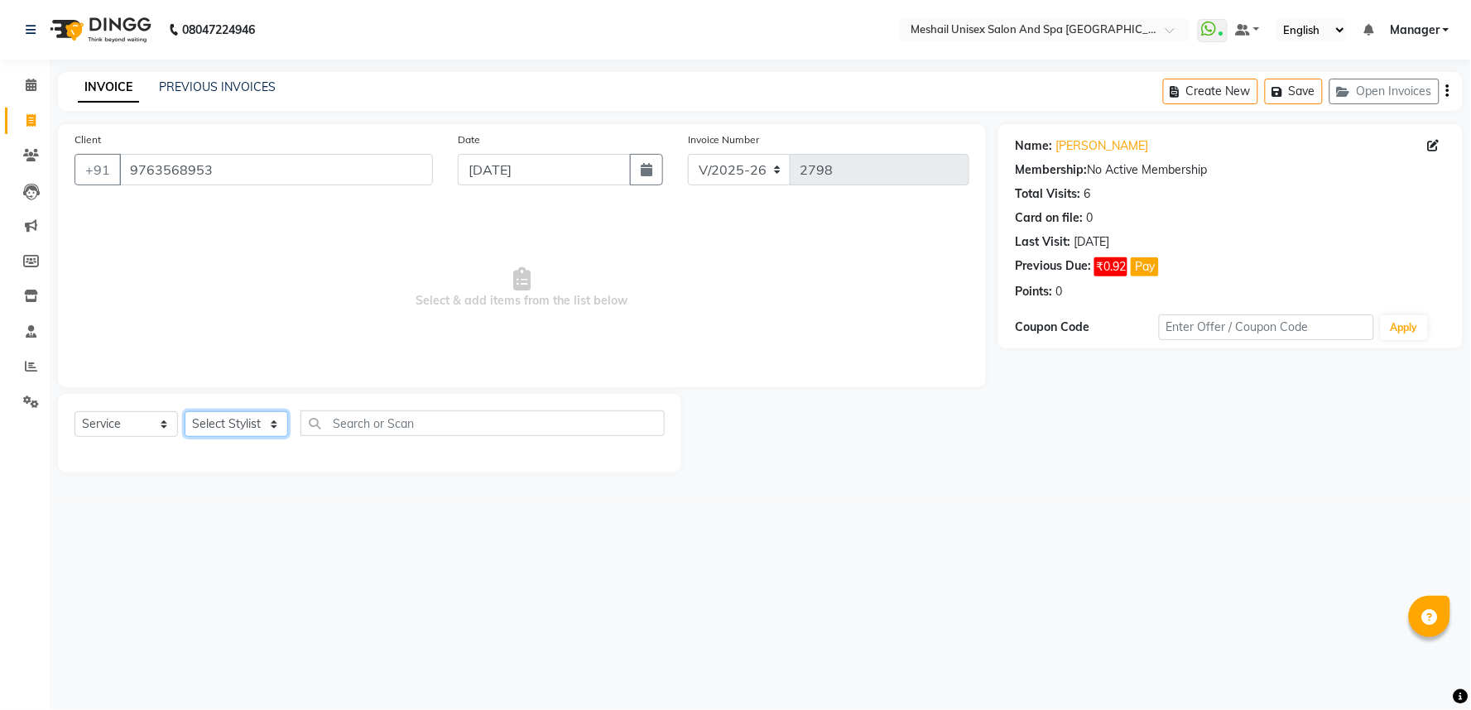
click at [244, 425] on select "Select Stylist Avinash gauri Manager [PERSON_NAME] [PERSON_NAME] [PERSON_NAME] …" at bounding box center [236, 424] width 103 height 26
select select "53320"
click at [185, 412] on select "Select Stylist Avinash gauri Manager [PERSON_NAME] [PERSON_NAME] [PERSON_NAME] …" at bounding box center [236, 424] width 103 height 26
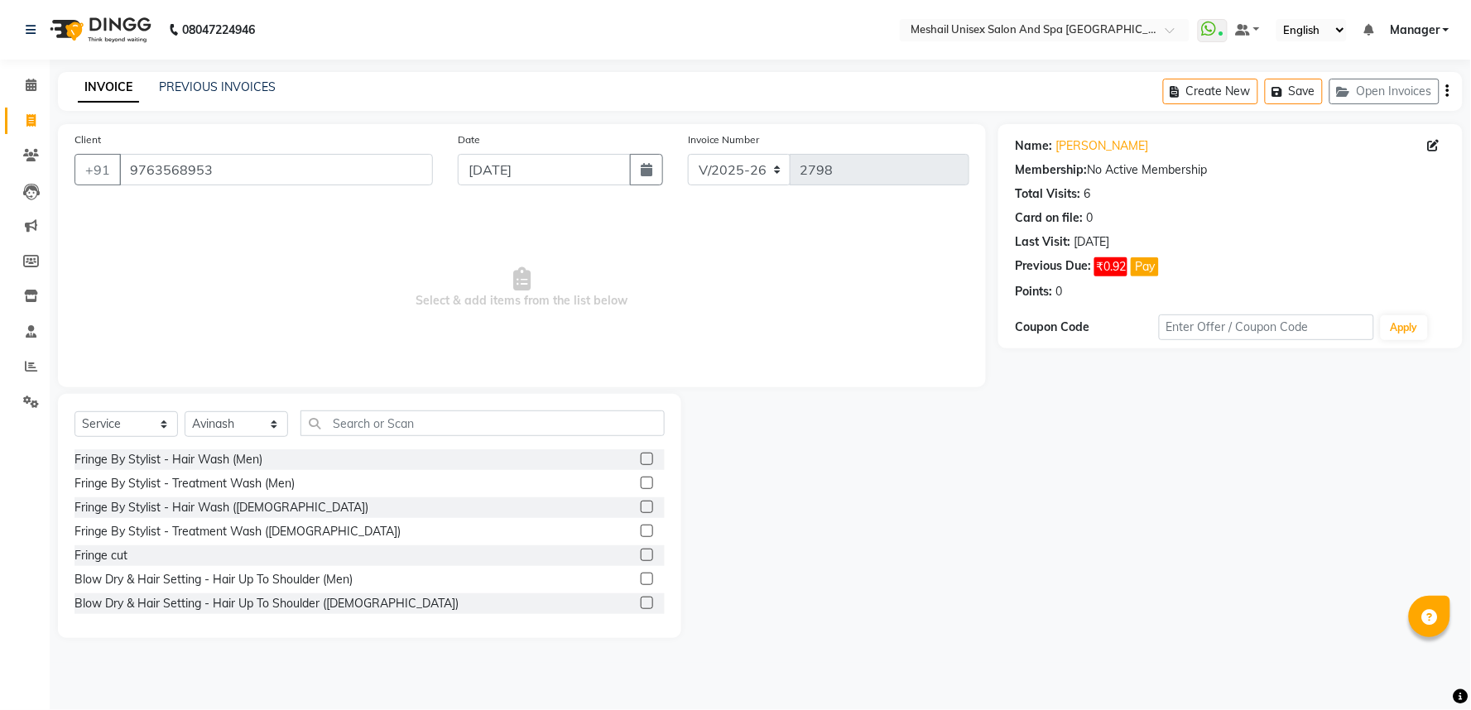
drag, startPoint x: 382, startPoint y: 391, endPoint x: 370, endPoint y: 442, distance: 52.8
click at [382, 397] on div "Client +91 9763568953 Date 04-09-2025 Invoice Number V/2025 V/2025-26 2798 Sele…" at bounding box center [522, 381] width 953 height 514
click at [370, 442] on div "Select Service Product Membership Package Voucher Prepaid Gift Card Select Styl…" at bounding box center [369, 430] width 590 height 39
click at [366, 432] on input "text" at bounding box center [482, 424] width 364 height 26
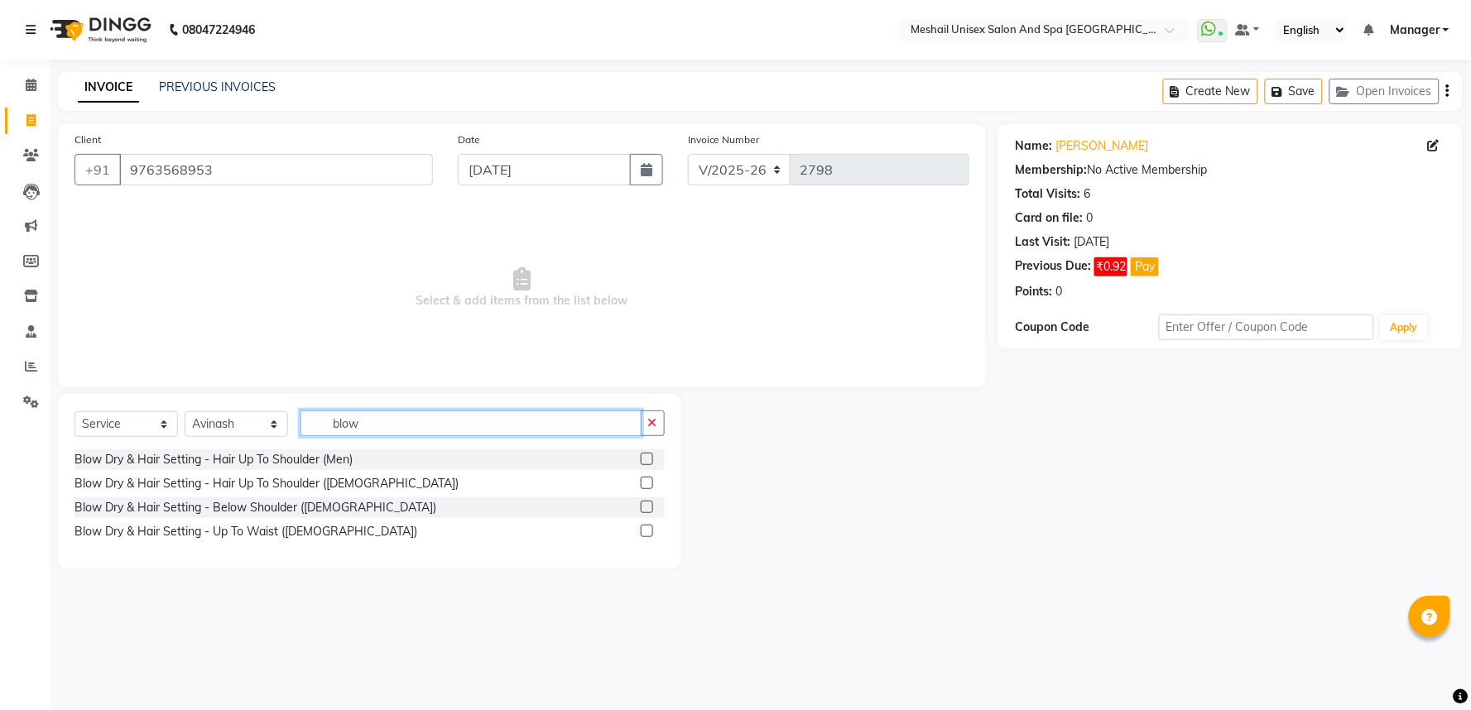
type input "blow"
click at [647, 480] on label at bounding box center [647, 483] width 12 height 12
click at [647, 480] on input "checkbox" at bounding box center [646, 483] width 11 height 11
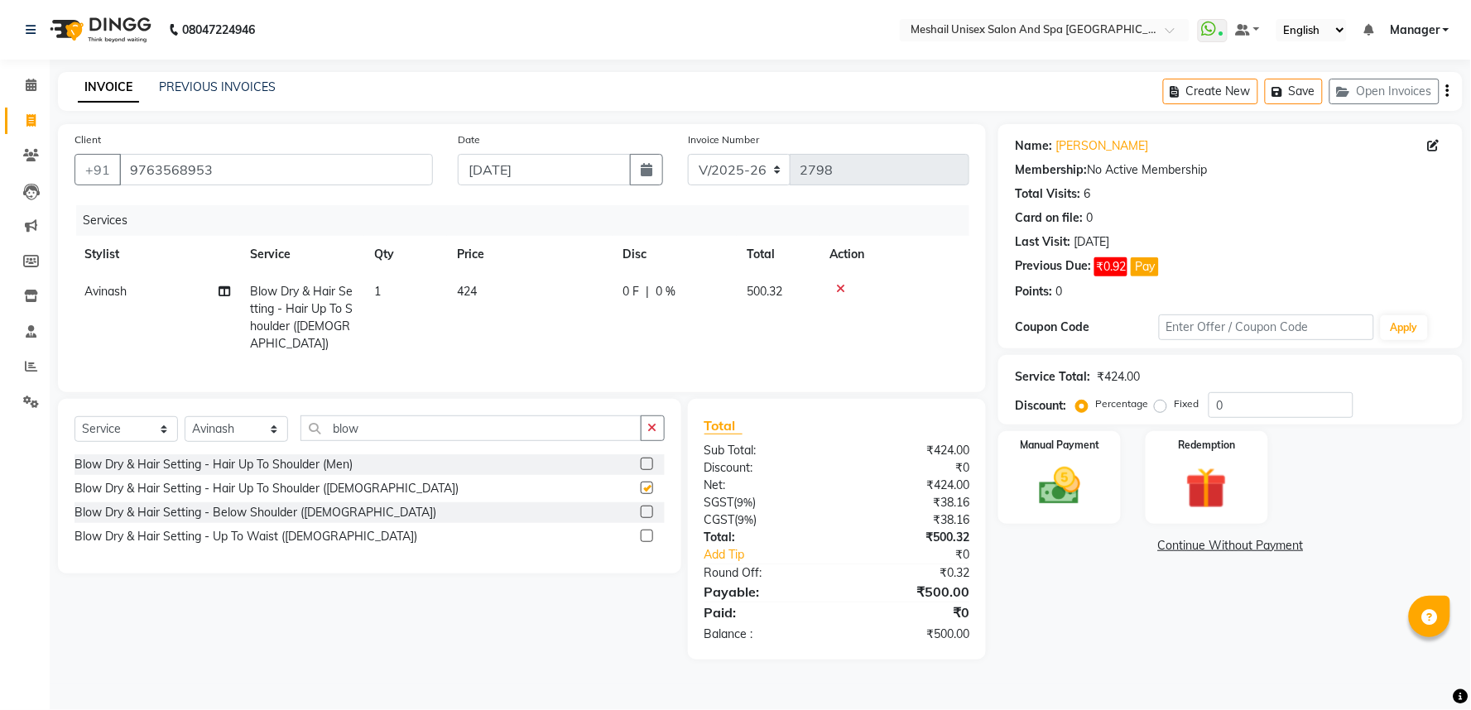
checkbox input "false"
click at [468, 291] on span "424" at bounding box center [467, 291] width 20 height 15
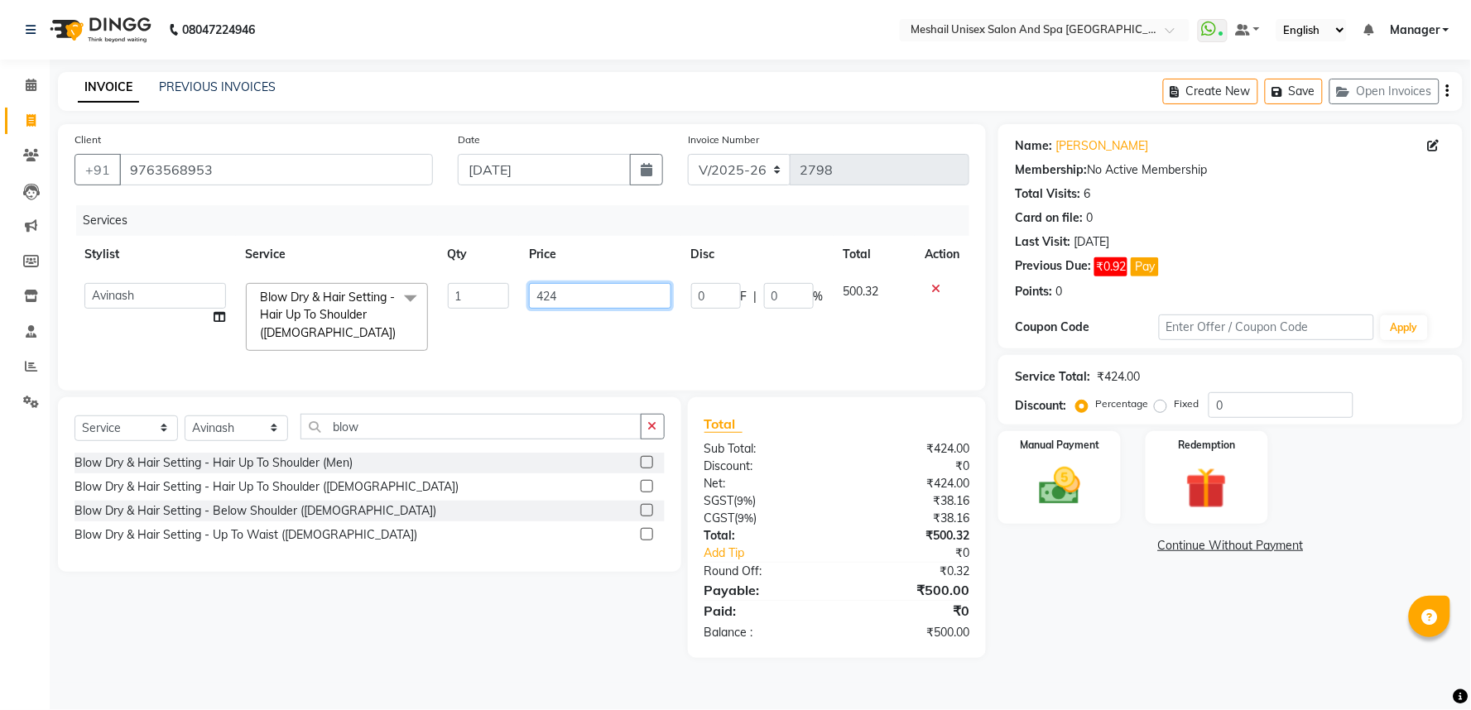
click at [589, 287] on input "424" at bounding box center [600, 296] width 142 height 26
type input "6"
type input "695"
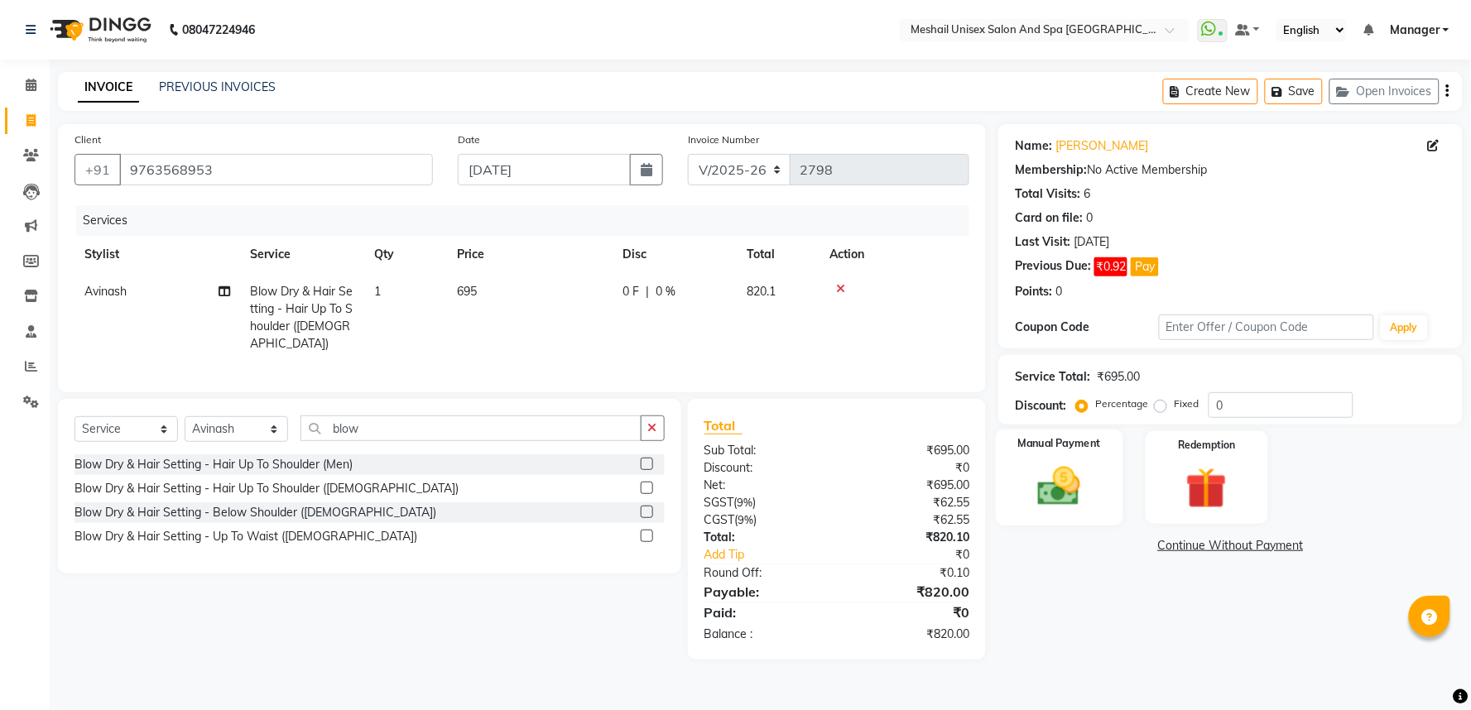
drag, startPoint x: 1044, startPoint y: 473, endPoint x: 1159, endPoint y: 517, distance: 123.1
click at [1045, 473] on img at bounding box center [1060, 487] width 70 height 50
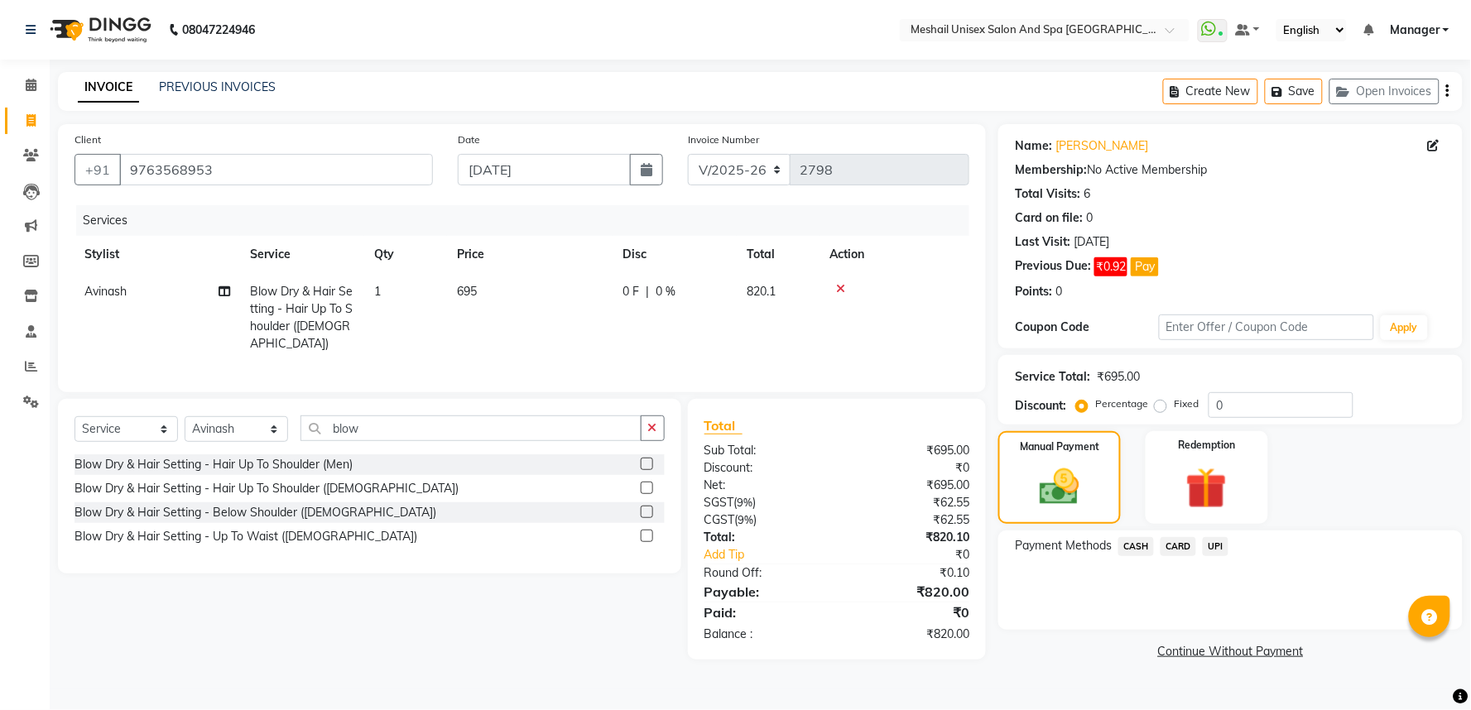
drag, startPoint x: 1138, startPoint y: 547, endPoint x: 1149, endPoint y: 555, distance: 13.1
click at [1138, 548] on span "CASH" at bounding box center [1136, 546] width 36 height 19
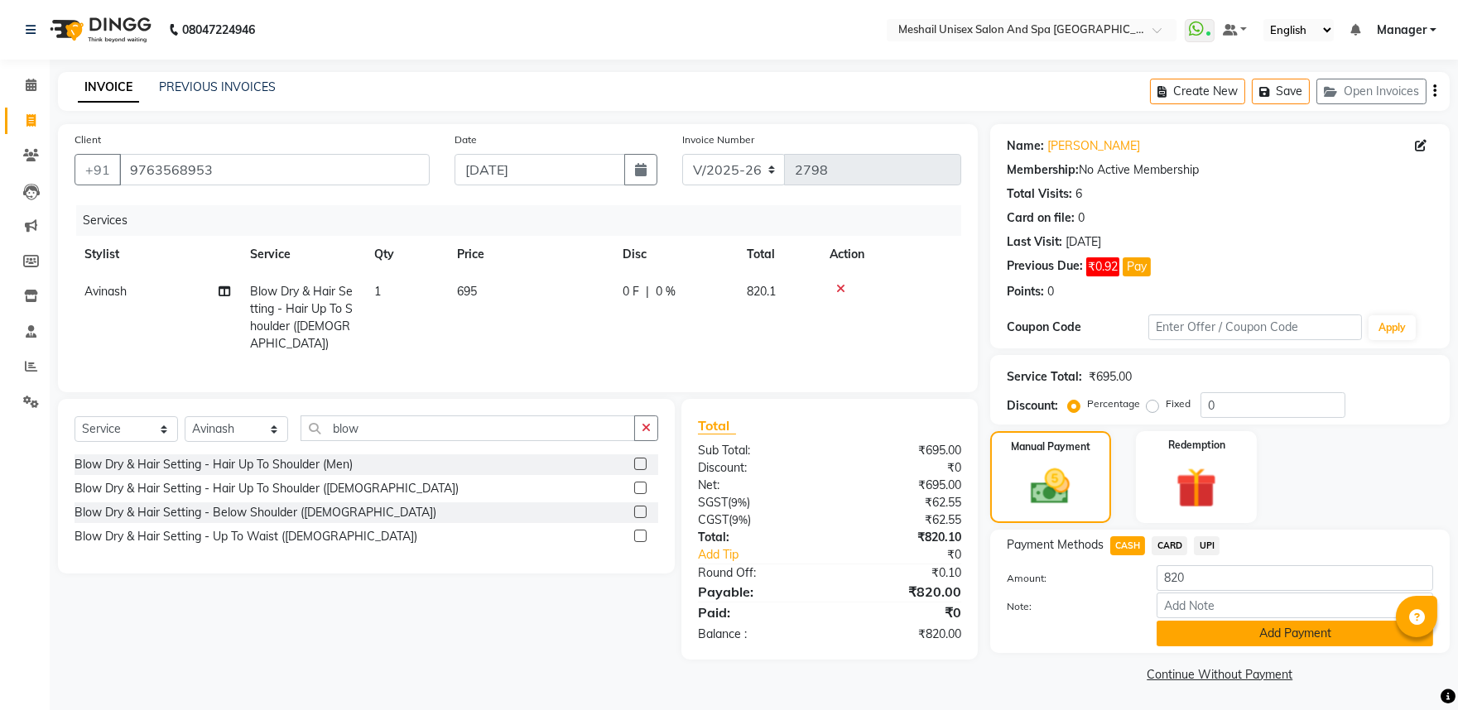
click at [1197, 639] on button "Add Payment" at bounding box center [1294, 634] width 276 height 26
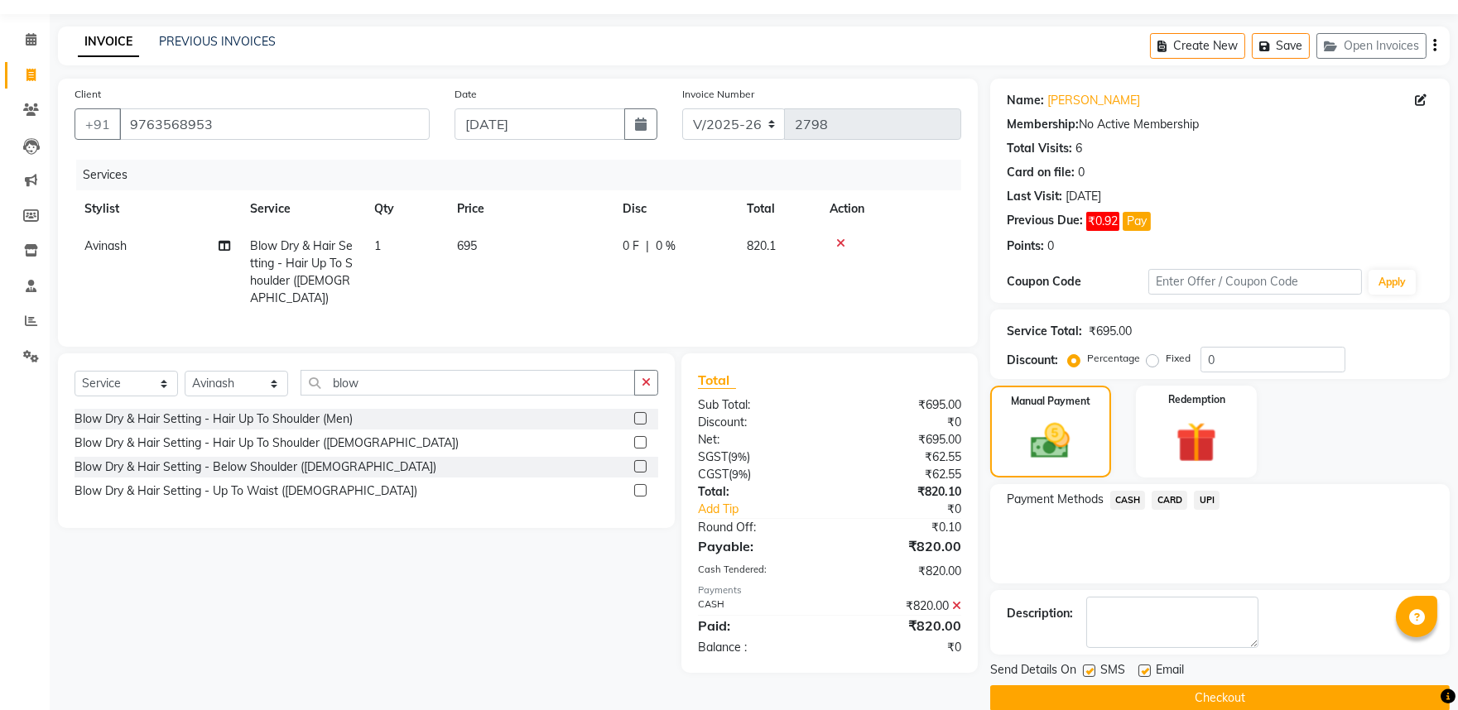
scroll to position [70, 0]
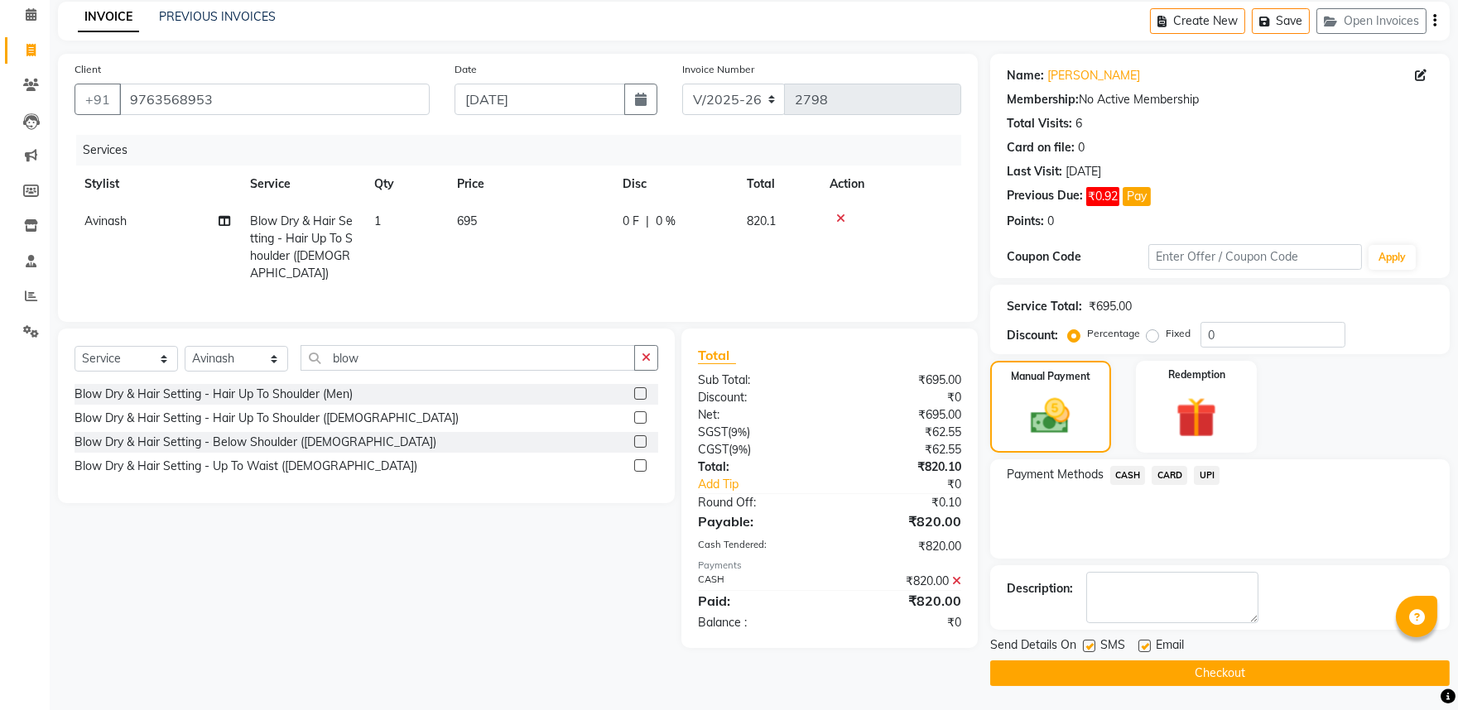
click at [1199, 662] on button "Checkout" at bounding box center [1219, 674] width 459 height 26
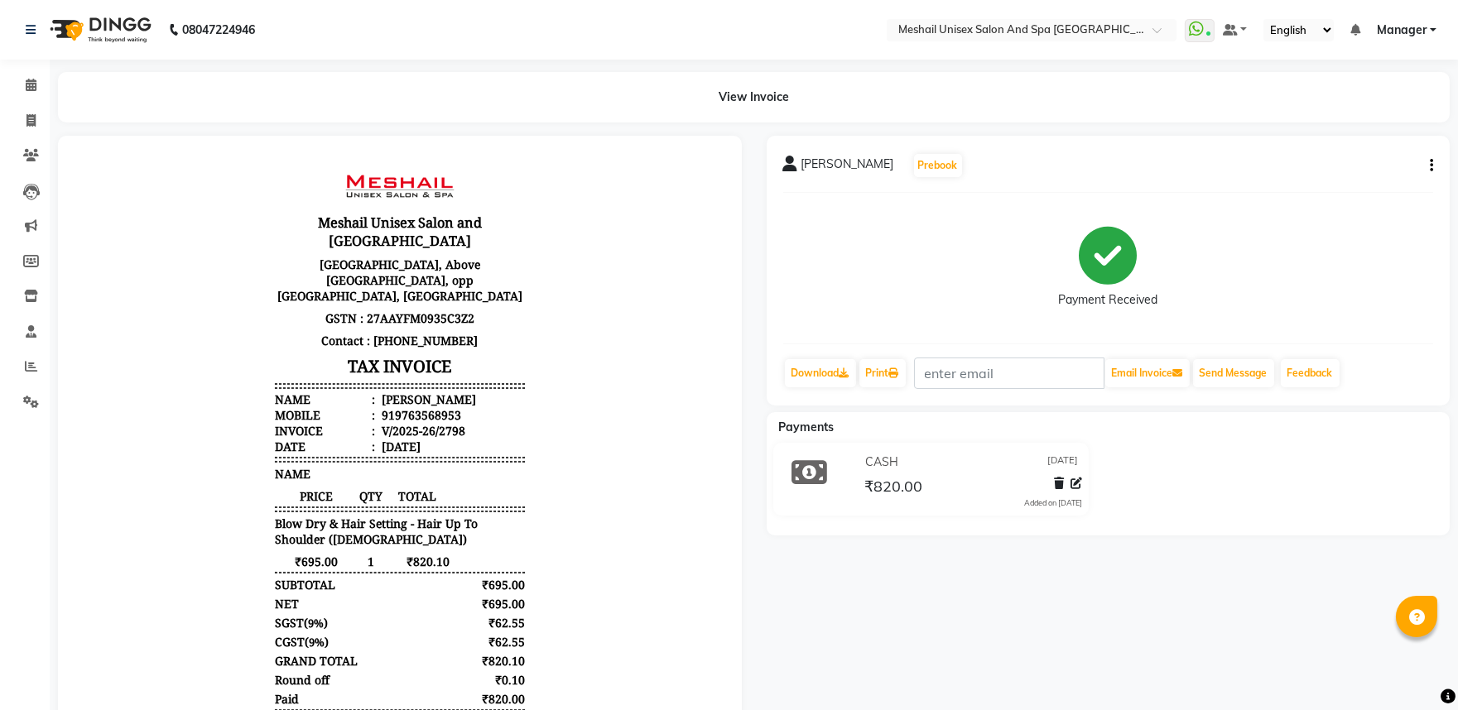
click at [17, 134] on li "Invoice" at bounding box center [25, 121] width 50 height 36
click at [72, 105] on div "View Invoice" at bounding box center [753, 97] width 1391 height 50
click at [23, 116] on span at bounding box center [31, 121] width 29 height 19
select select "service"
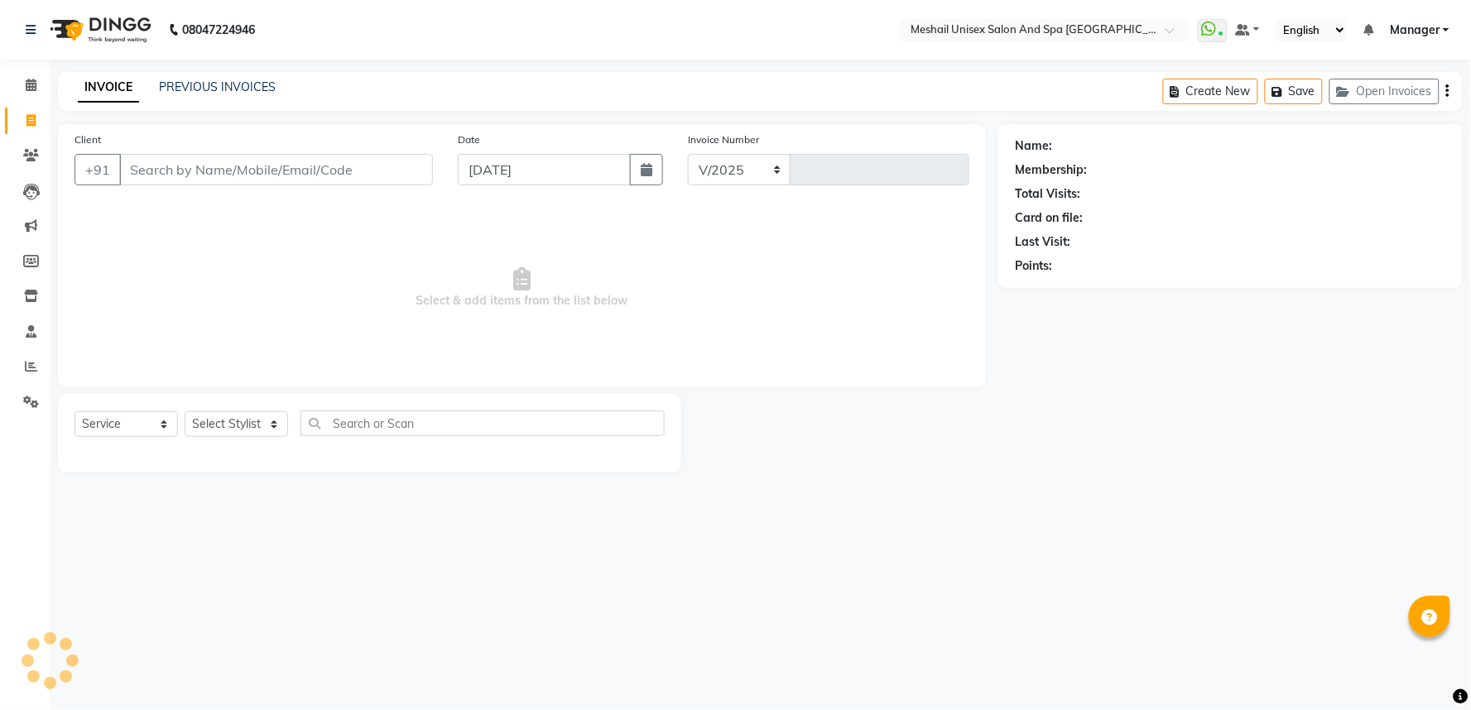
select select "6711"
type input "2799"
click at [1029, 511] on div "08047224946 Select Location × Meshail Unisex Salon And Spa Fc Road, Fc Road Wha…" at bounding box center [735, 355] width 1471 height 710
